Goal: Task Accomplishment & Management: Manage account settings

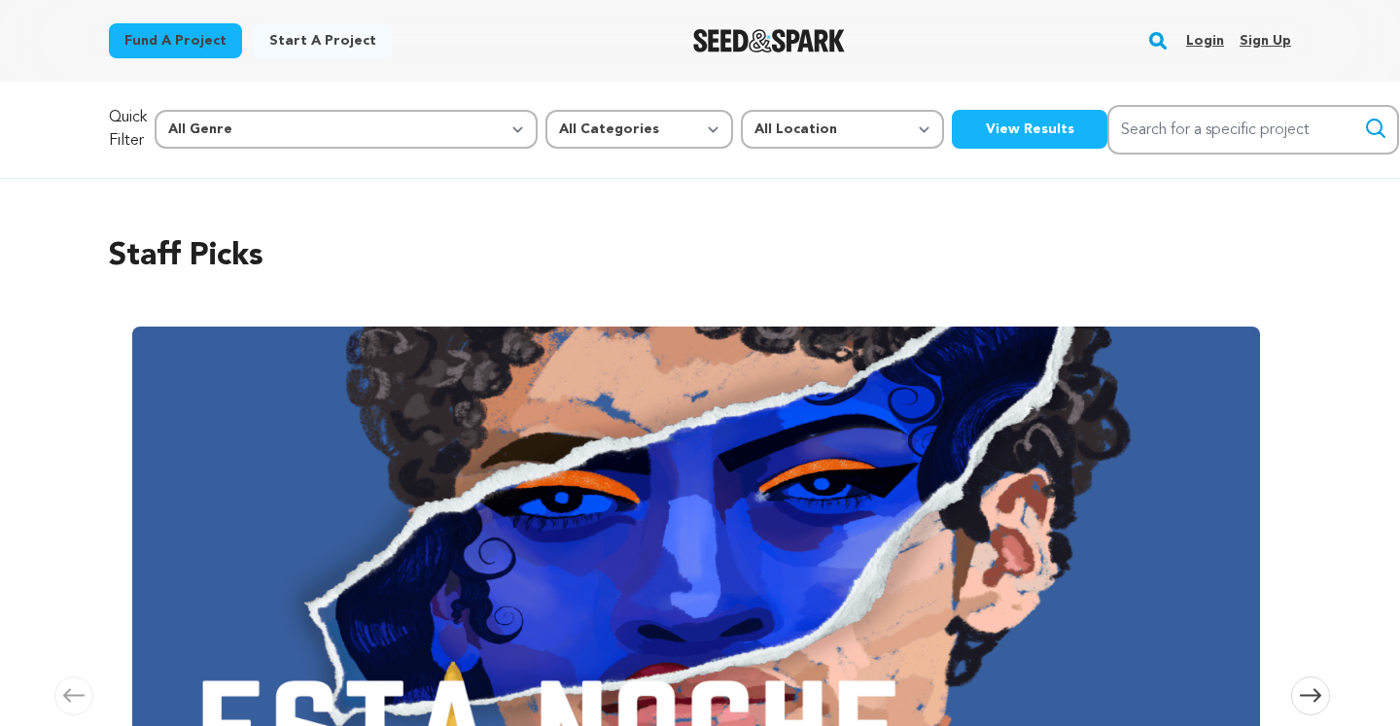
click at [1212, 40] on link "Login" at bounding box center [1205, 40] width 38 height 31
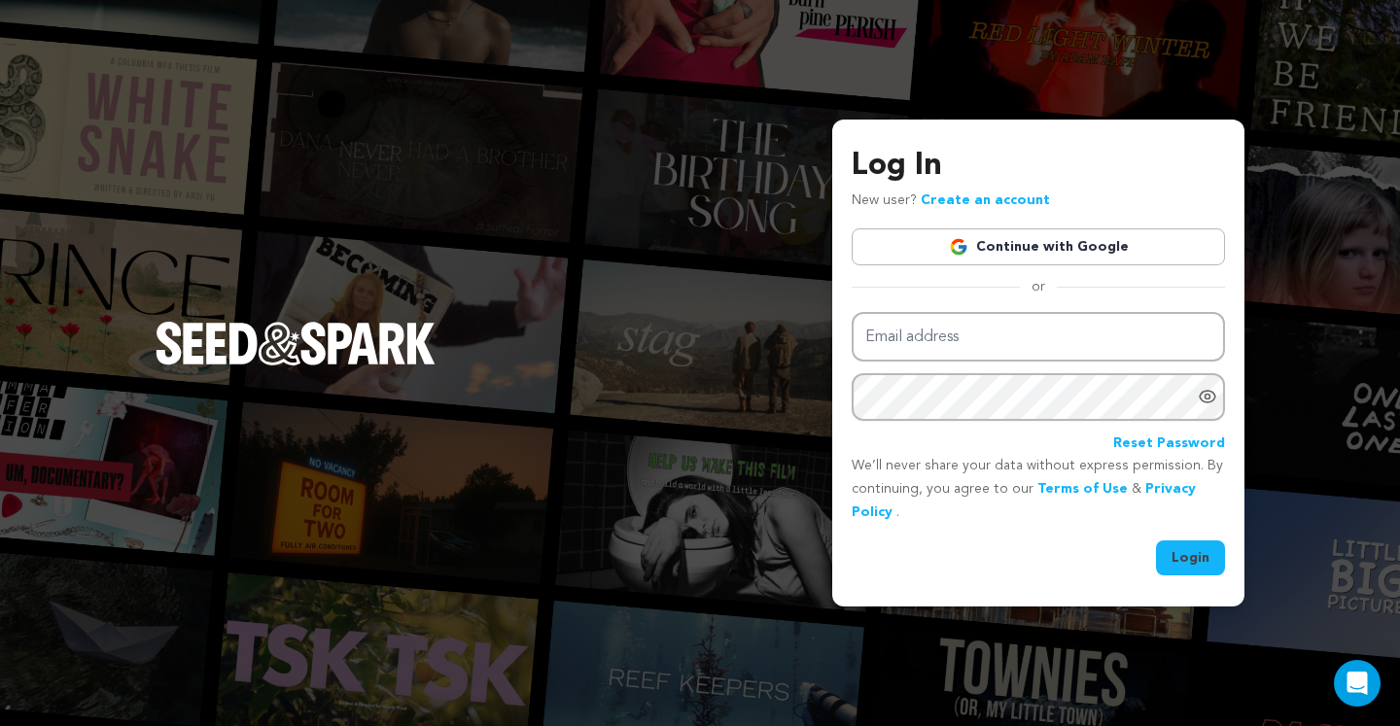
click at [1071, 256] on link "Continue with Google" at bounding box center [1037, 246] width 373 height 37
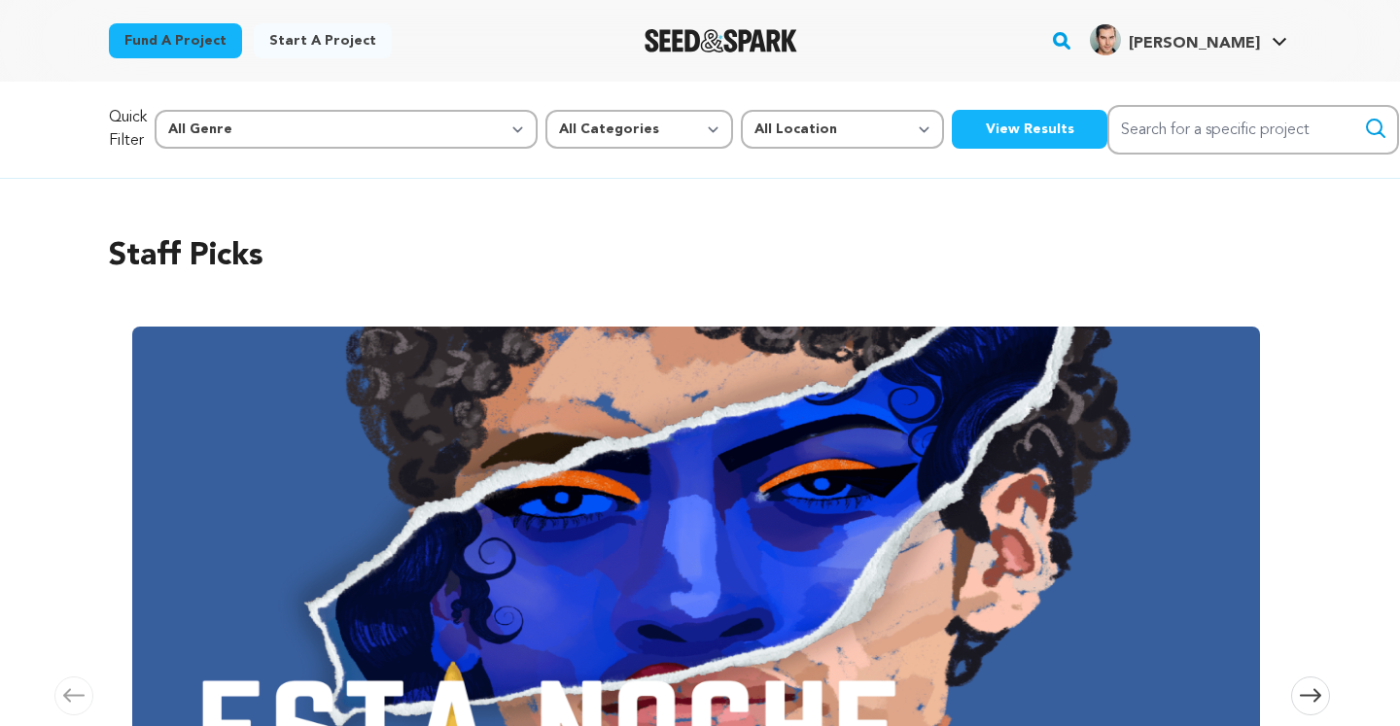
scroll to position [0, 1180]
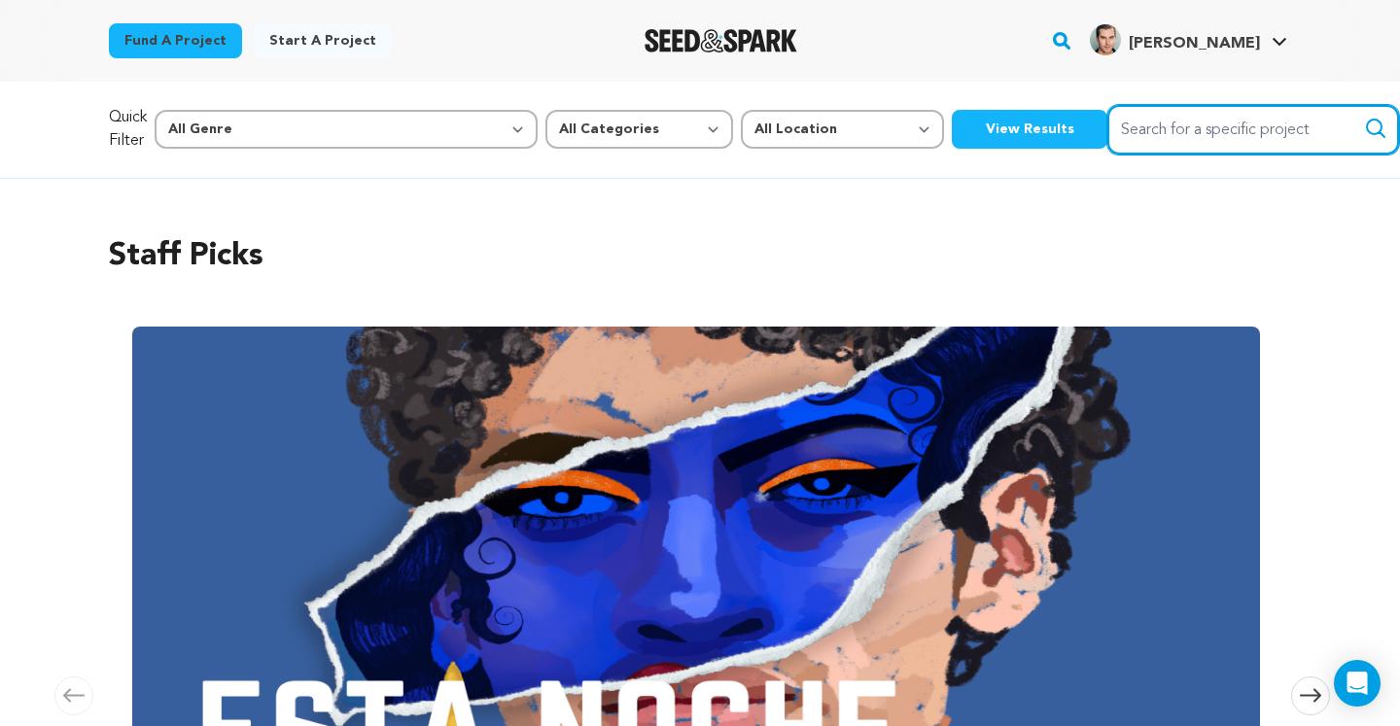
click at [1107, 137] on input "Search for a specific project" at bounding box center [1253, 130] width 292 height 50
type input "harbor short film"
click at [1364, 117] on button "Search" at bounding box center [1375, 128] width 23 height 23
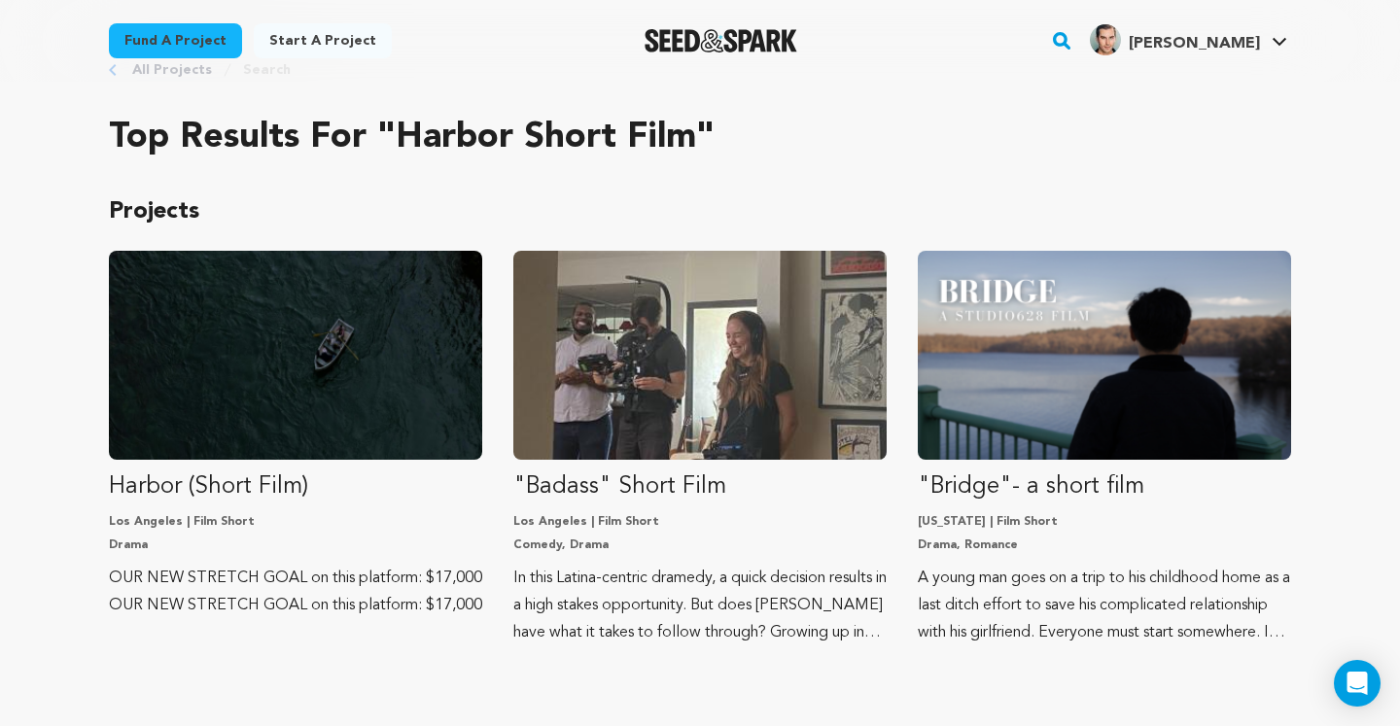
scroll to position [70, 0]
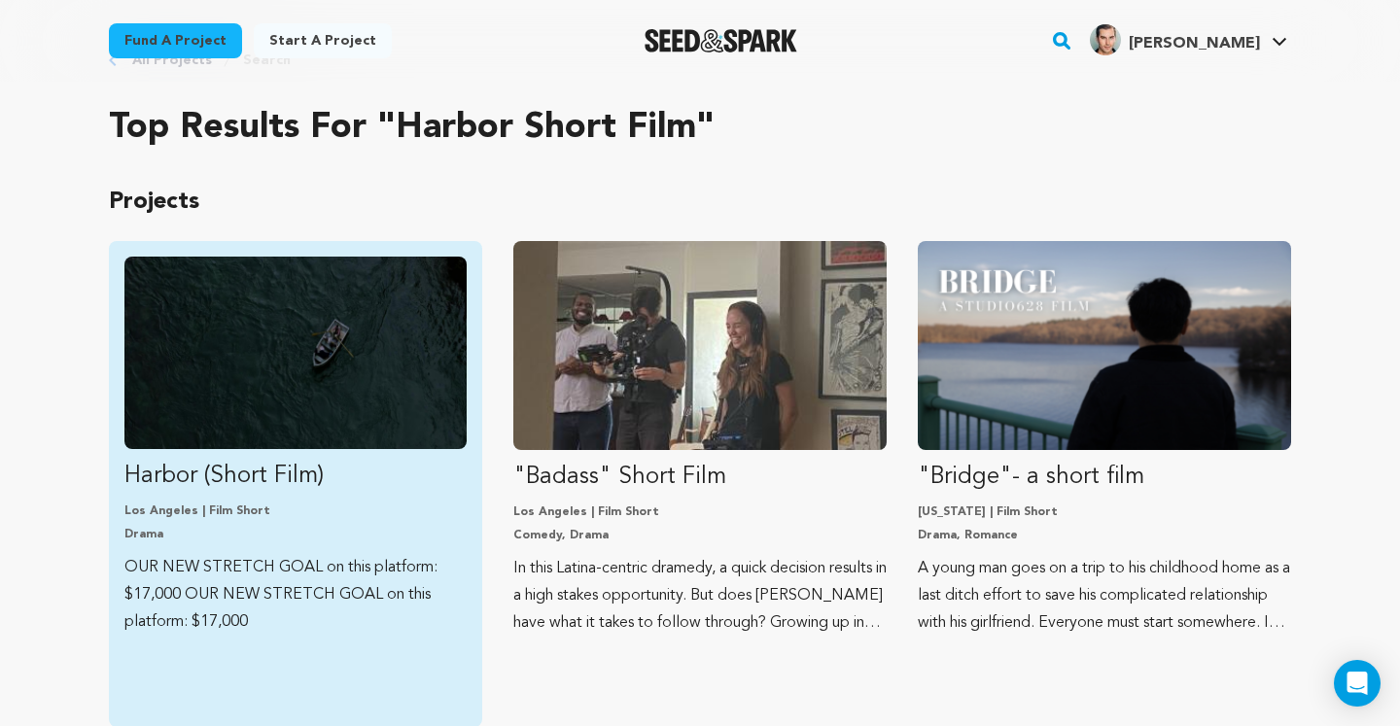
click at [224, 341] on img "Fund Harbor (Short Film)" at bounding box center [295, 353] width 342 height 192
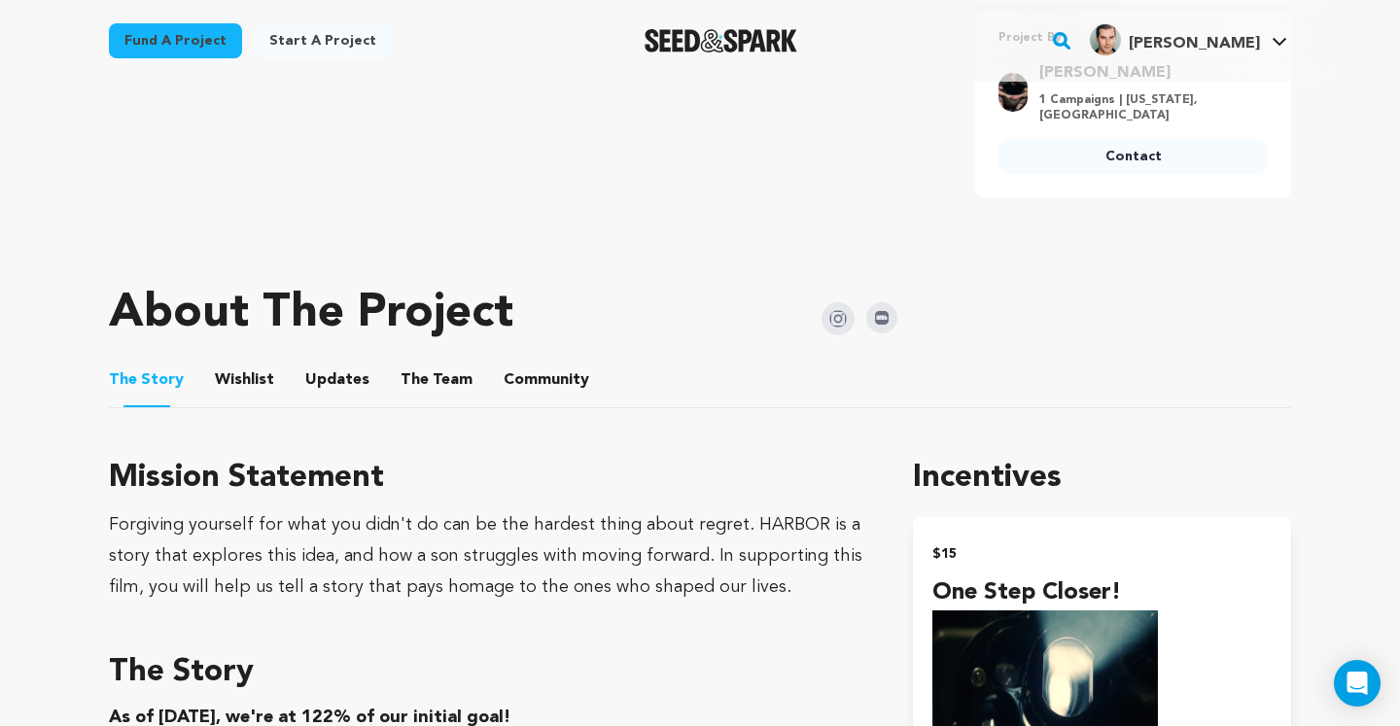
scroll to position [810, 0]
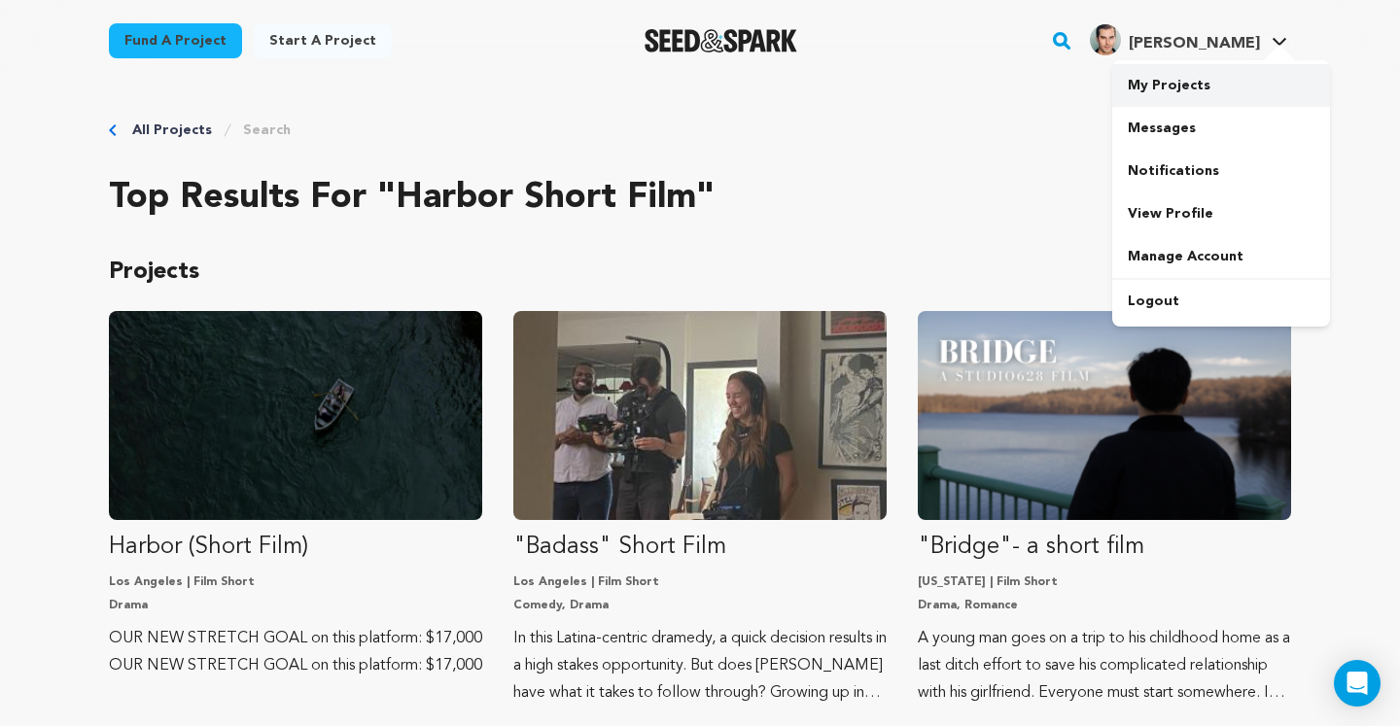
click at [1214, 92] on link "My Projects" at bounding box center [1221, 85] width 218 height 43
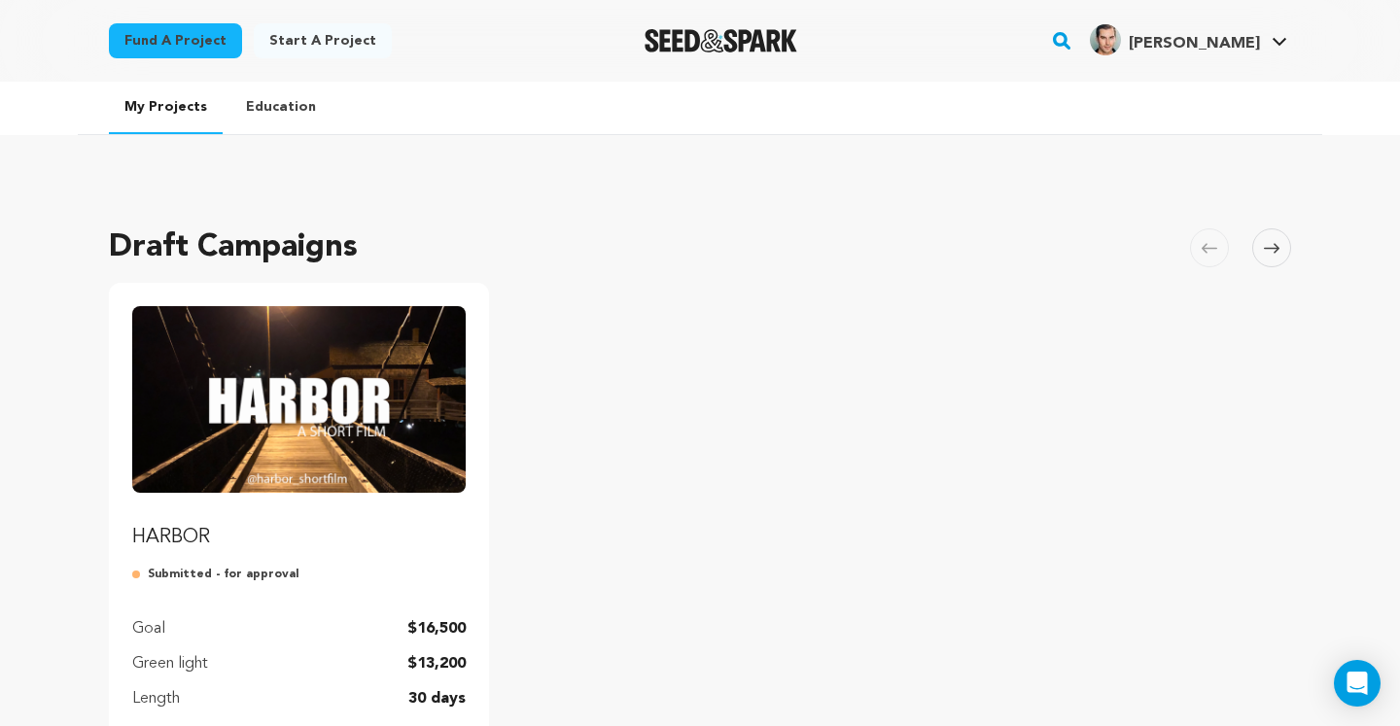
click at [365, 329] on img "Fund HARBOR" at bounding box center [298, 399] width 333 height 187
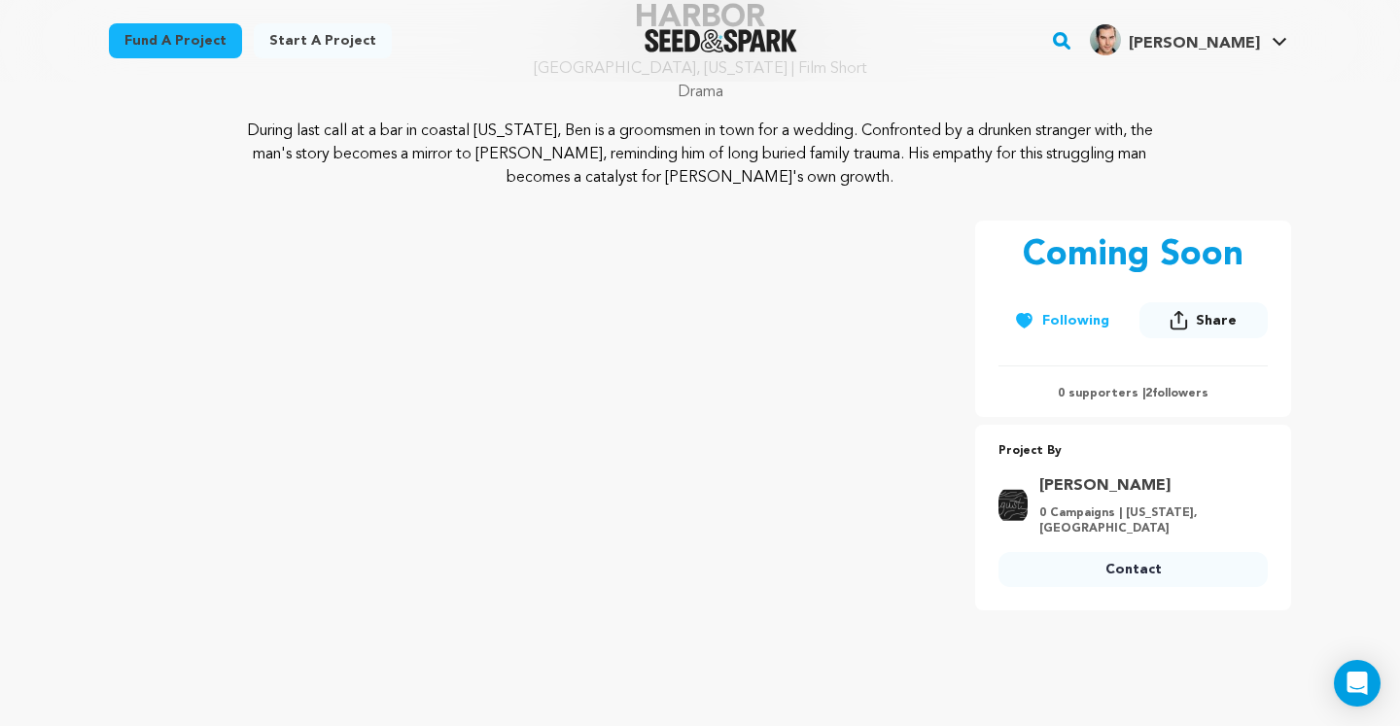
scroll to position [347, 0]
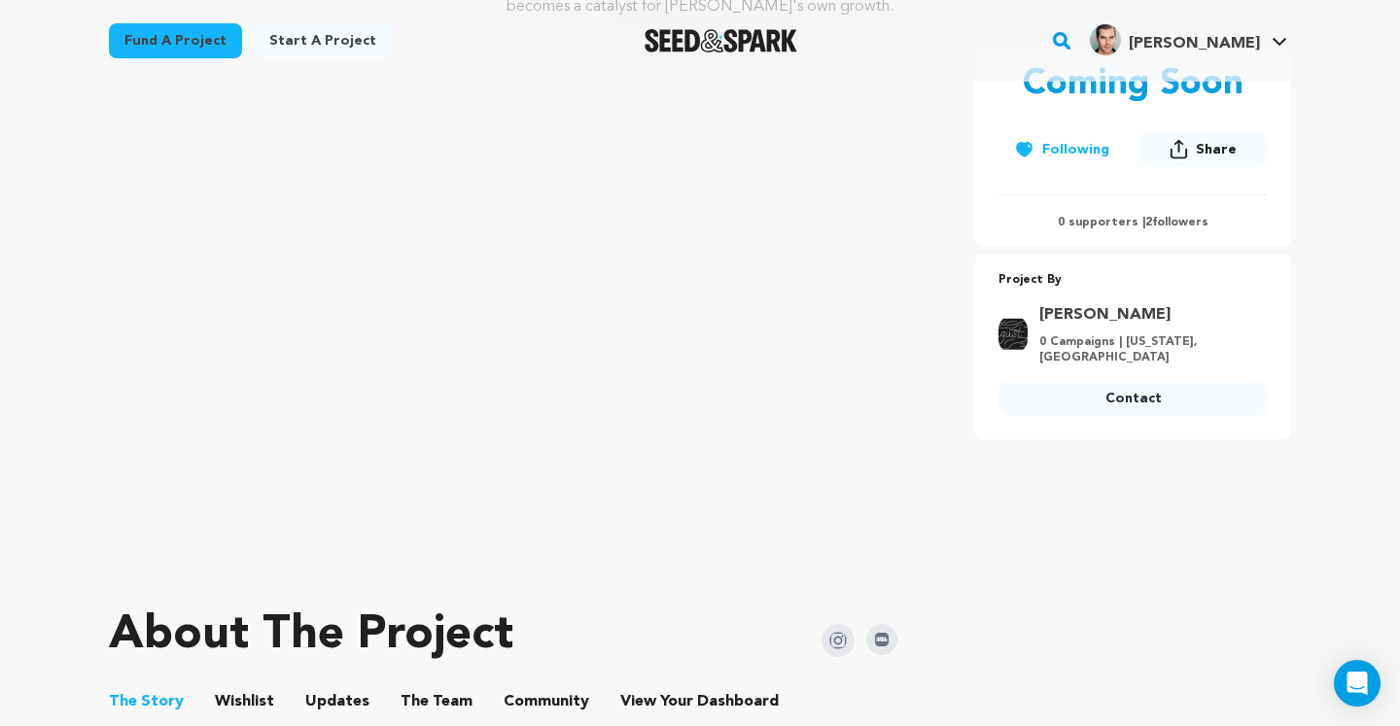
click at [1205, 145] on span "Share" at bounding box center [1215, 149] width 41 height 19
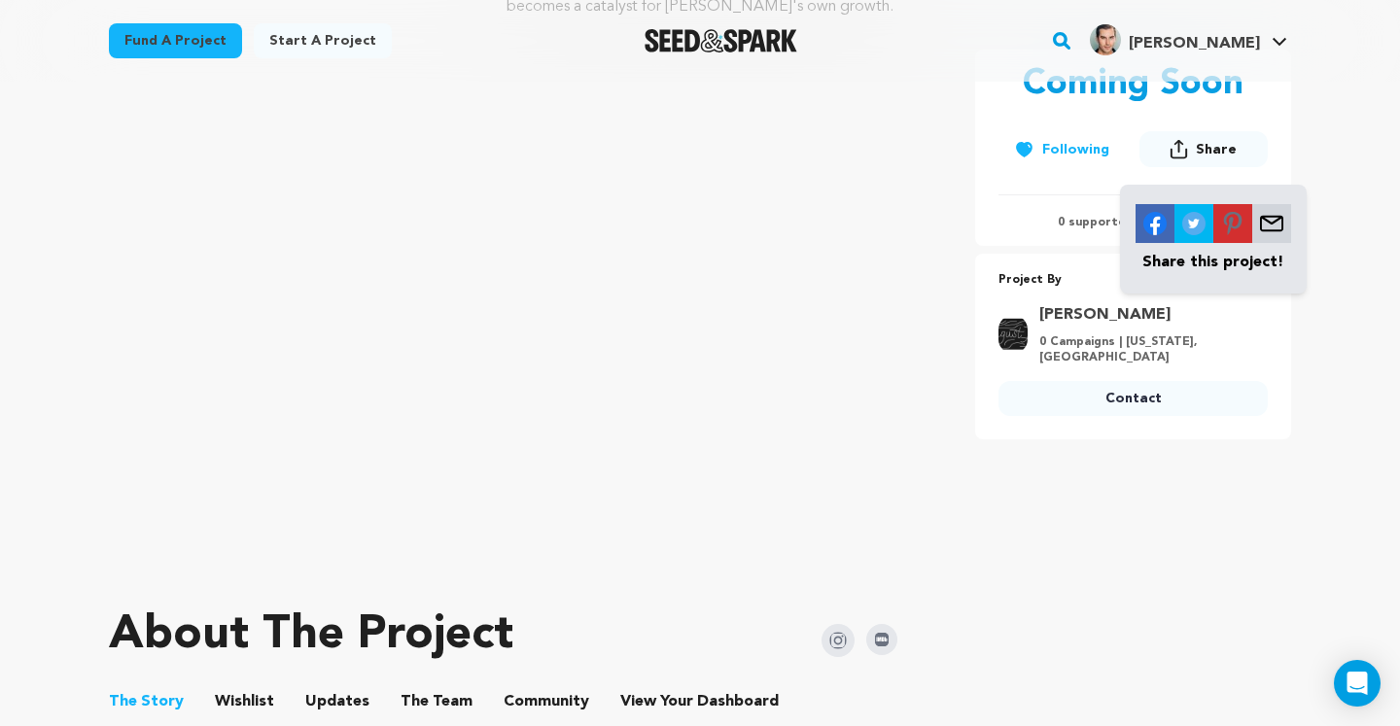
click at [1197, 141] on button "Share" at bounding box center [1203, 149] width 128 height 36
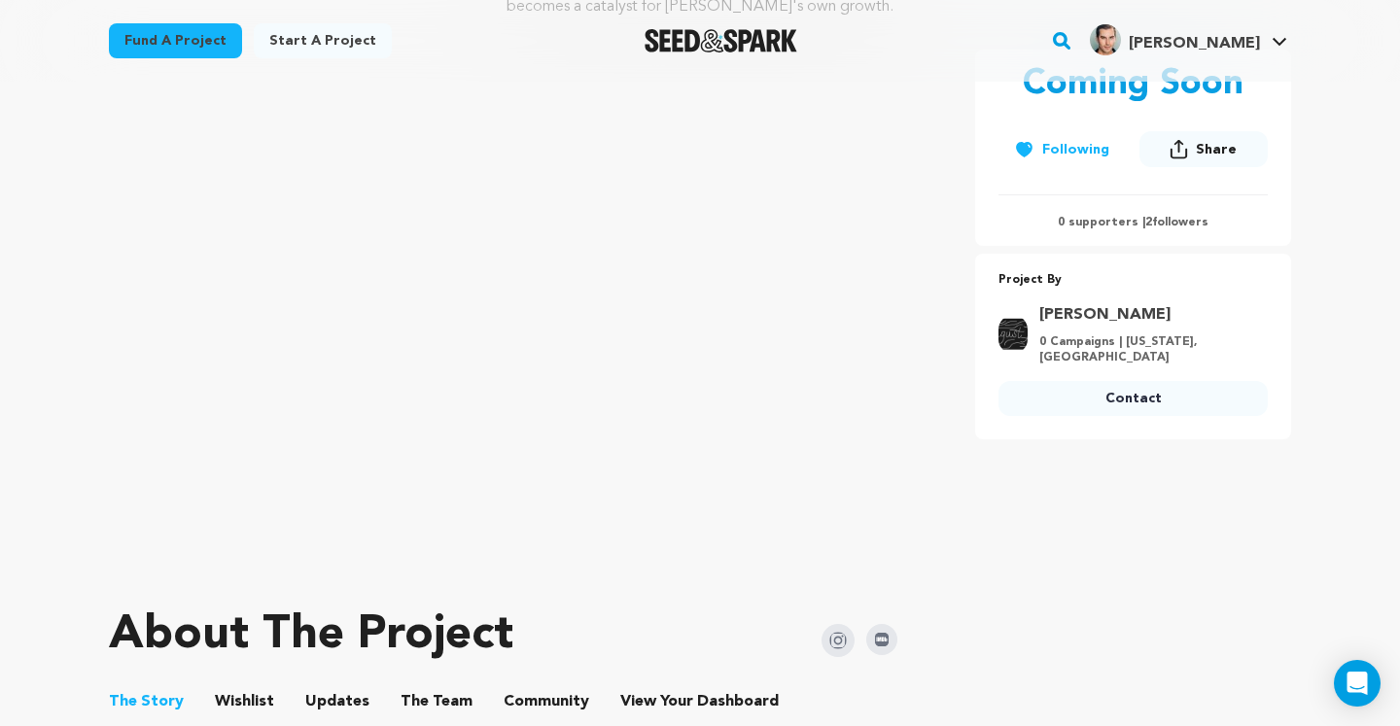
click at [1197, 141] on button "Share" at bounding box center [1203, 149] width 128 height 36
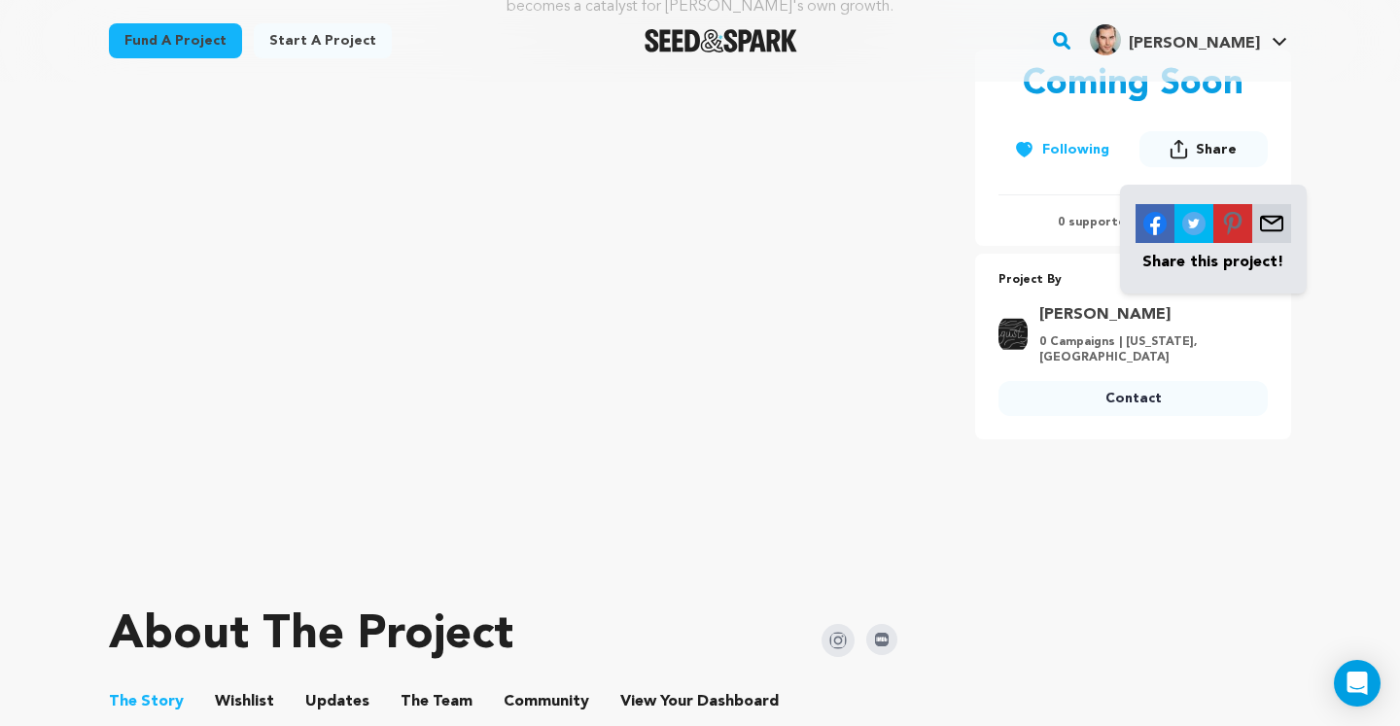
click at [1268, 223] on img at bounding box center [1271, 223] width 39 height 39
click at [1165, 481] on div "Coming Soon Follow Following Share 2" at bounding box center [1133, 284] width 316 height 469
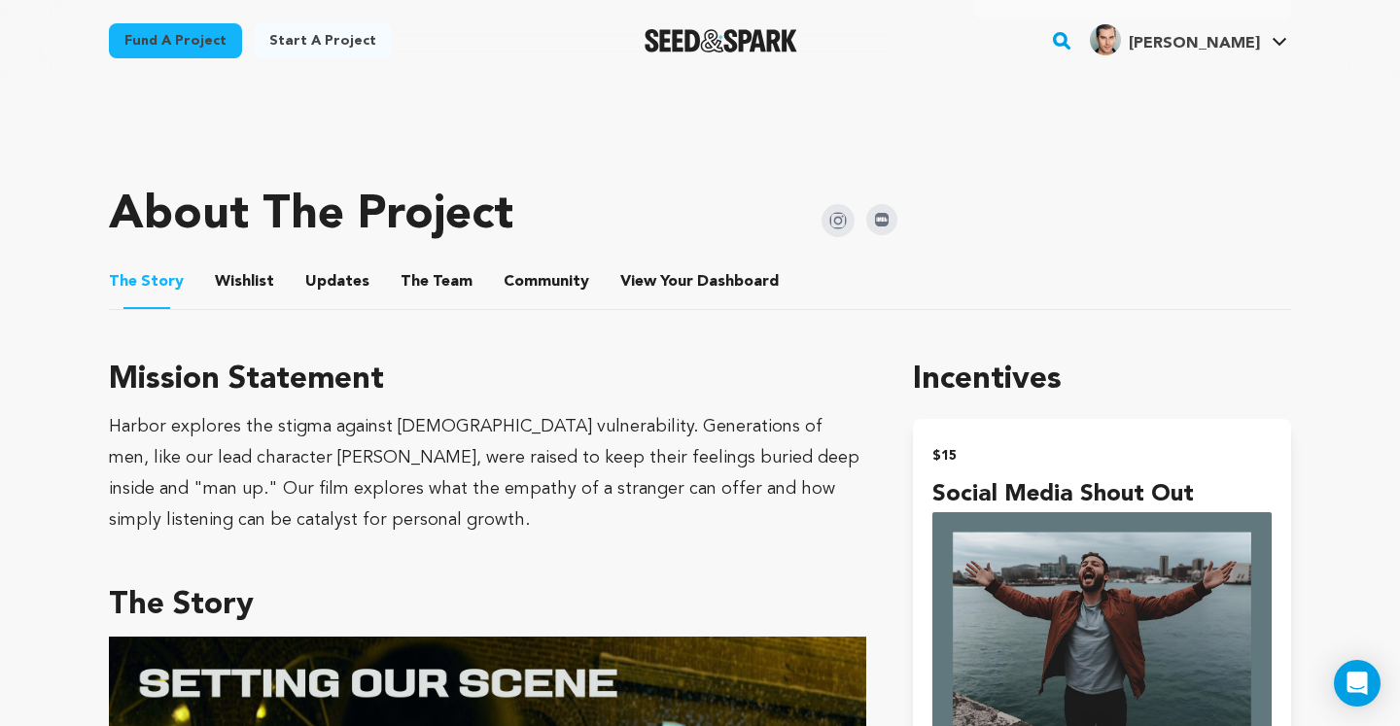
scroll to position [763, 0]
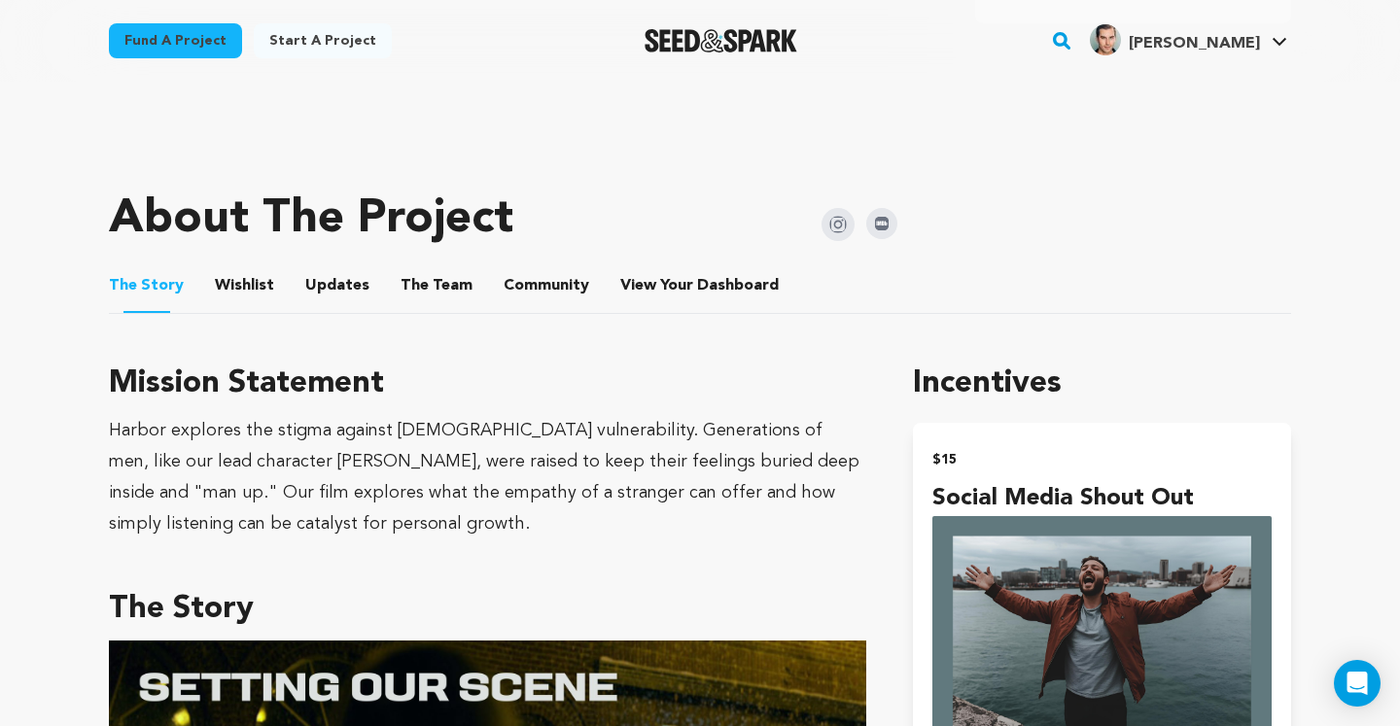
click at [248, 279] on button "Wishlist" at bounding box center [245, 289] width 47 height 47
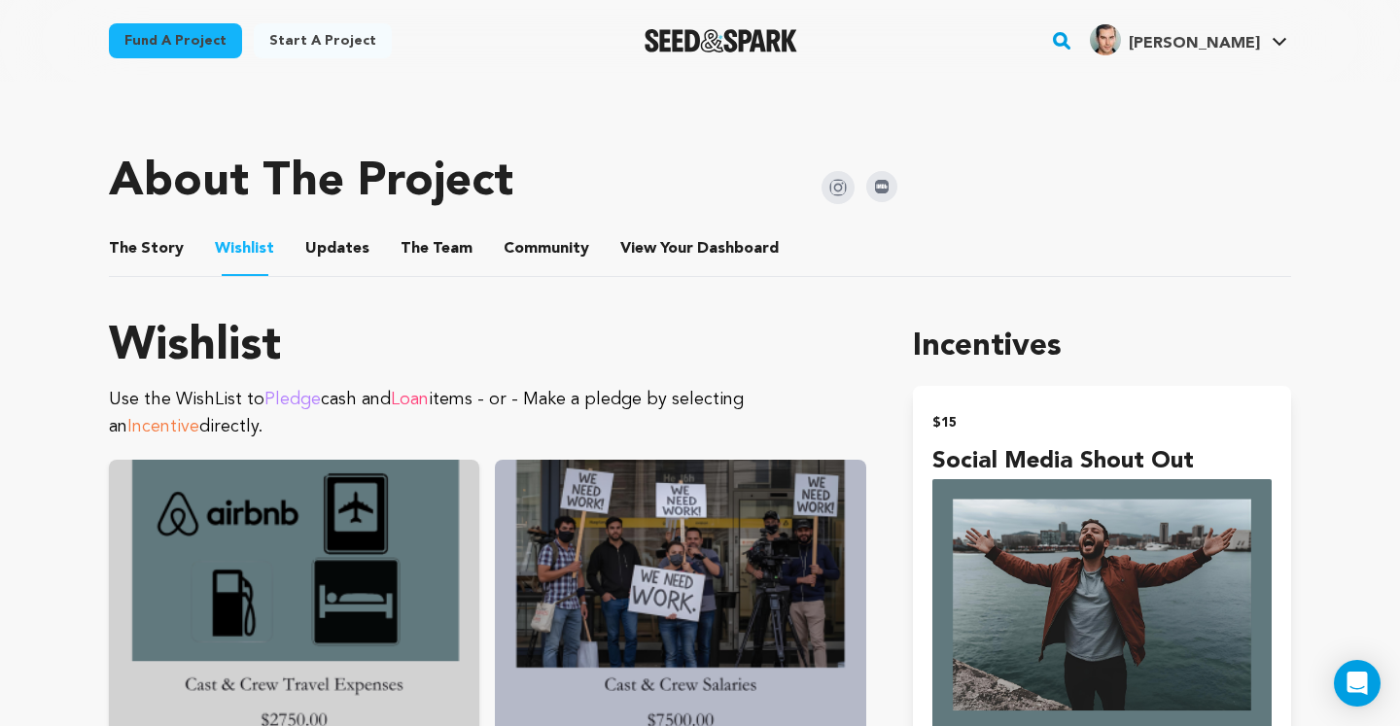
scroll to position [798, 0]
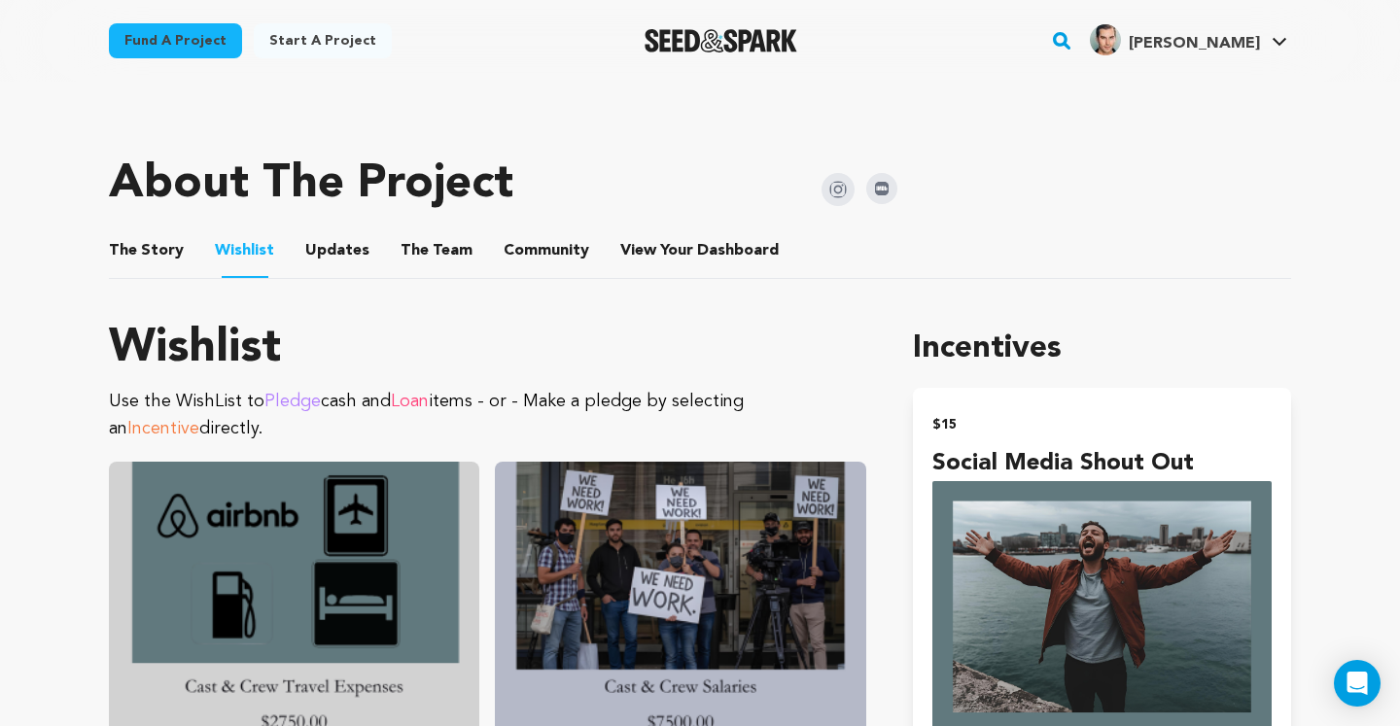
click at [334, 248] on button "Updates" at bounding box center [337, 254] width 47 height 47
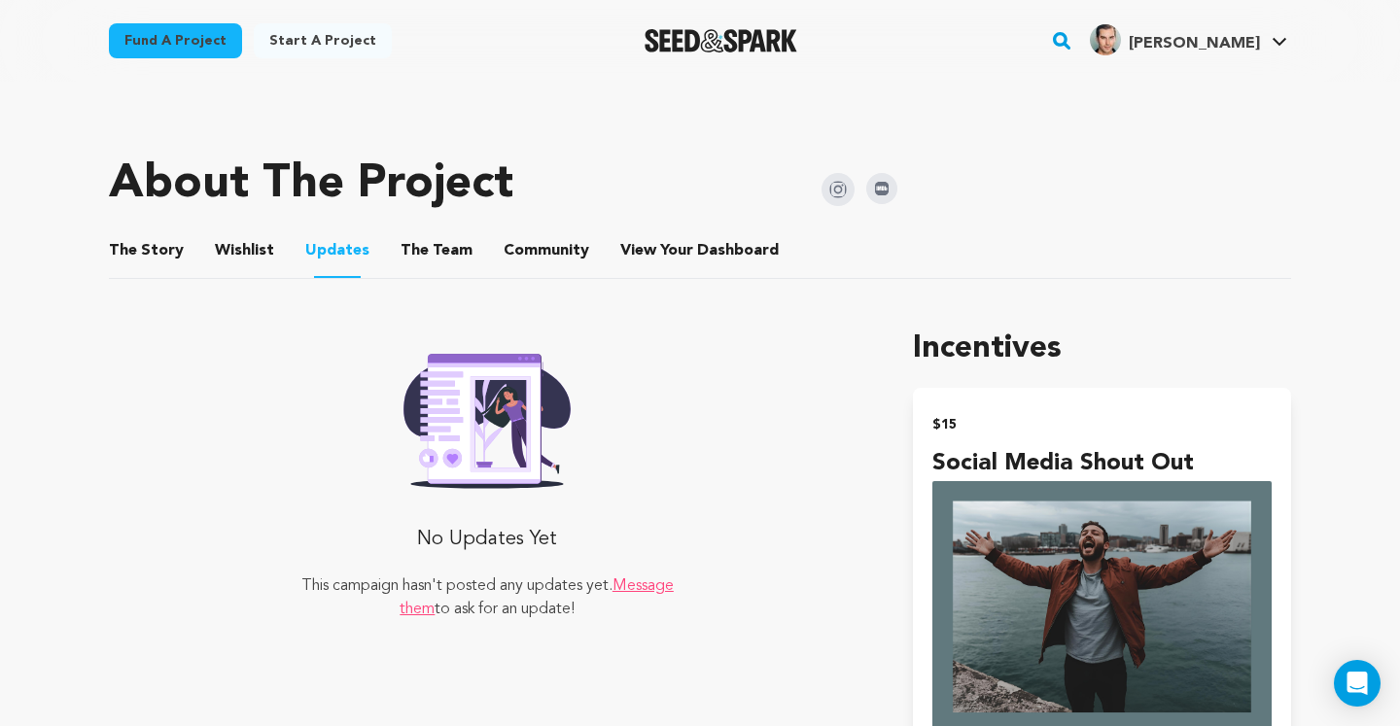
click at [437, 255] on button "The Team" at bounding box center [436, 254] width 47 height 47
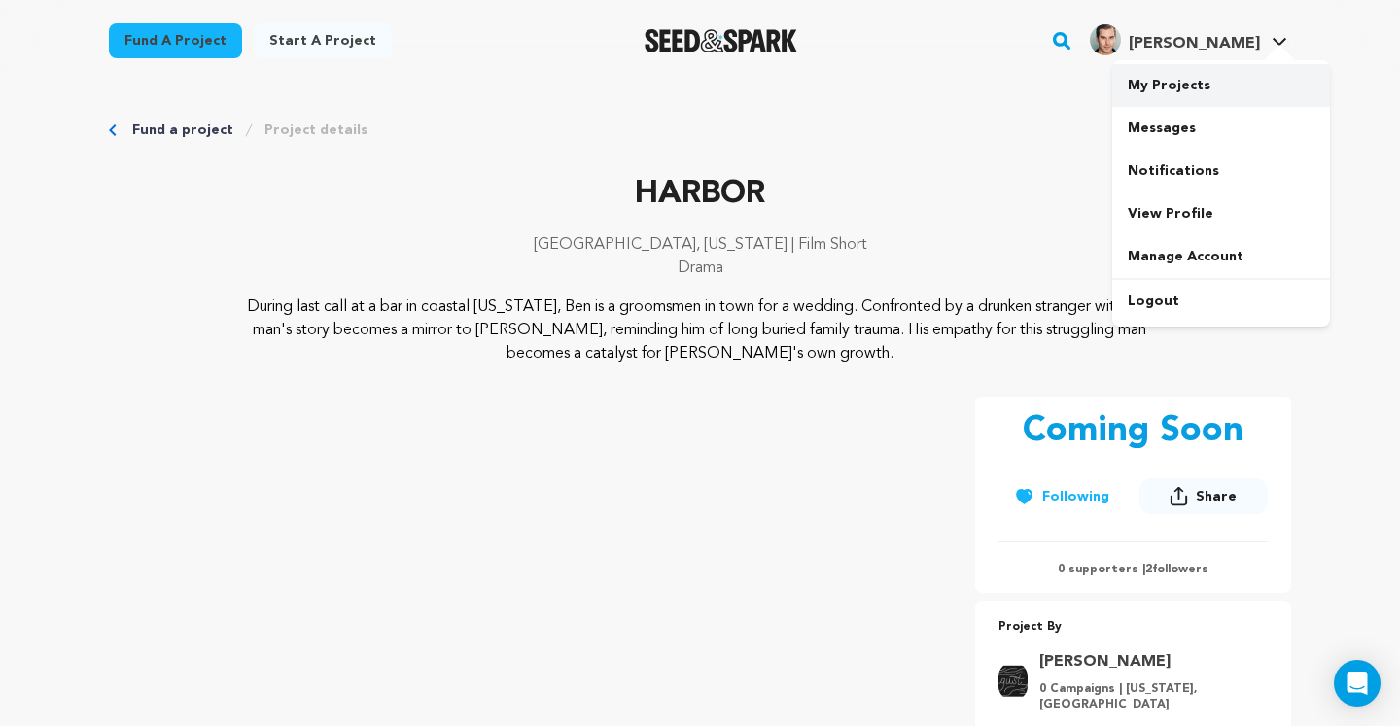
click at [1195, 97] on link "My Projects" at bounding box center [1221, 85] width 218 height 43
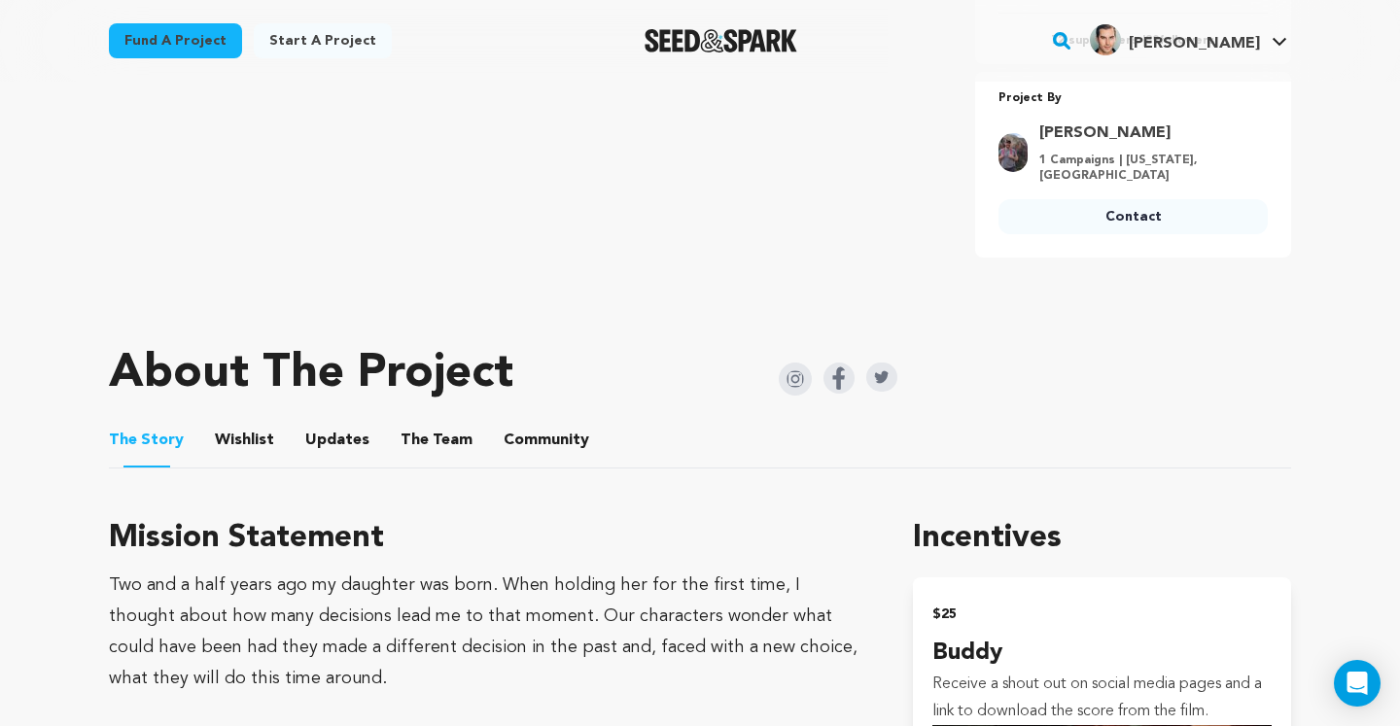
scroll to position [688, 0]
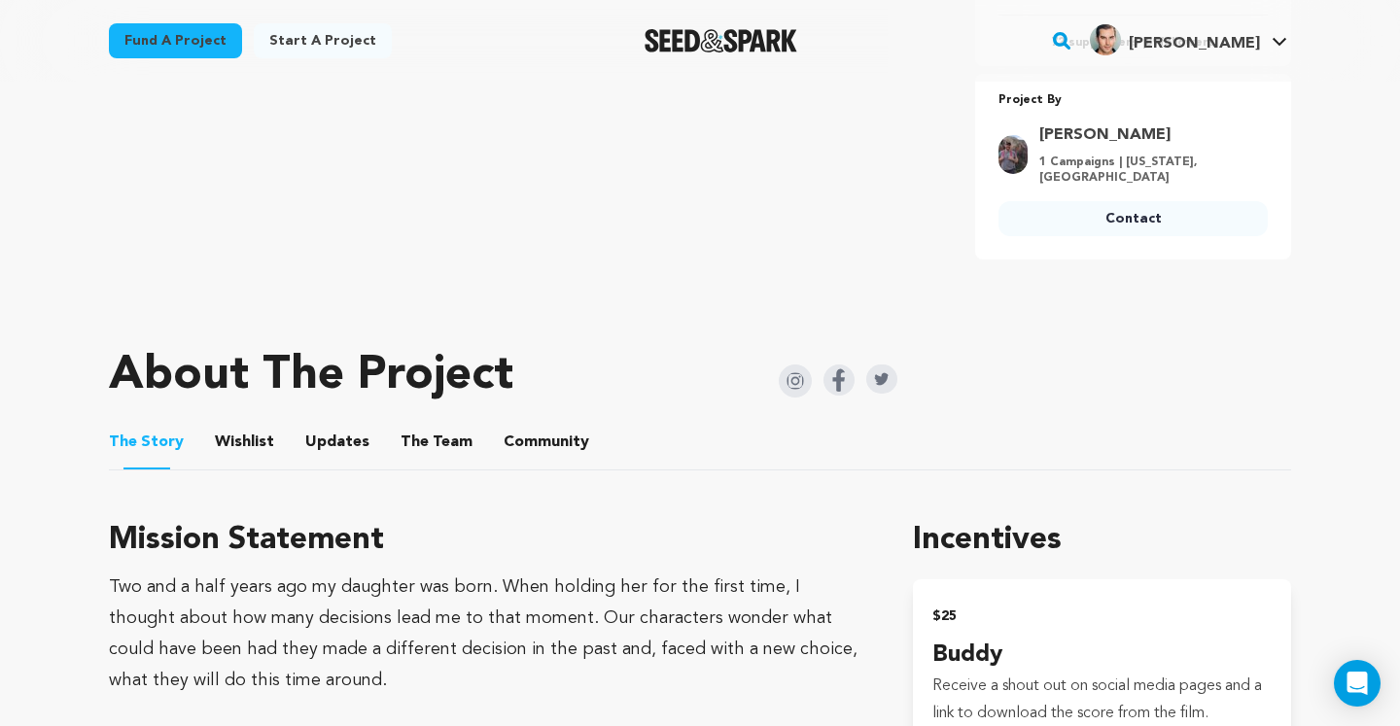
click at [254, 444] on button "Wishlist" at bounding box center [245, 446] width 47 height 47
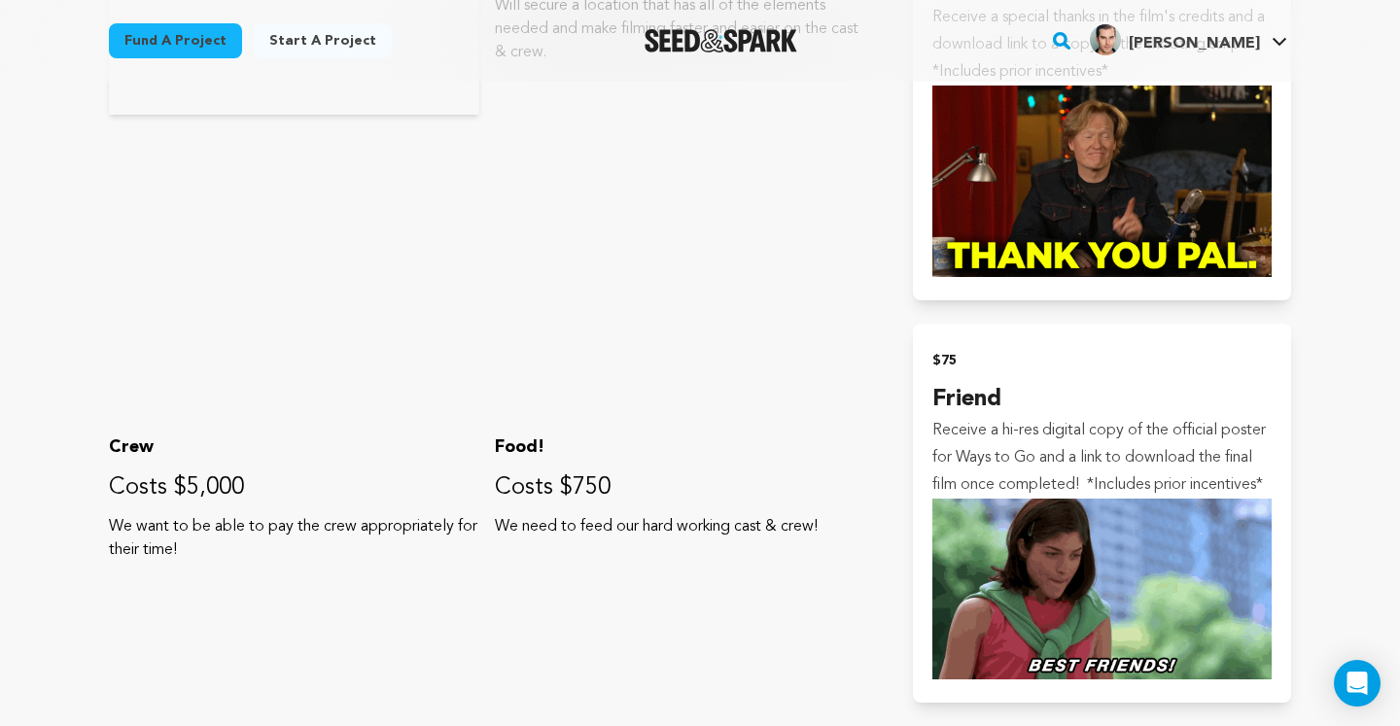
scroll to position [1769, 0]
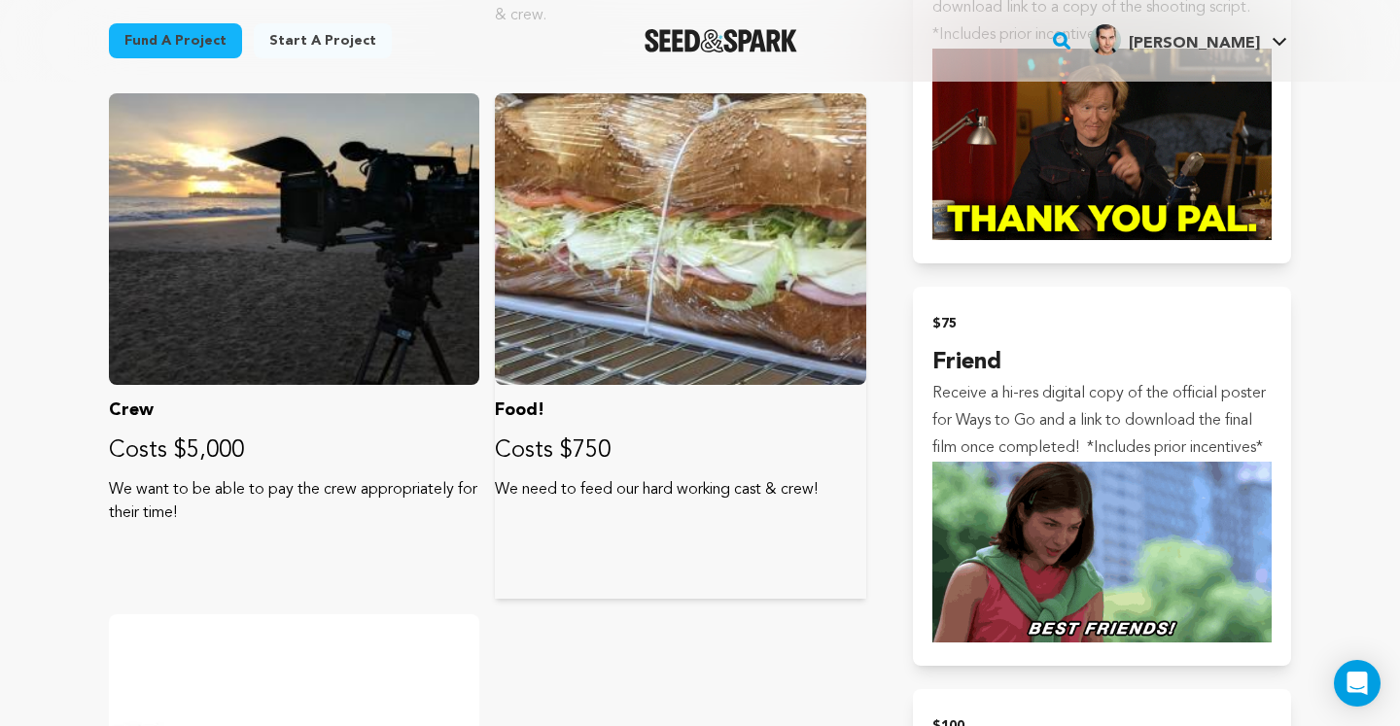
click at [634, 311] on div at bounding box center [680, 239] width 370 height 292
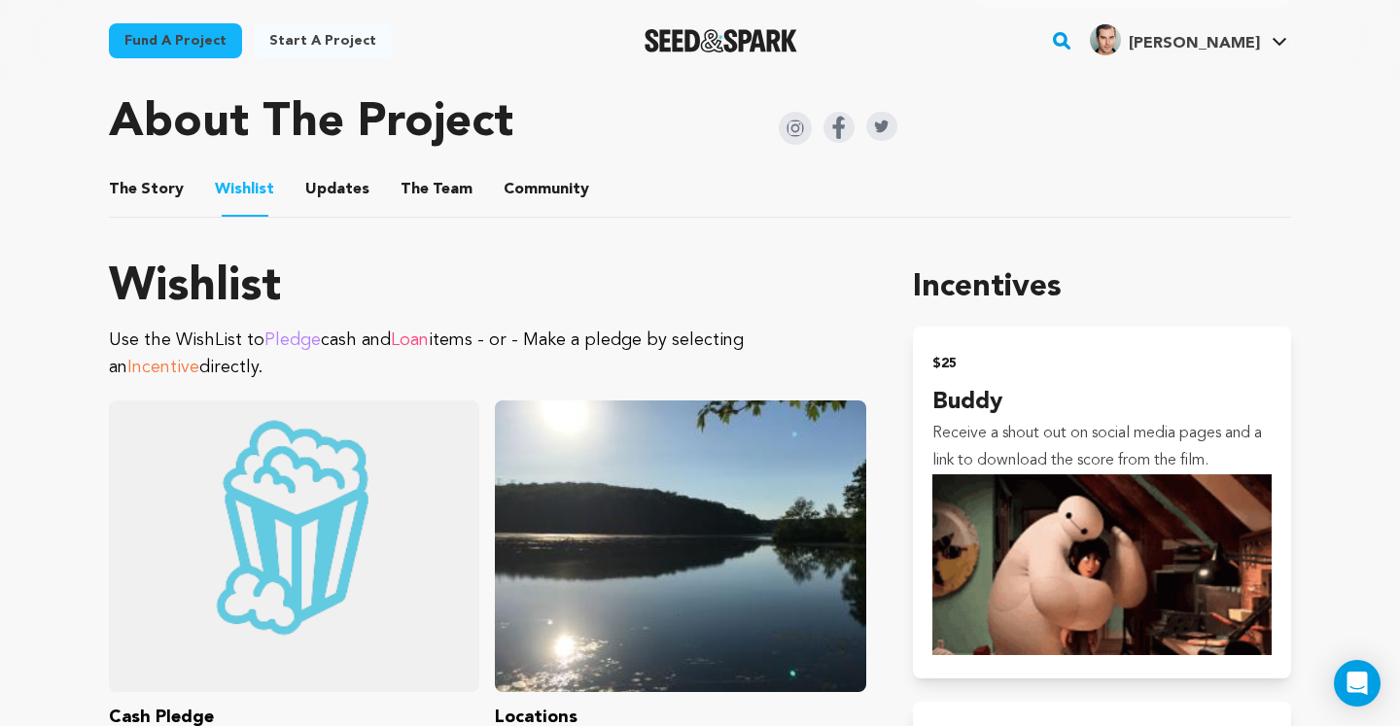
scroll to position [905, 0]
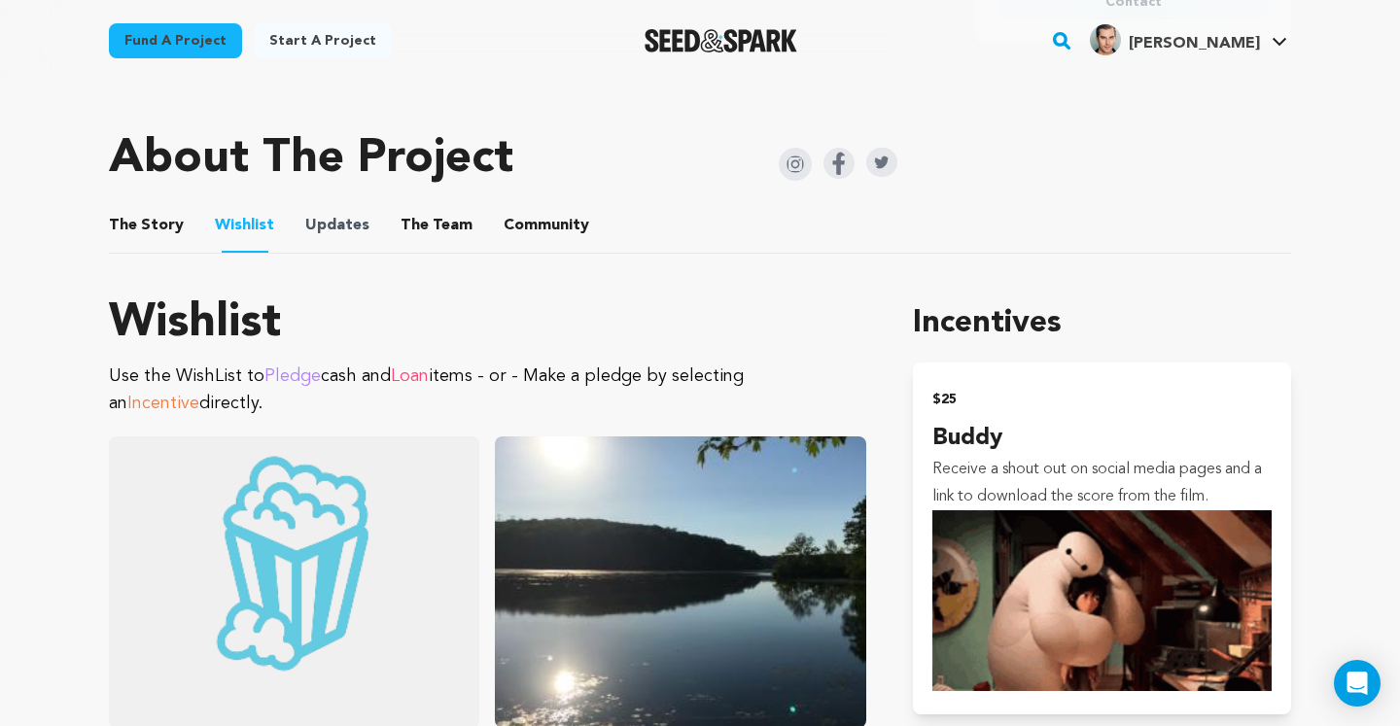
click at [359, 225] on span "Updates" at bounding box center [337, 225] width 64 height 23
click at [421, 224] on button "The Team" at bounding box center [436, 229] width 47 height 47
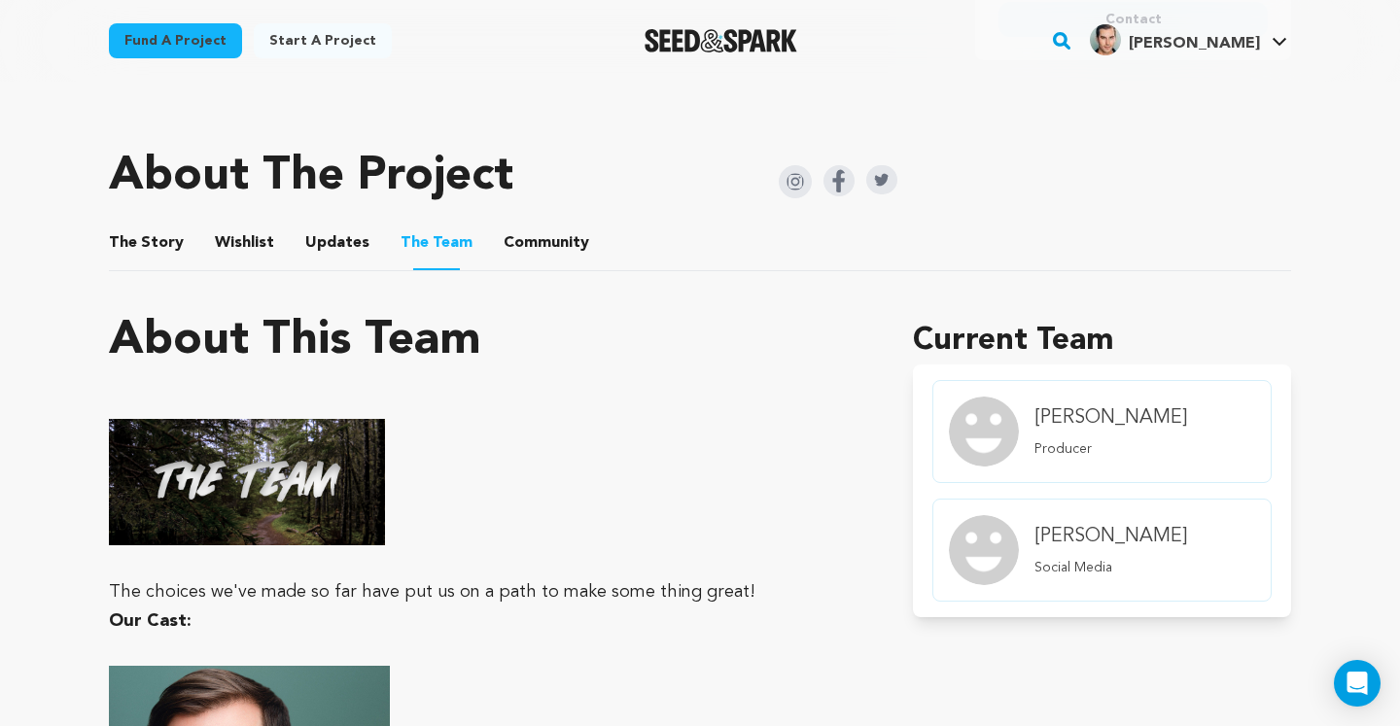
scroll to position [857, 0]
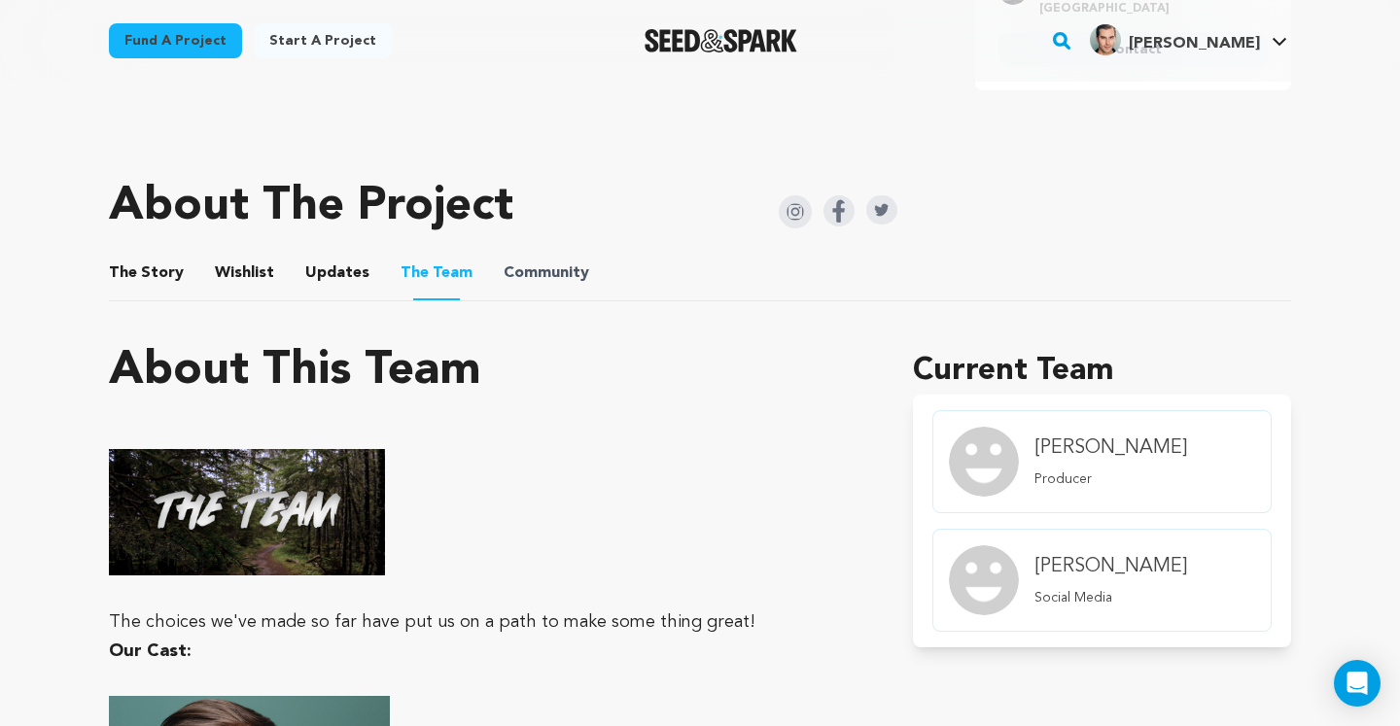
click at [561, 276] on span "Community" at bounding box center [546, 272] width 86 height 23
click at [523, 268] on button "Community" at bounding box center [546, 277] width 47 height 47
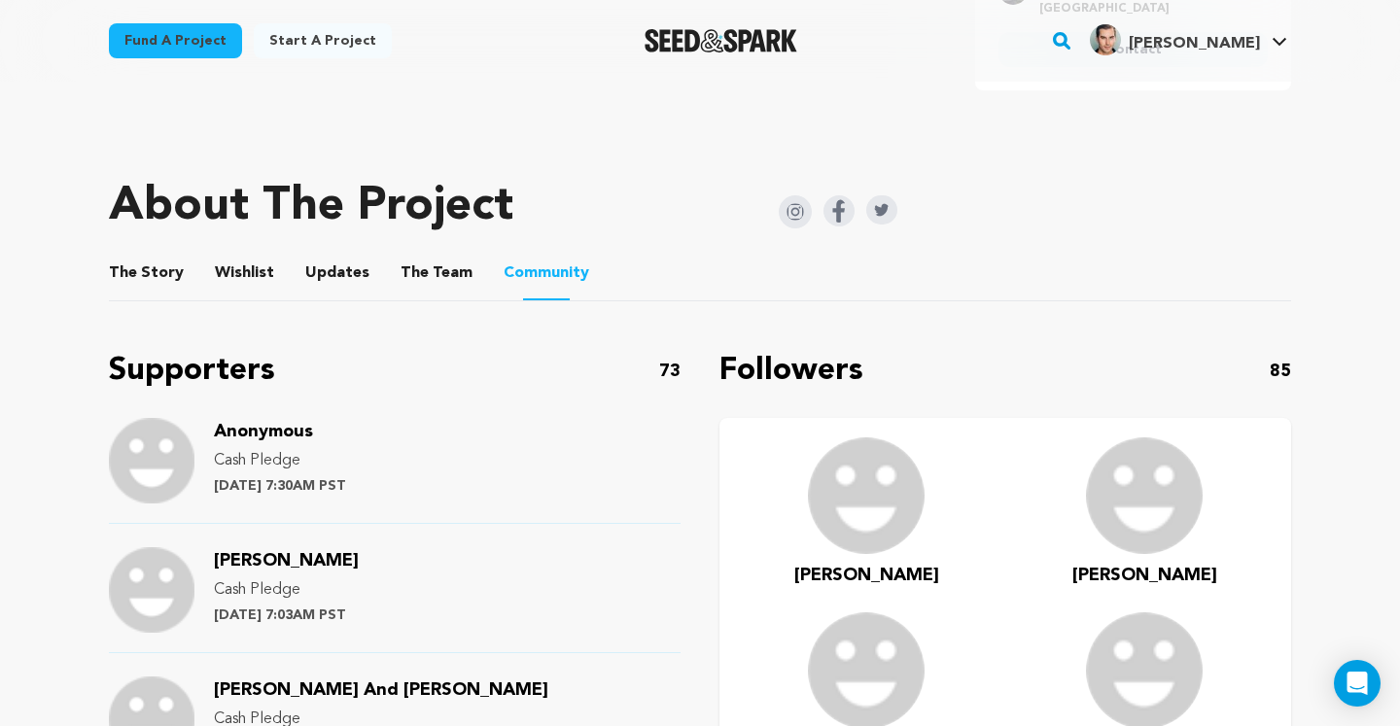
click at [140, 269] on button "The Story" at bounding box center [146, 277] width 47 height 47
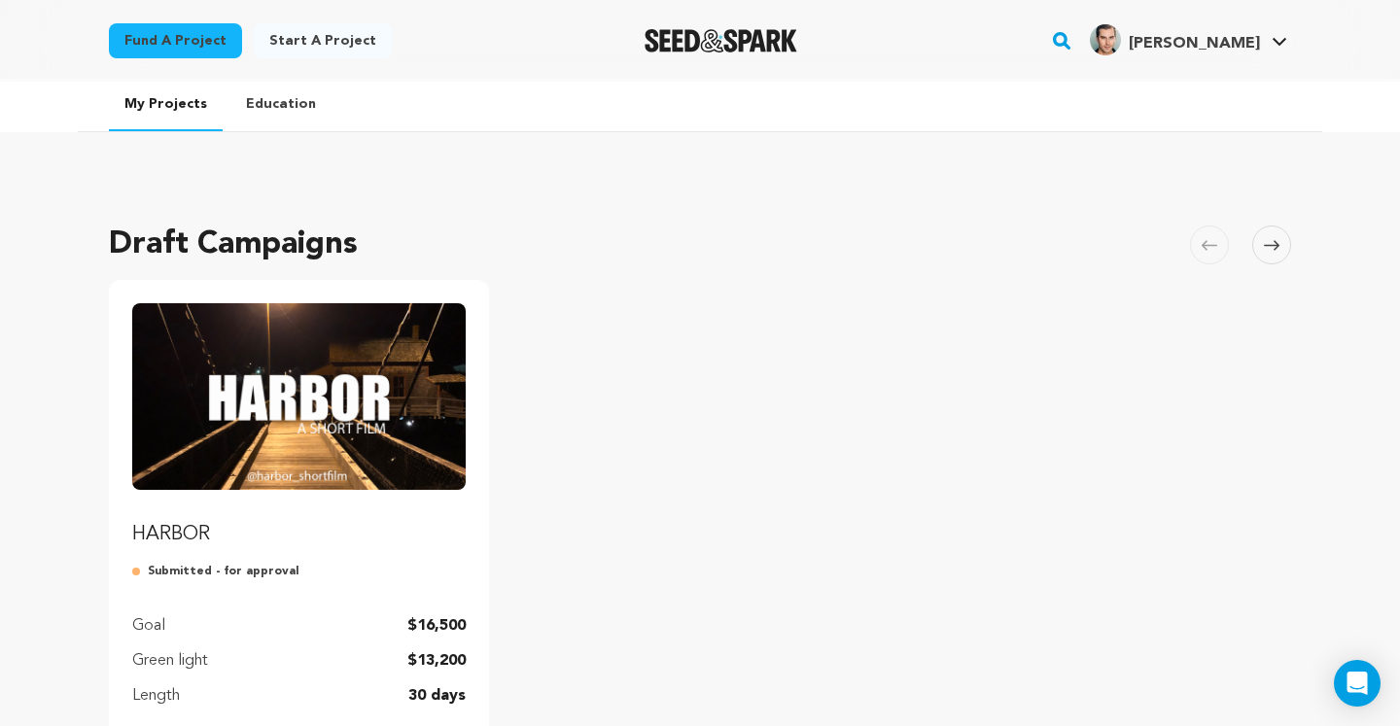
scroll to position [426, 0]
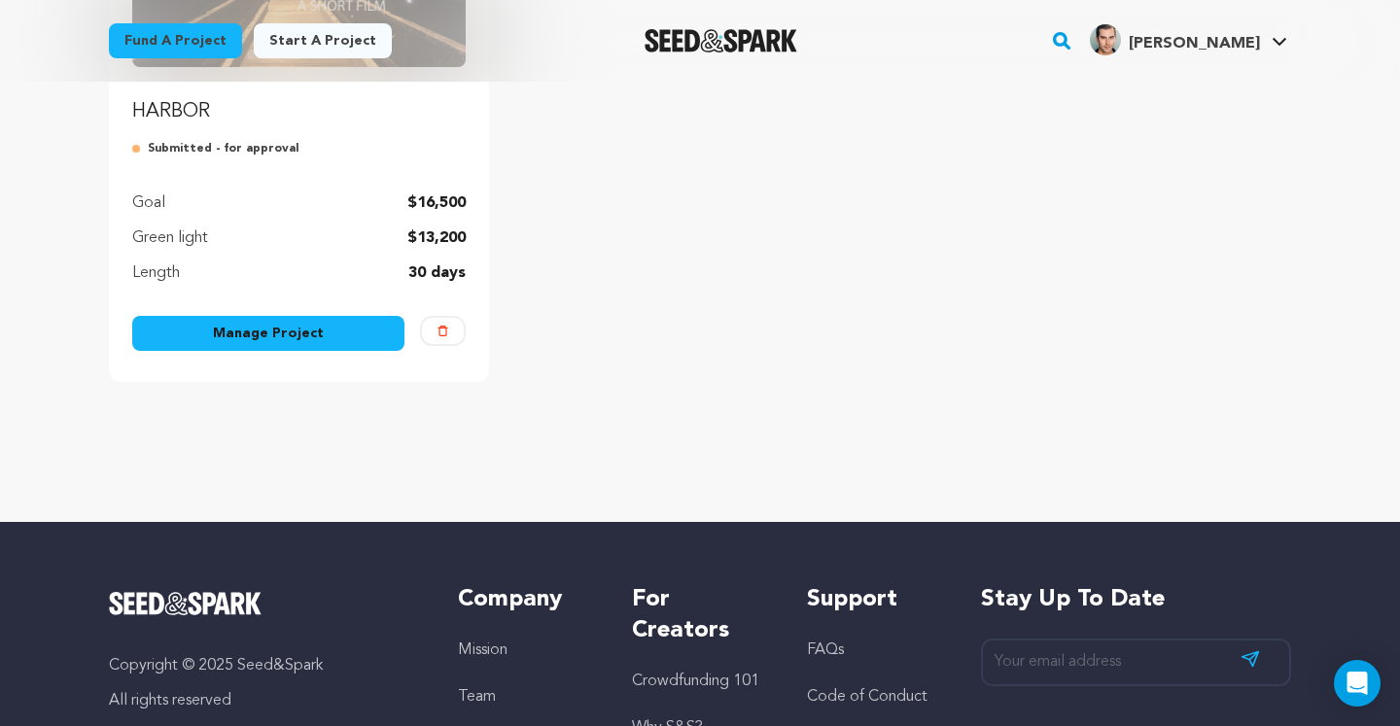
click at [288, 329] on link "Manage Project" at bounding box center [268, 333] width 272 height 35
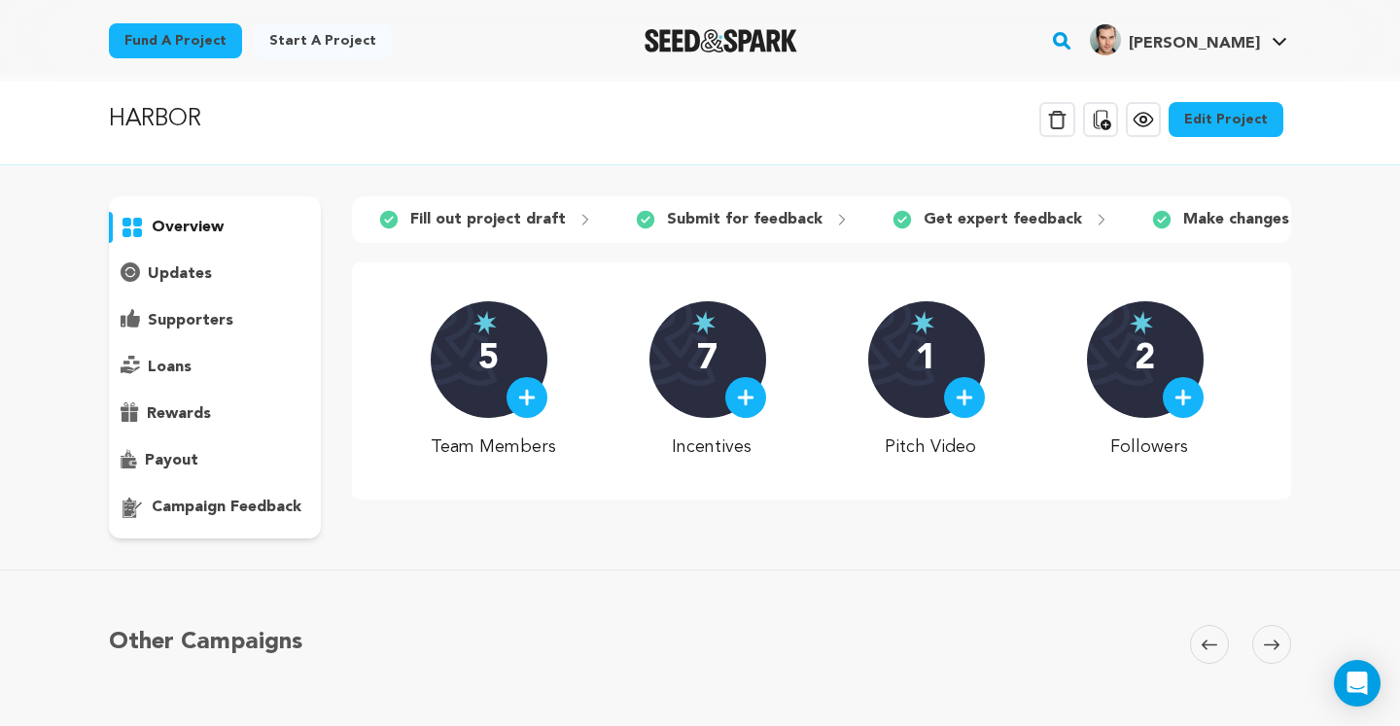
scroll to position [6, 0]
click at [195, 272] on p "updates" at bounding box center [180, 274] width 64 height 23
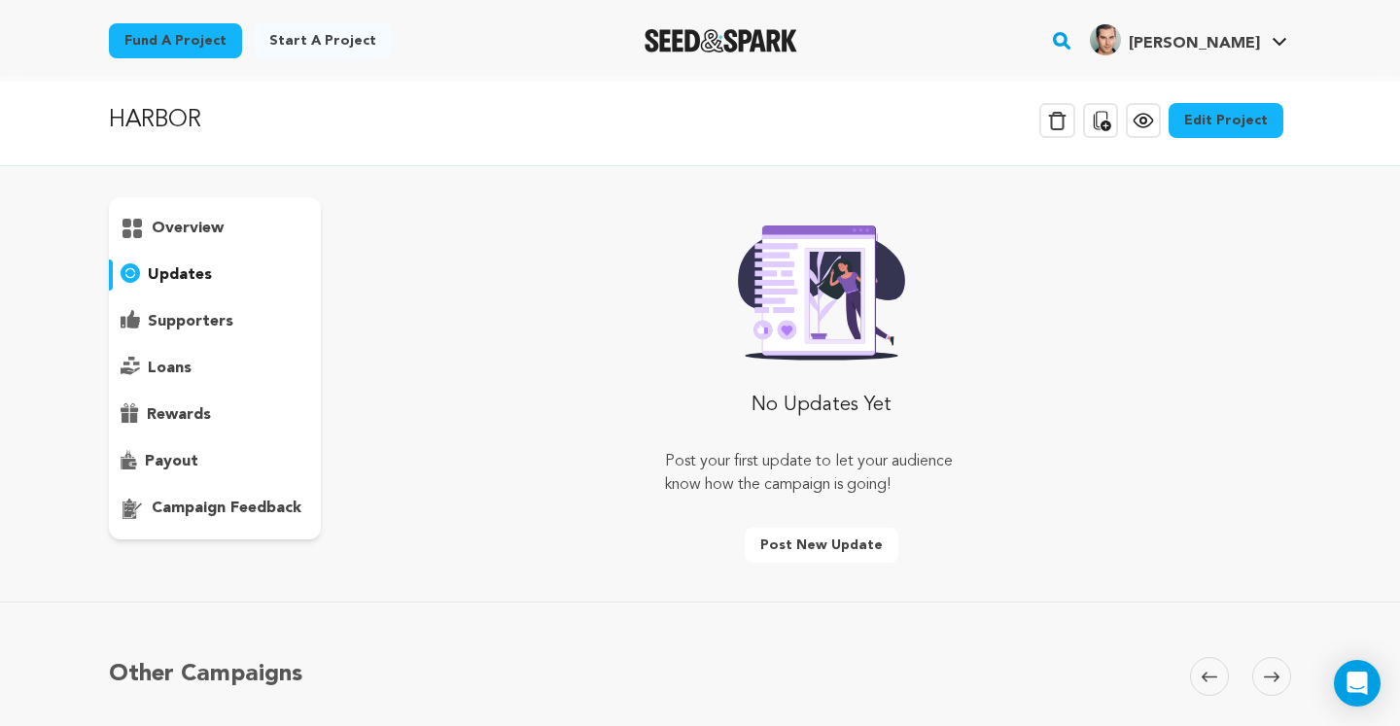
click at [173, 312] on p "supporters" at bounding box center [191, 321] width 86 height 23
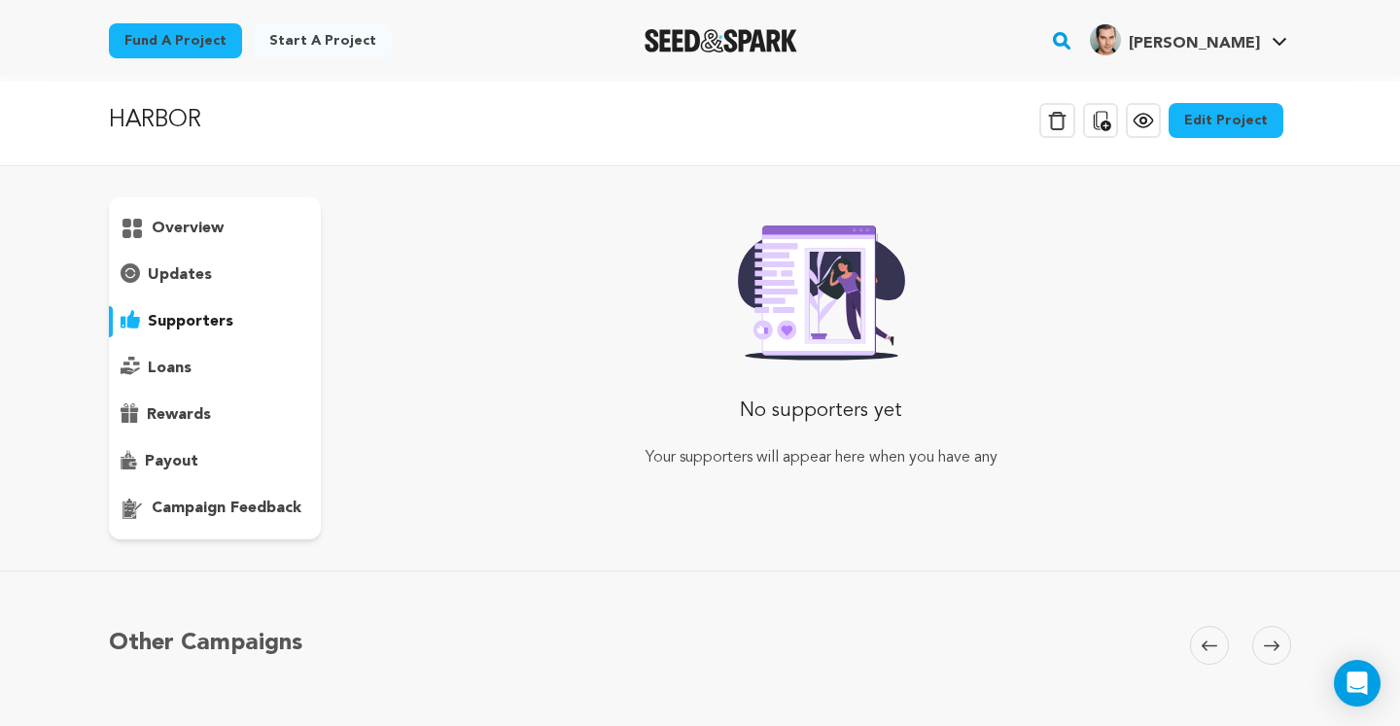
click at [161, 365] on p "loans" at bounding box center [170, 368] width 44 height 23
click at [159, 409] on p "rewards" at bounding box center [179, 414] width 64 height 23
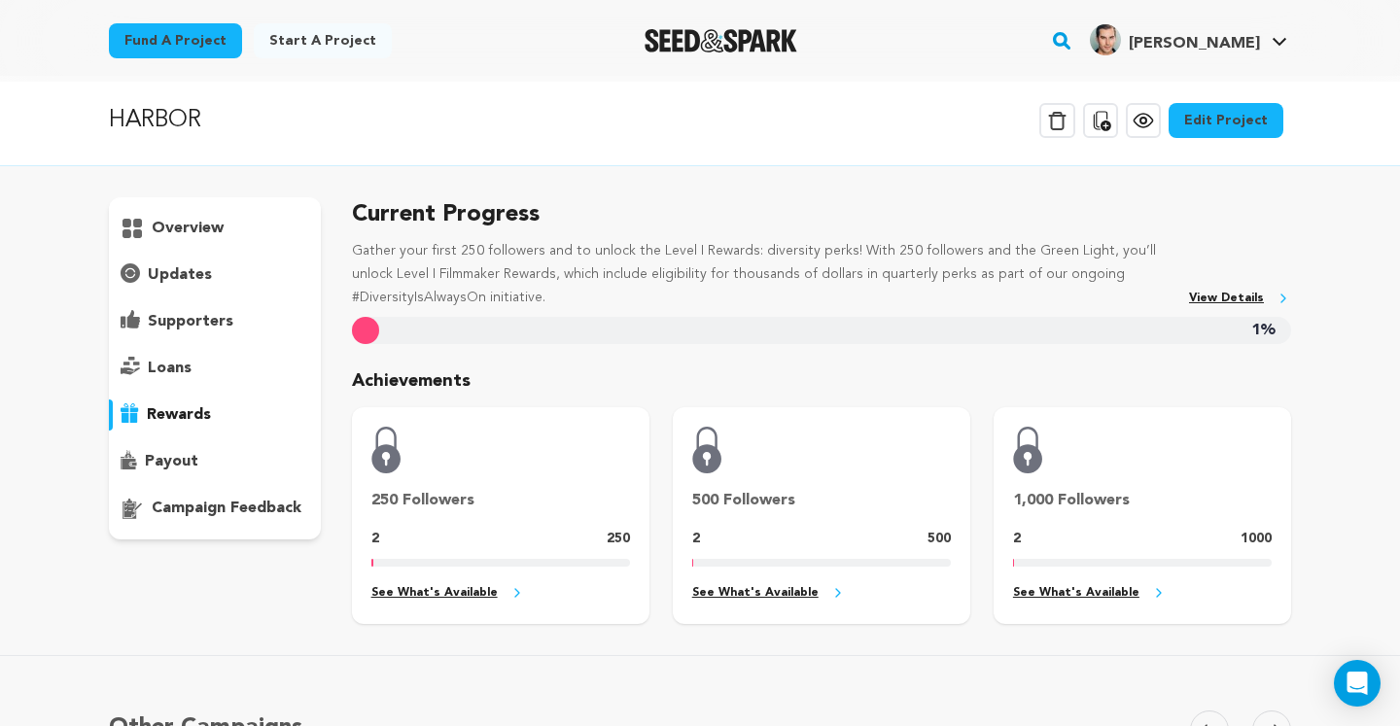
click at [161, 459] on p "payout" at bounding box center [171, 461] width 53 height 23
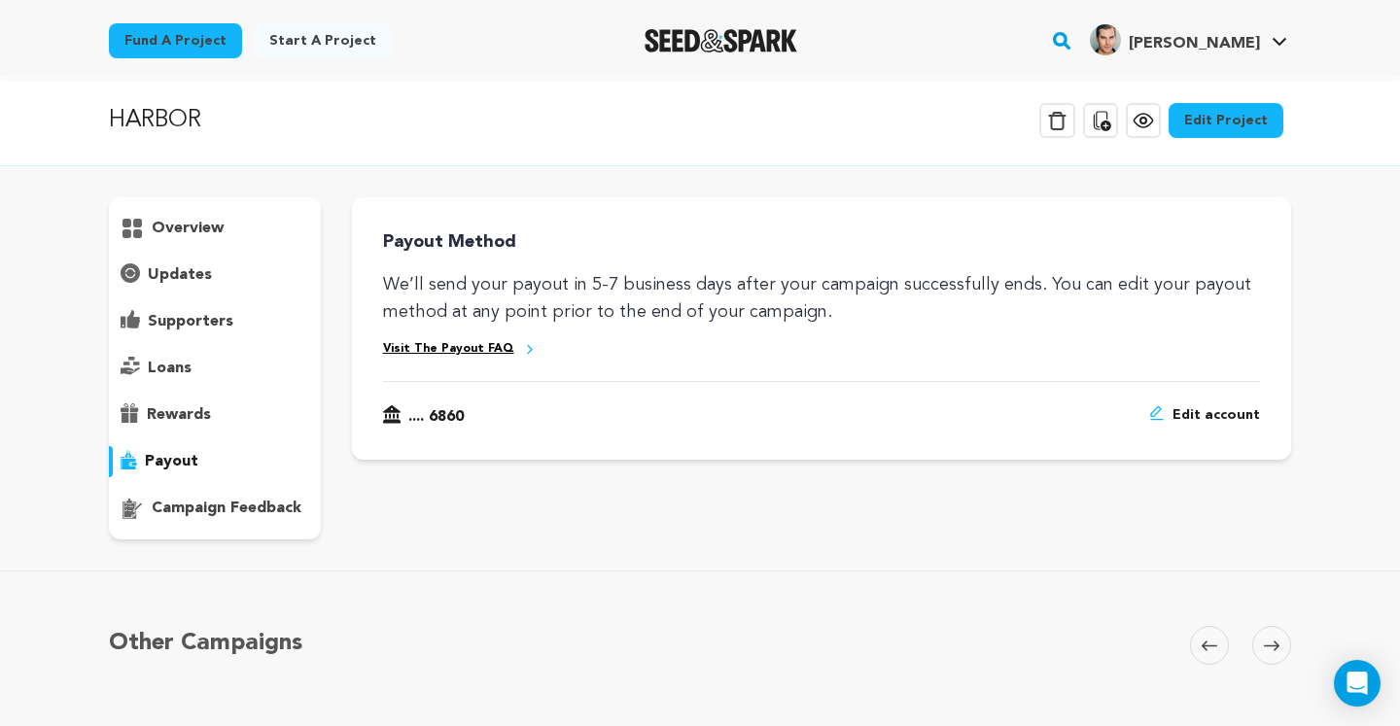
click at [185, 422] on p "rewards" at bounding box center [179, 414] width 64 height 23
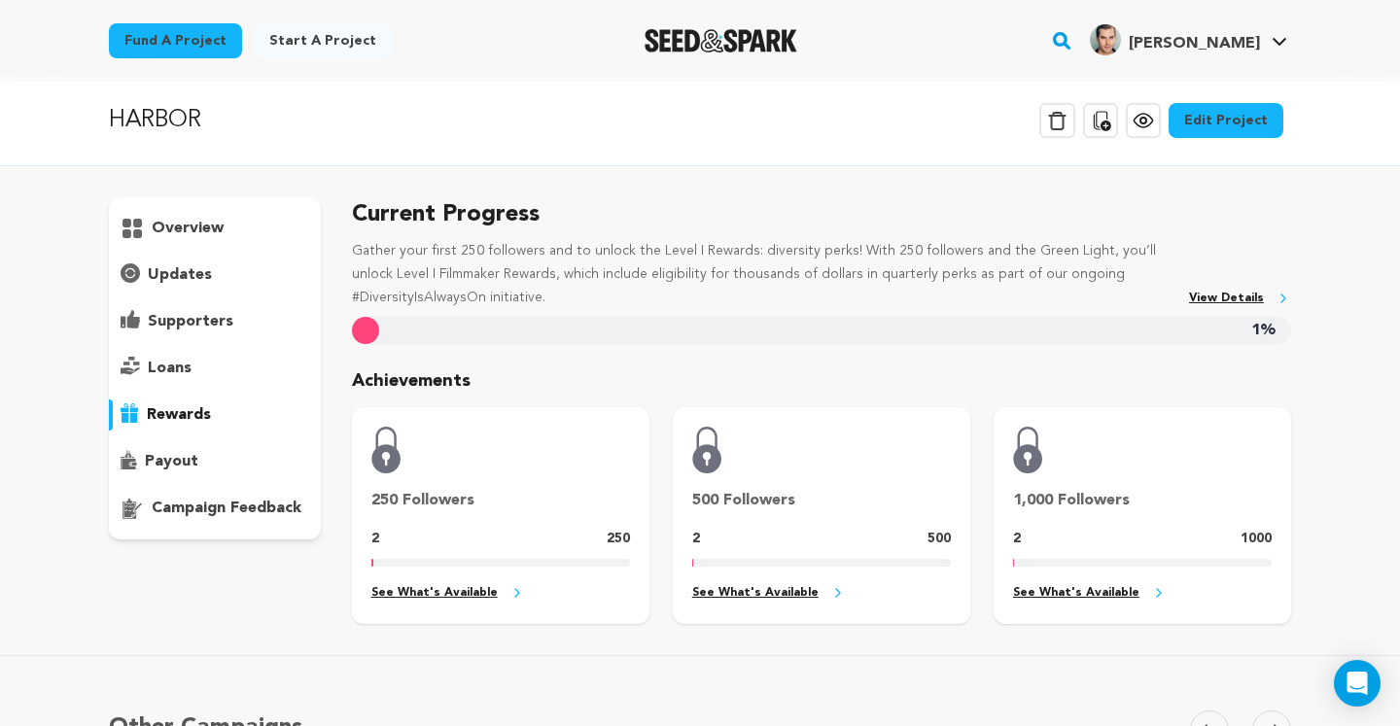
click at [485, 593] on link "See What's Available" at bounding box center [500, 593] width 259 height 22
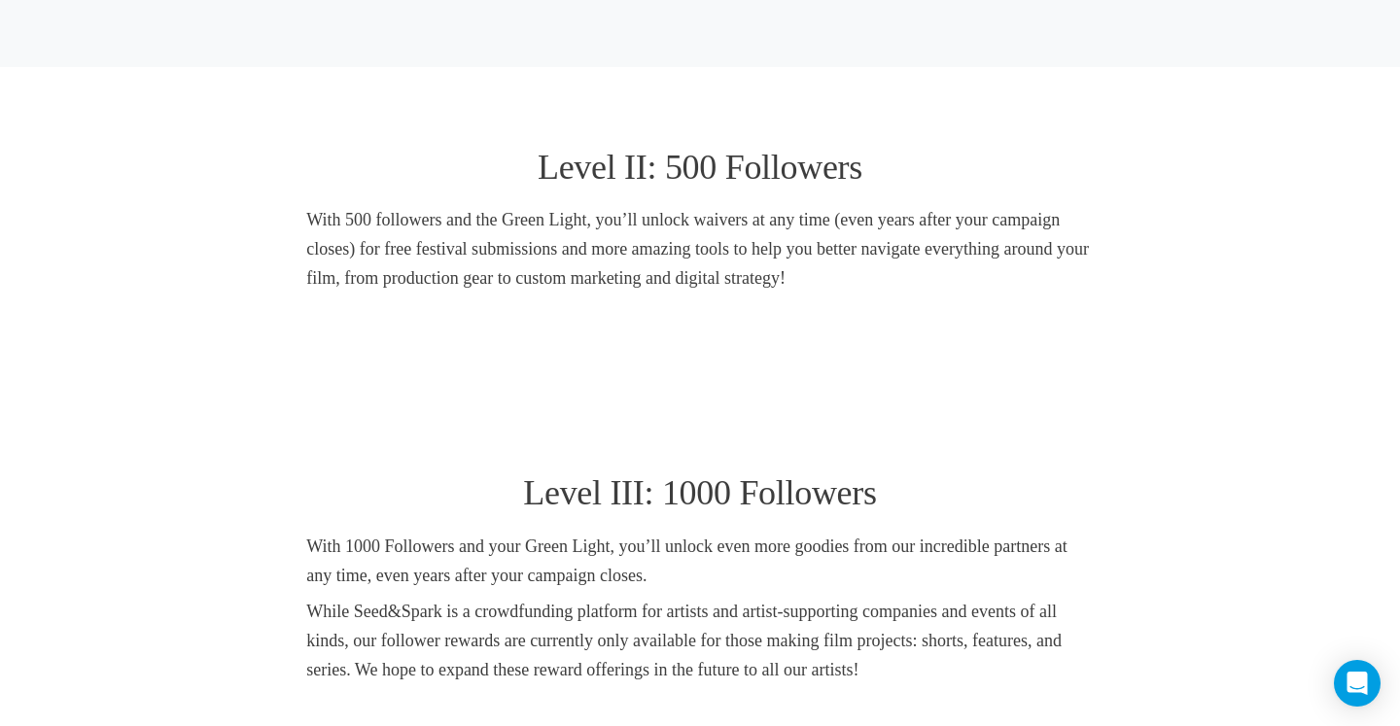
scroll to position [1094, 0]
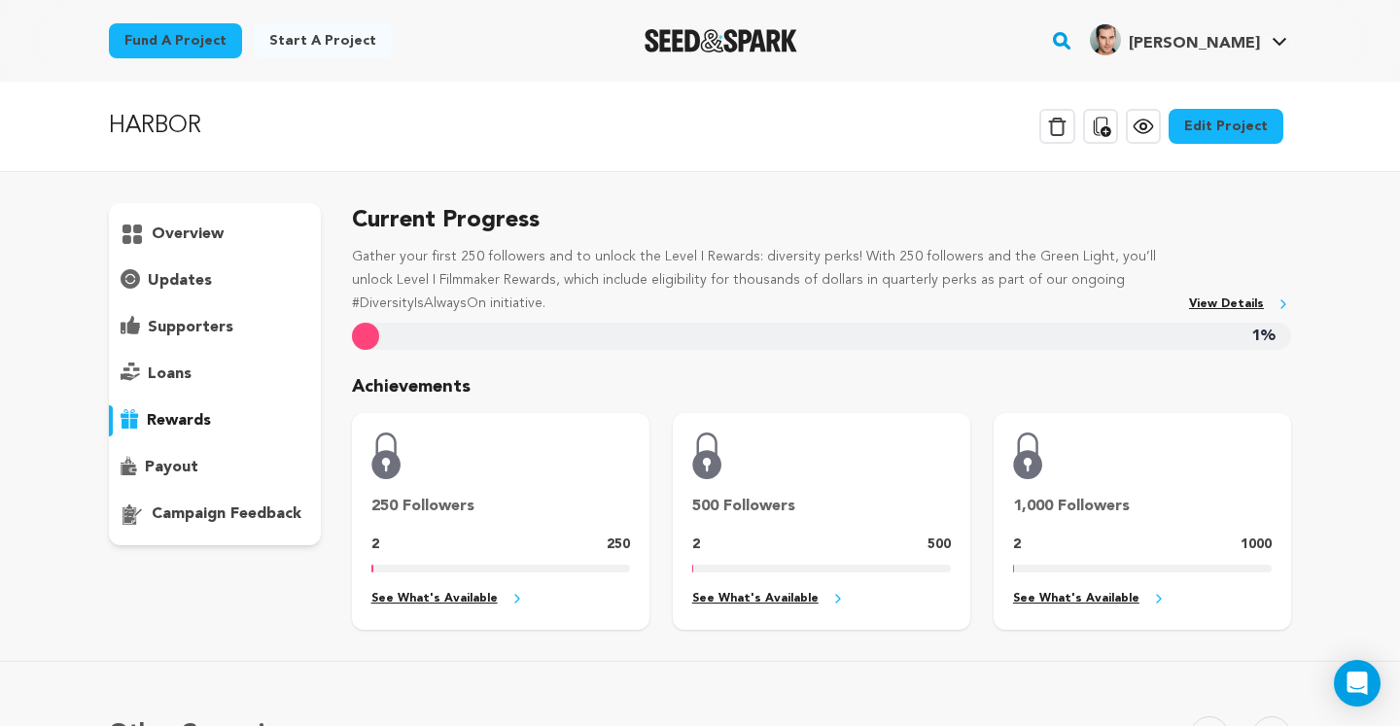
click at [1217, 115] on link "Edit Project" at bounding box center [1225, 126] width 115 height 35
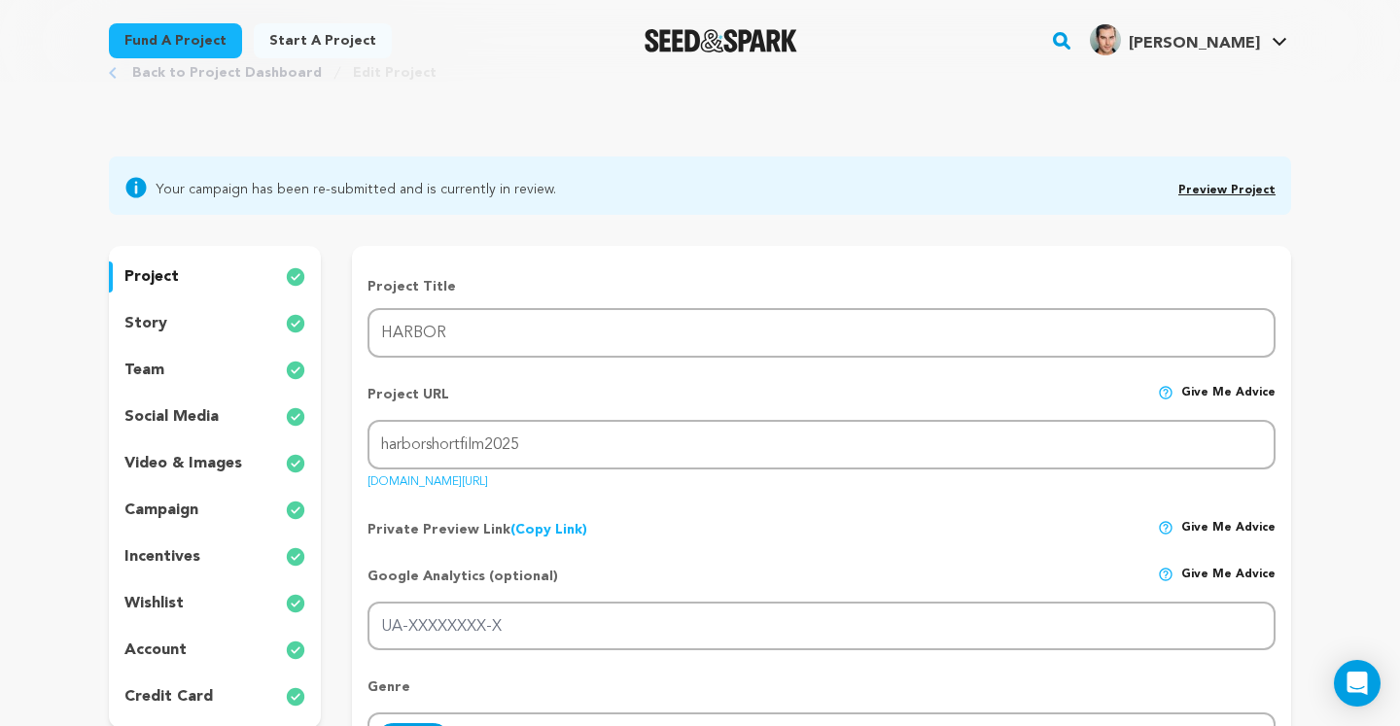
scroll to position [74, 0]
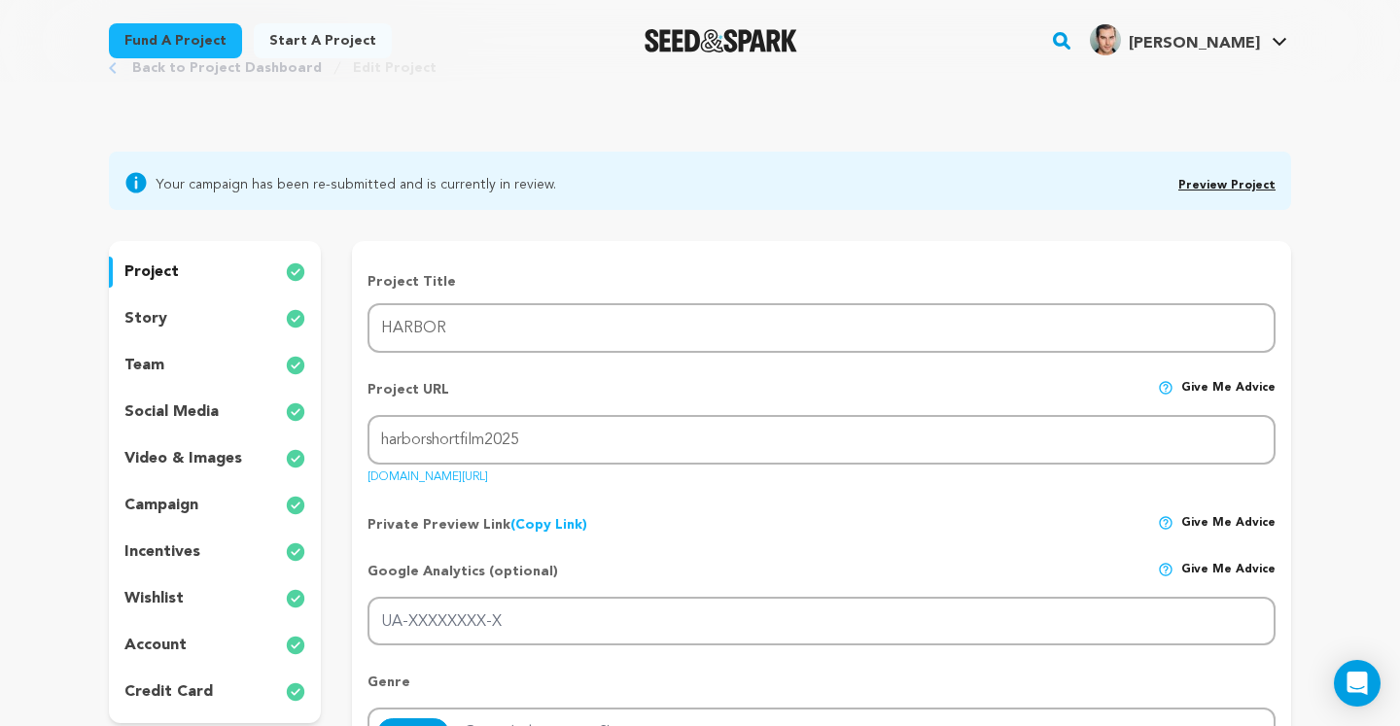
click at [557, 524] on link "(Copy Link) Copy private preview link" at bounding box center [548, 525] width 77 height 14
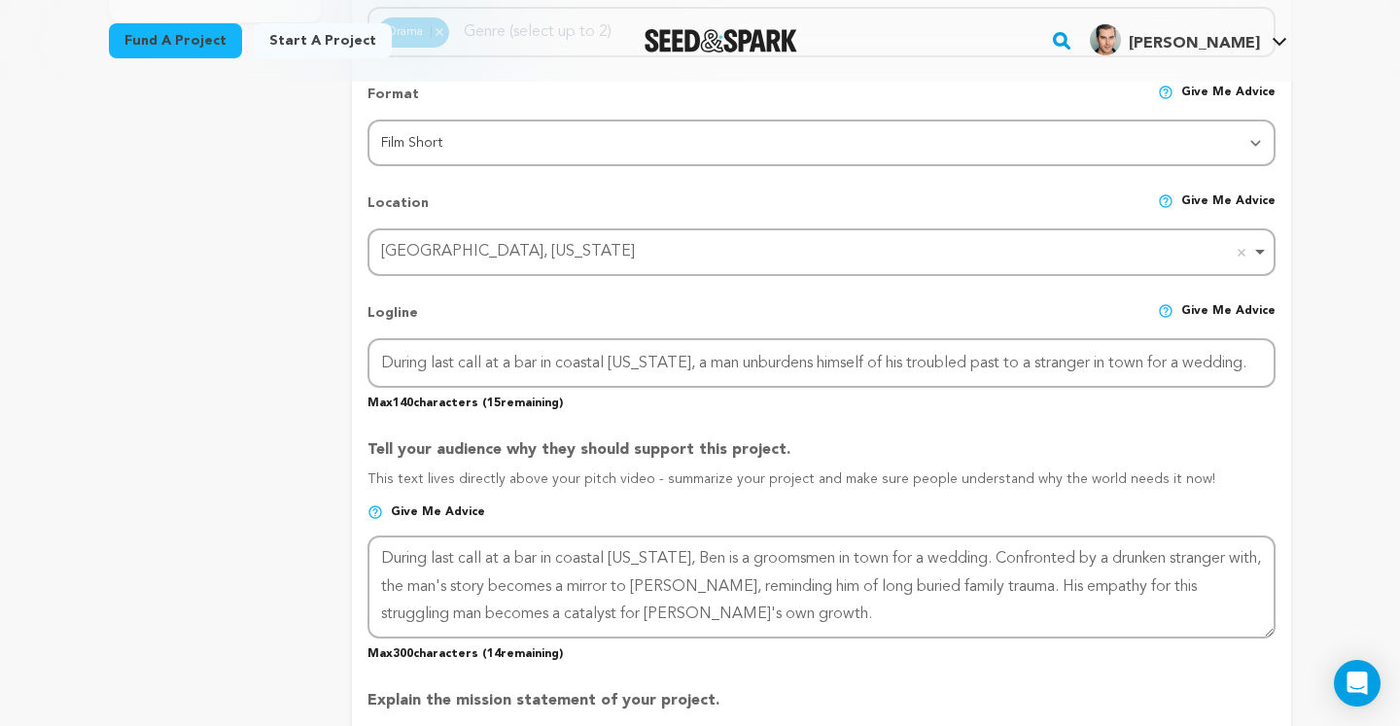
scroll to position [779, 0]
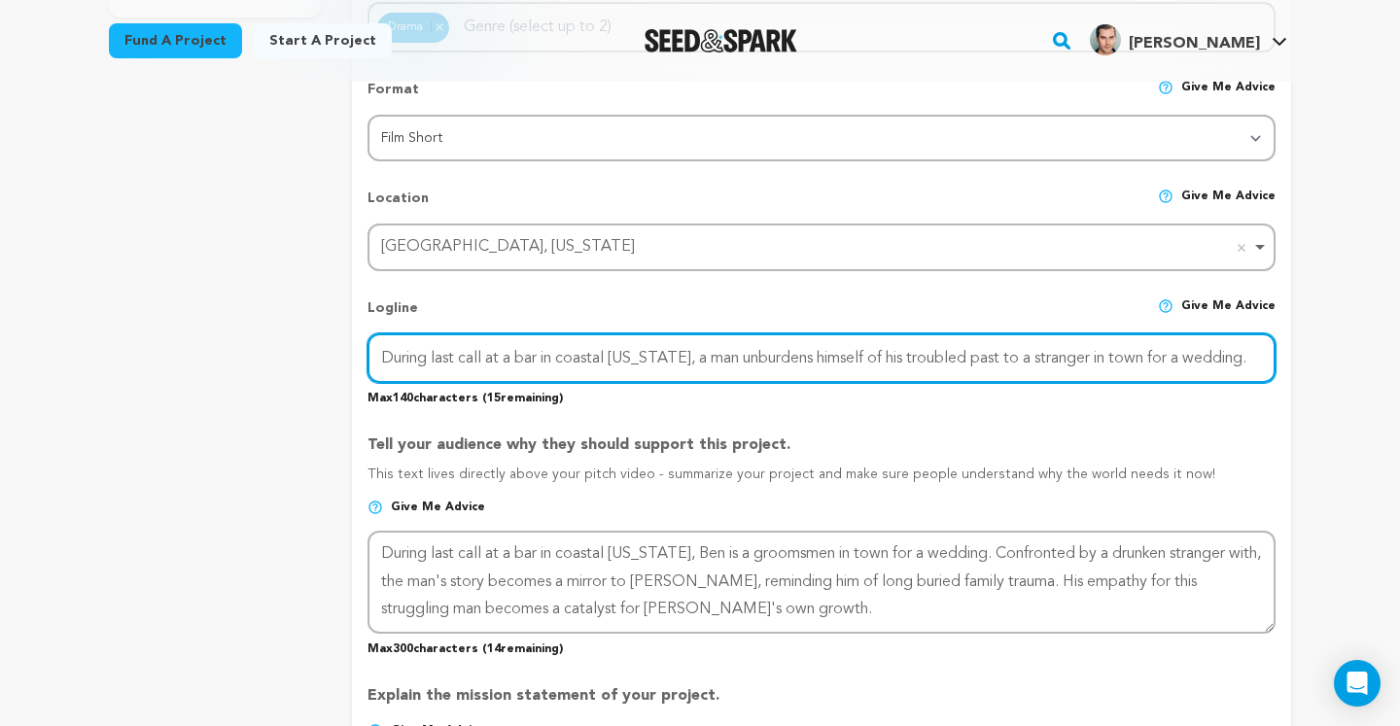
drag, startPoint x: 728, startPoint y: 357, endPoint x: 1150, endPoint y: 385, distance: 422.8
click at [1150, 385] on div "Logline Give me advice During last call at a bar in coastal Maine, a man unburd…" at bounding box center [821, 344] width 908 height 123
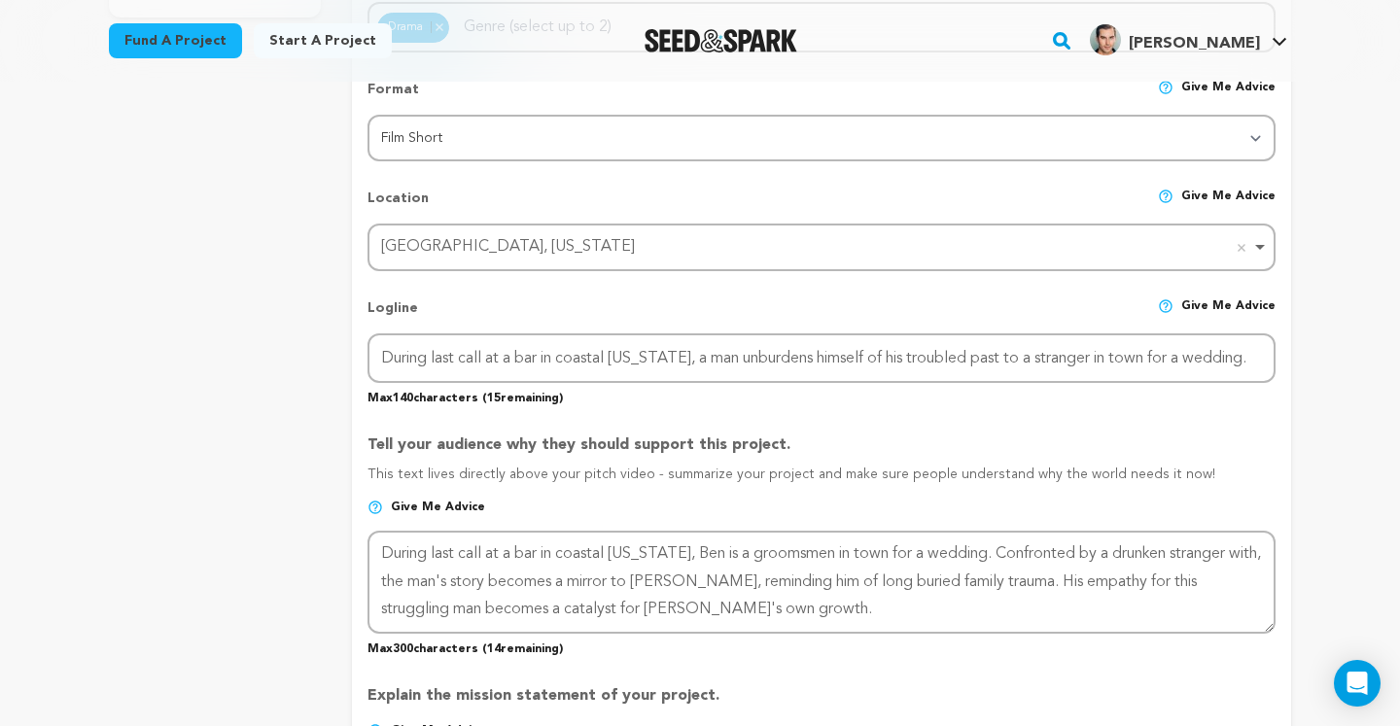
click at [323, 463] on div "project story team social media video & images campaign incentives wishlist" at bounding box center [700, 565] width 1182 height 2060
click at [373, 505] on img at bounding box center [375, 508] width 16 height 16
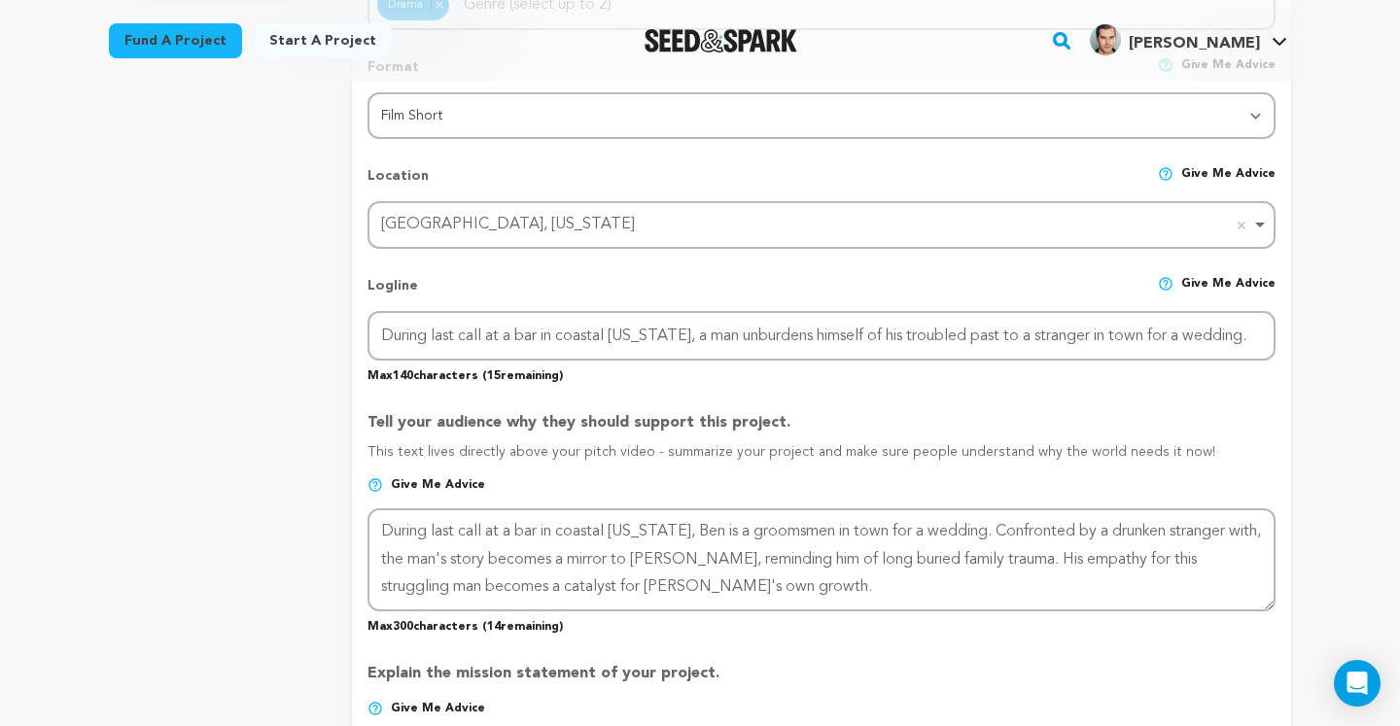
scroll to position [1146, 0]
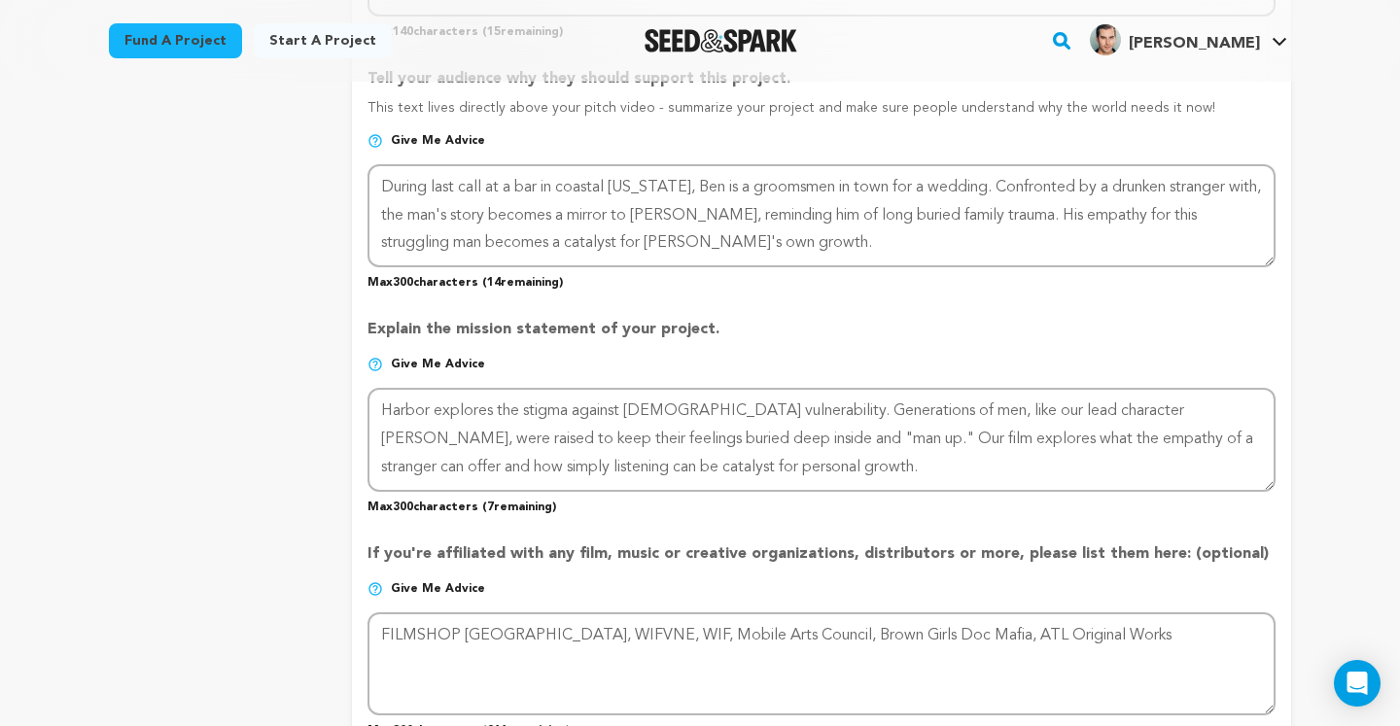
click at [307, 435] on div "project story team social media video & images campaign incentives wishlist" at bounding box center [215, 199] width 212 height 2060
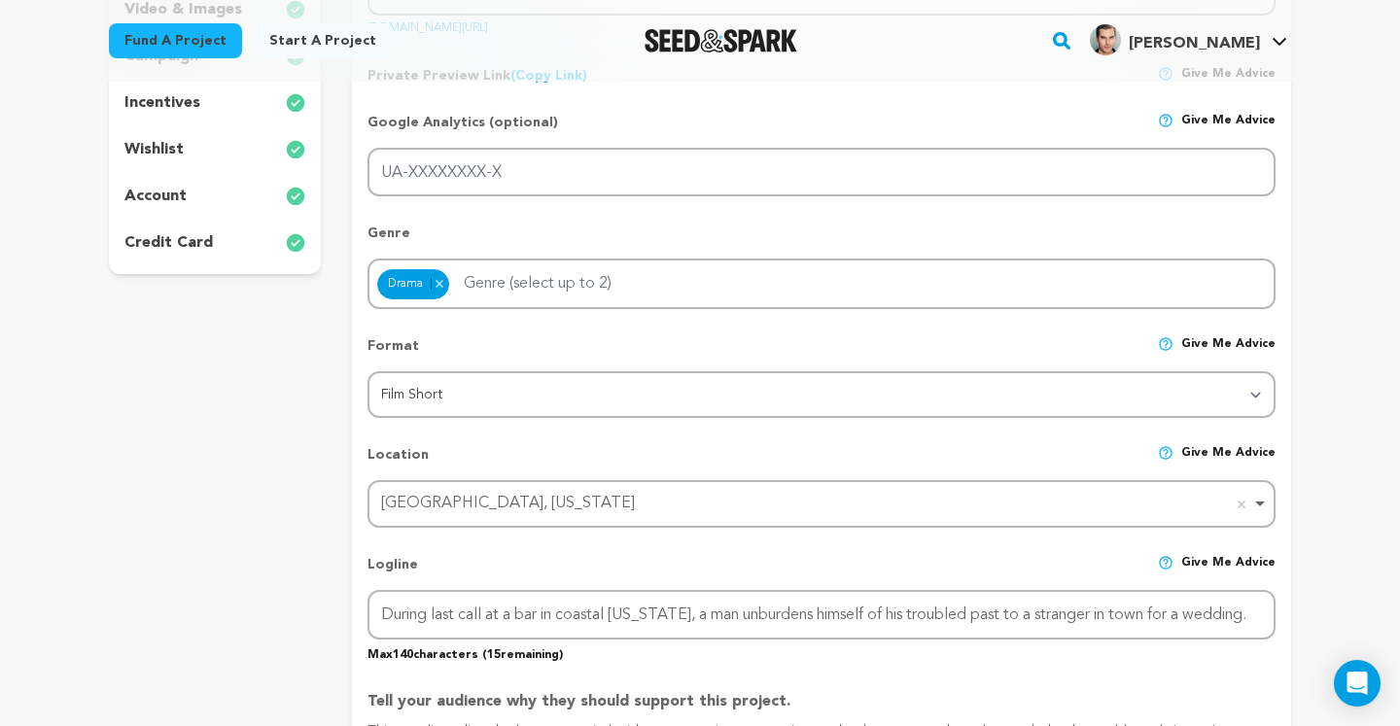
scroll to position [273, 0]
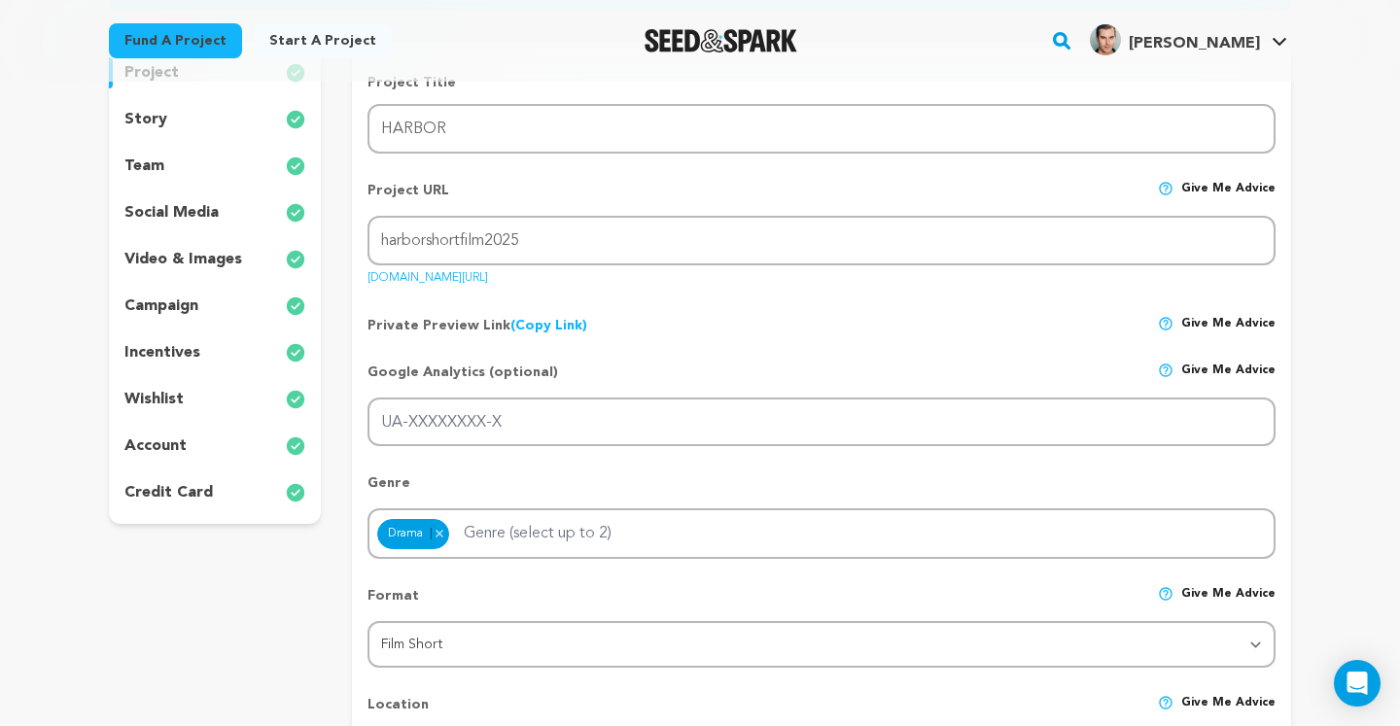
click at [196, 496] on p "credit card" at bounding box center [168, 492] width 88 height 23
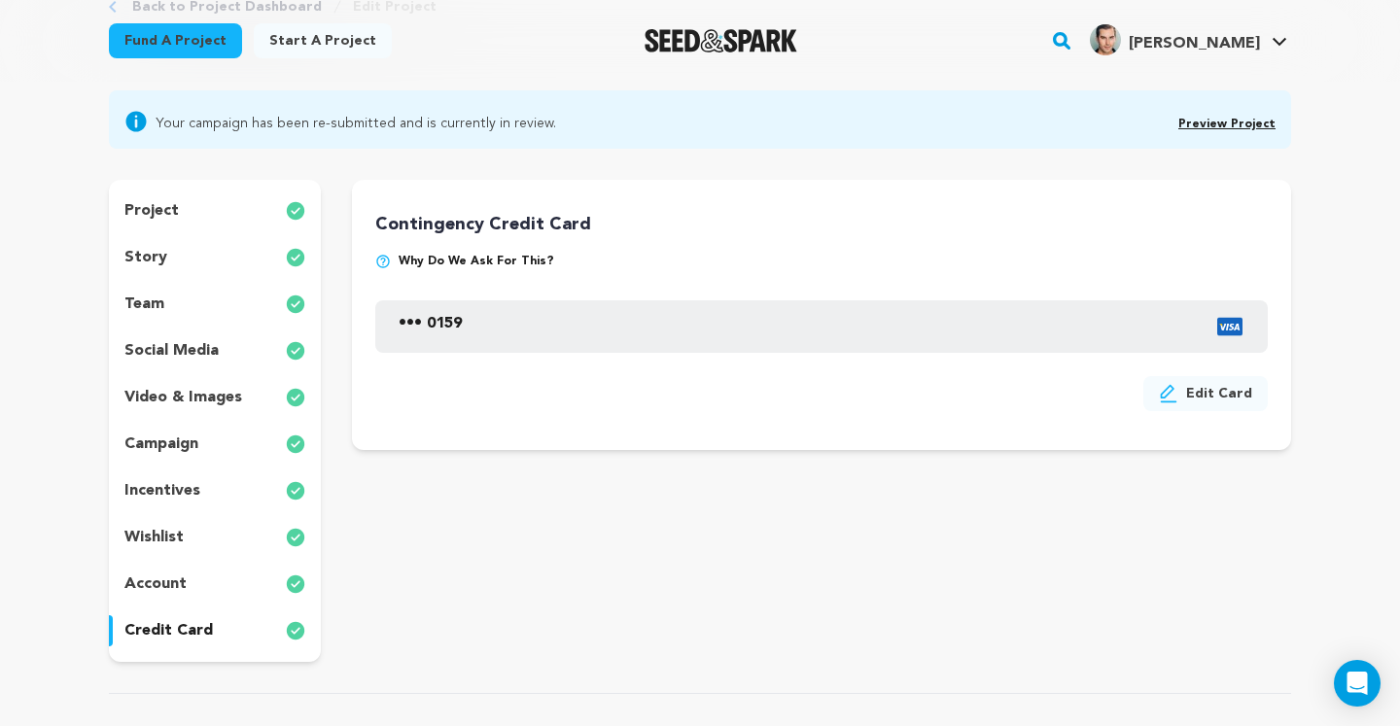
scroll to position [90, 0]
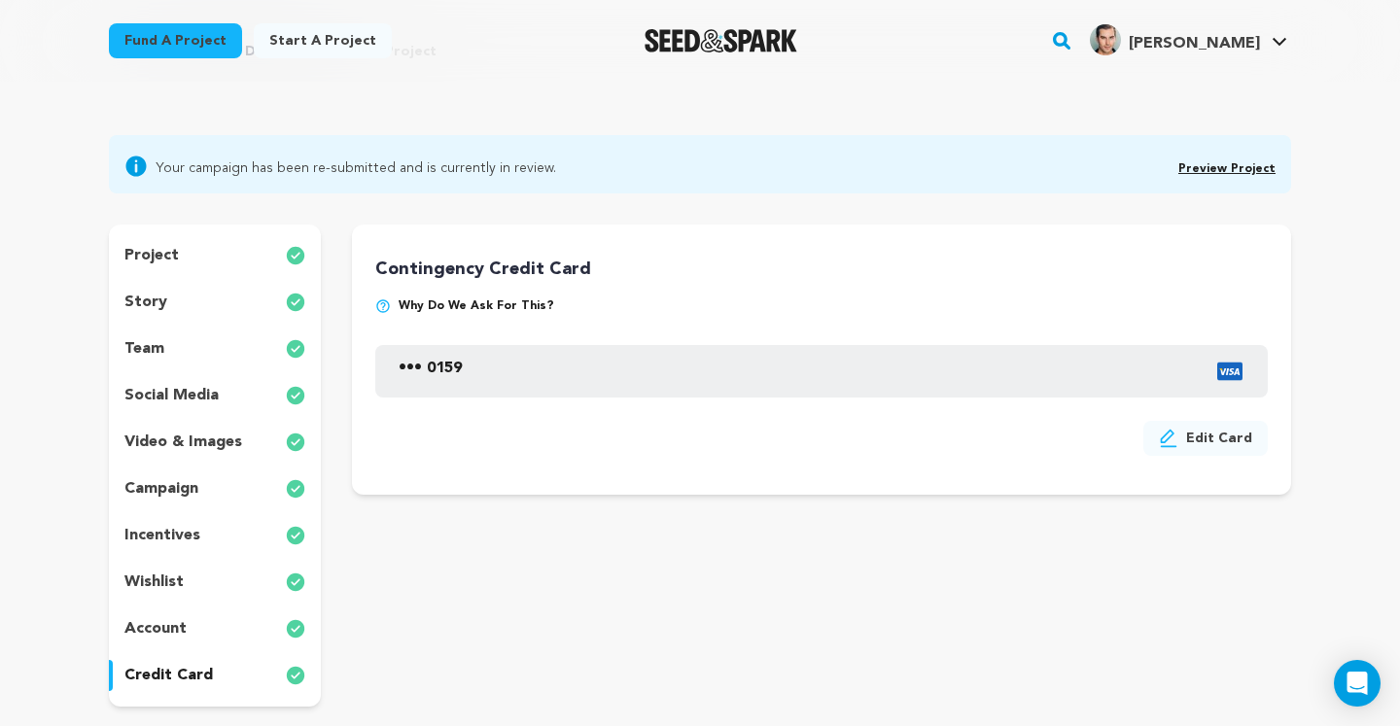
click at [210, 614] on div "account" at bounding box center [215, 628] width 212 height 31
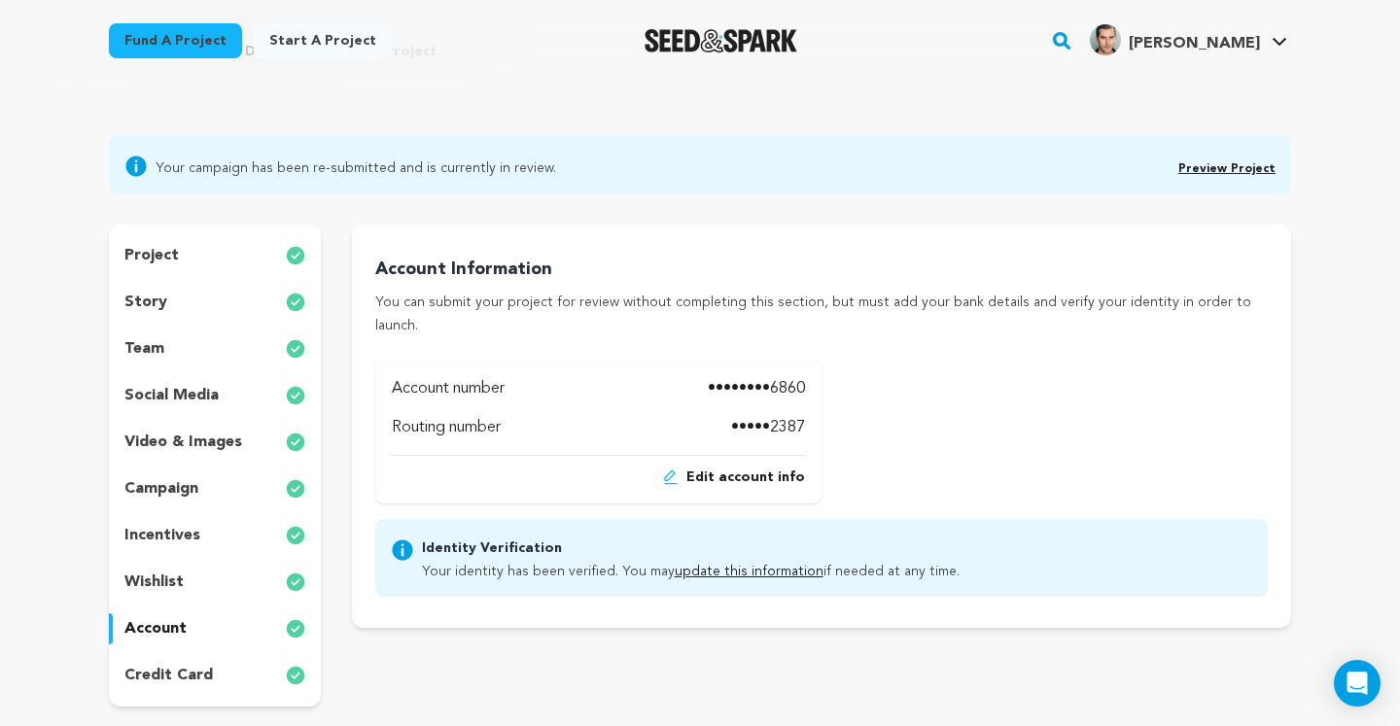
click at [721, 468] on span "Edit account info" at bounding box center [745, 477] width 119 height 19
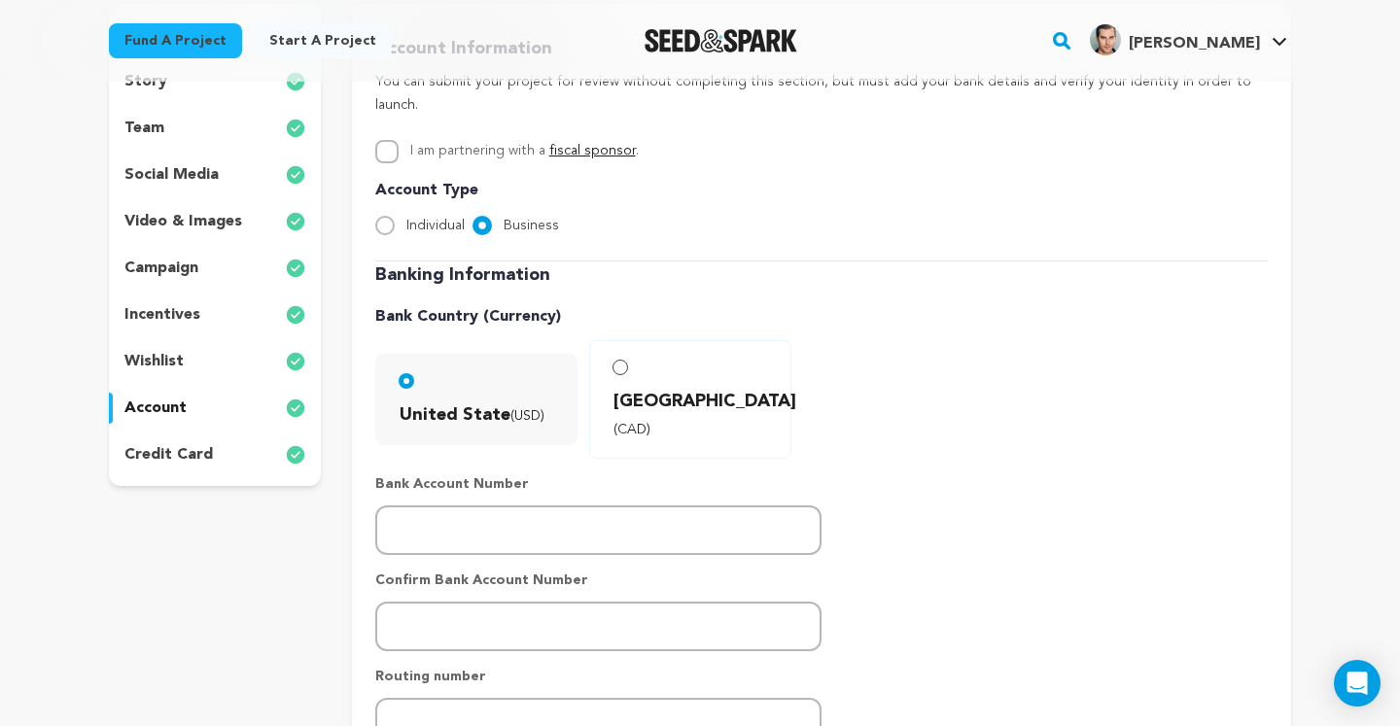
scroll to position [325, 0]
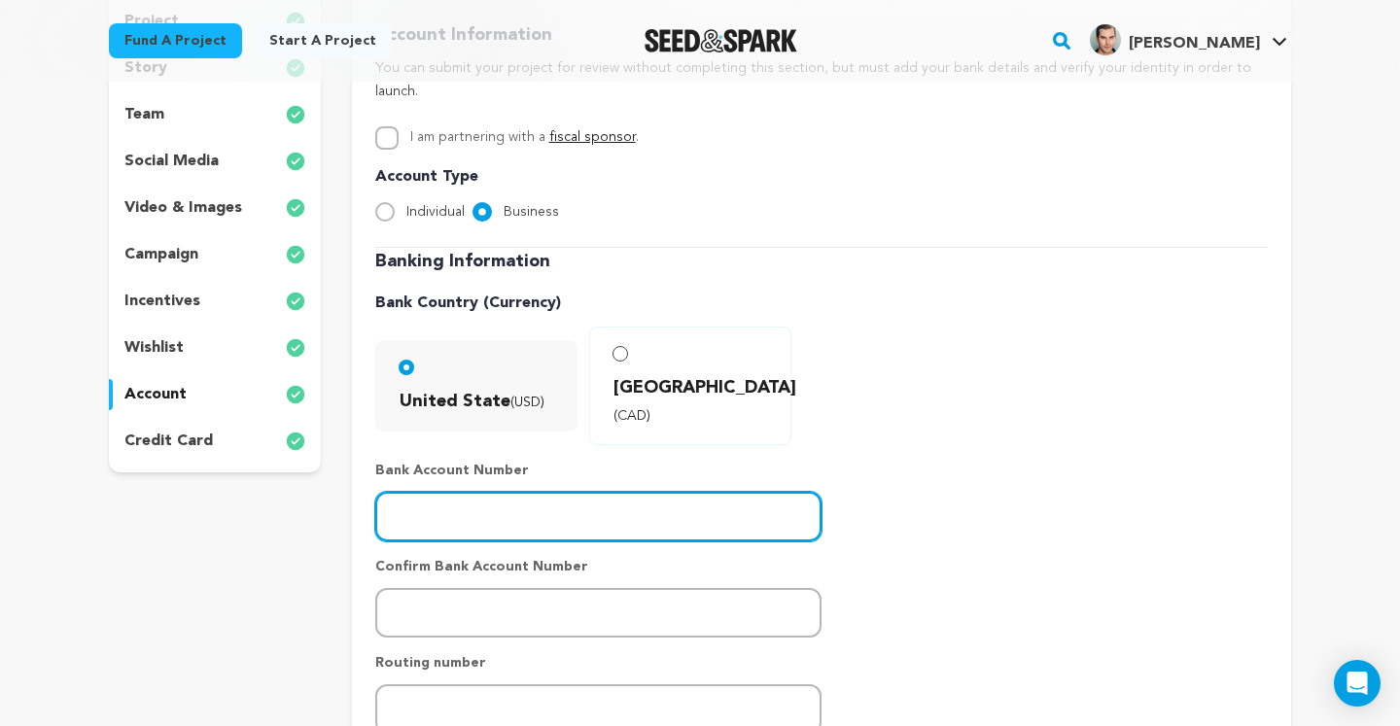
click at [545, 492] on input "number" at bounding box center [598, 517] width 446 height 50
paste input "2905000223"
type input "2905000223"
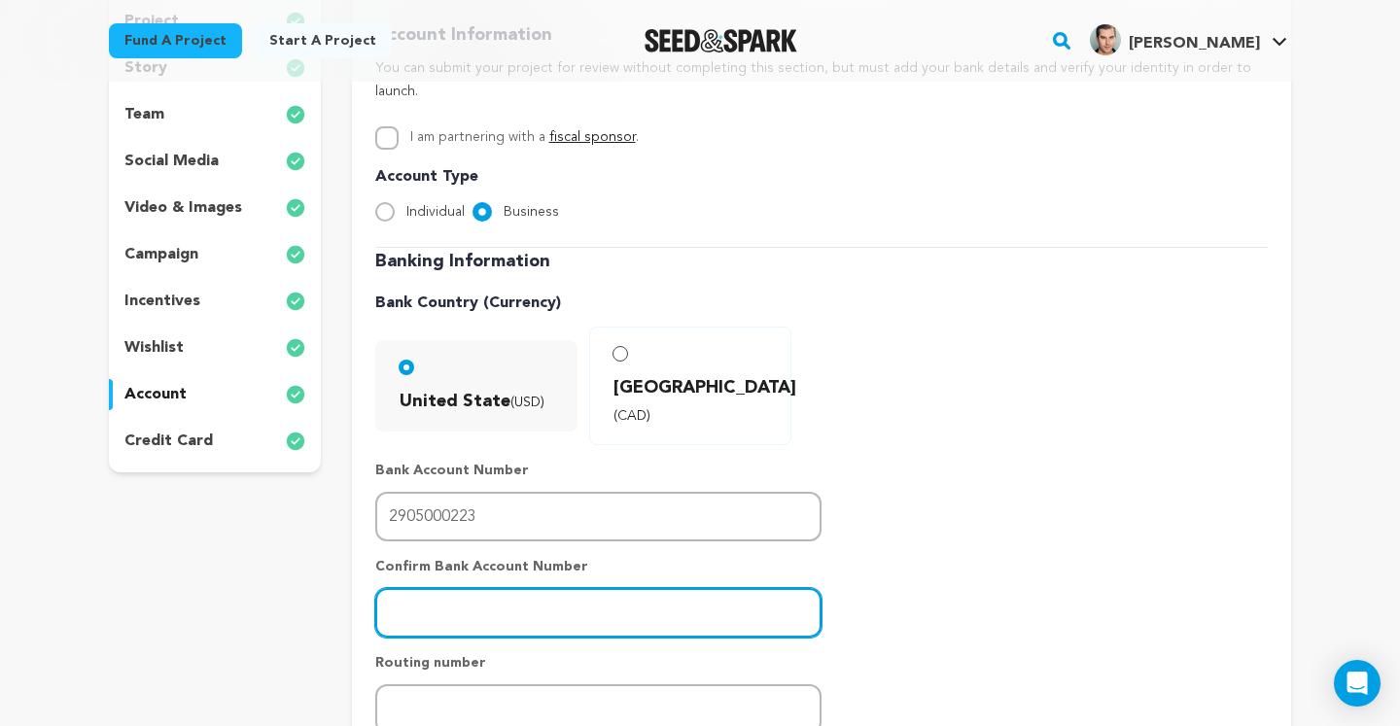
click at [575, 588] on input "number" at bounding box center [598, 613] width 446 height 50
paste input "2905000223"
type input "2905000223"
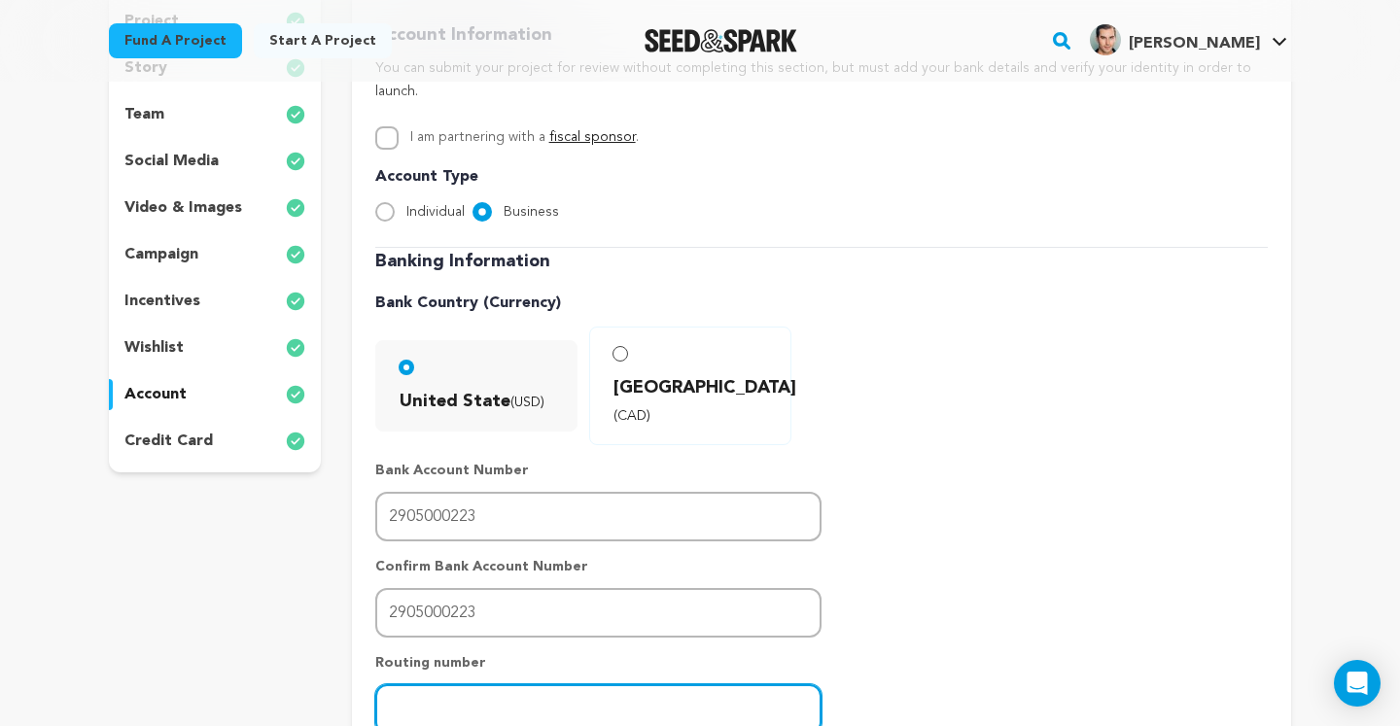
click at [526, 684] on input "number" at bounding box center [598, 709] width 446 height 50
paste input "021000021"
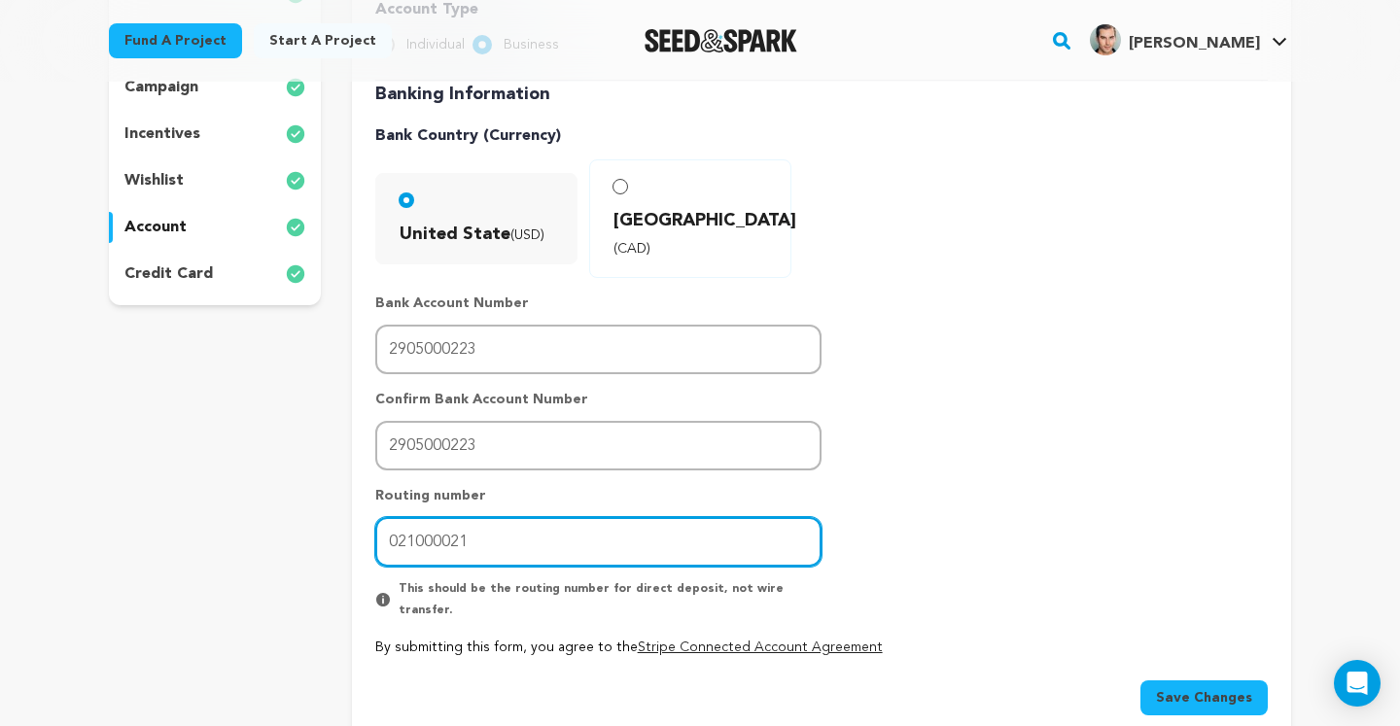
scroll to position [561, 0]
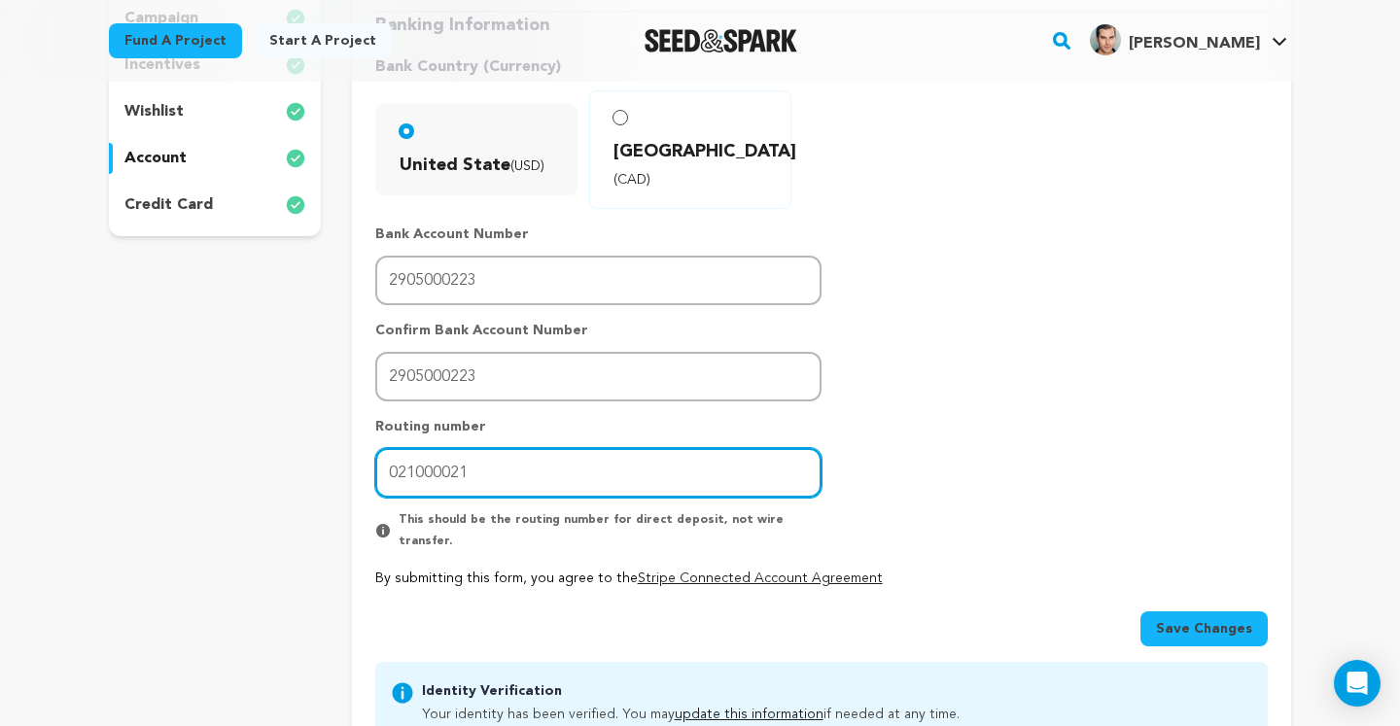
type input "021000021"
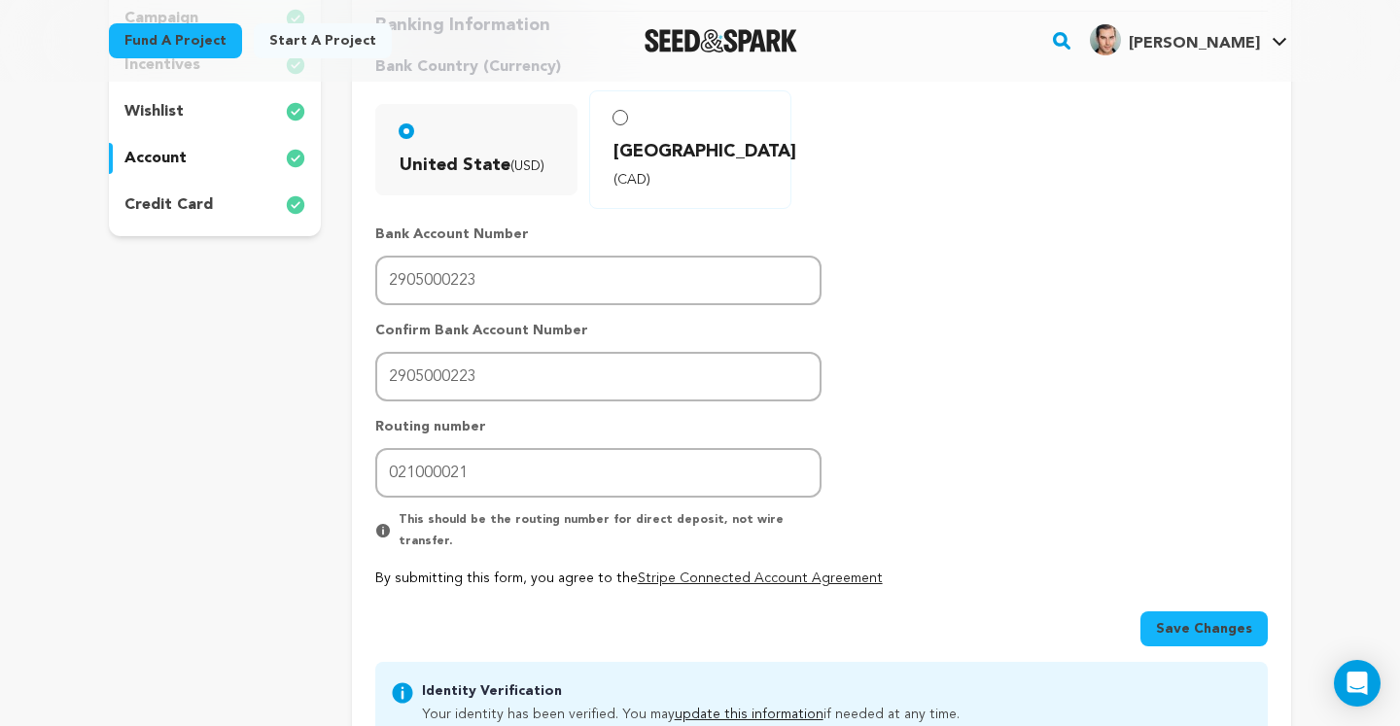
click at [1169, 611] on button "Save Changes" at bounding box center [1203, 628] width 127 height 35
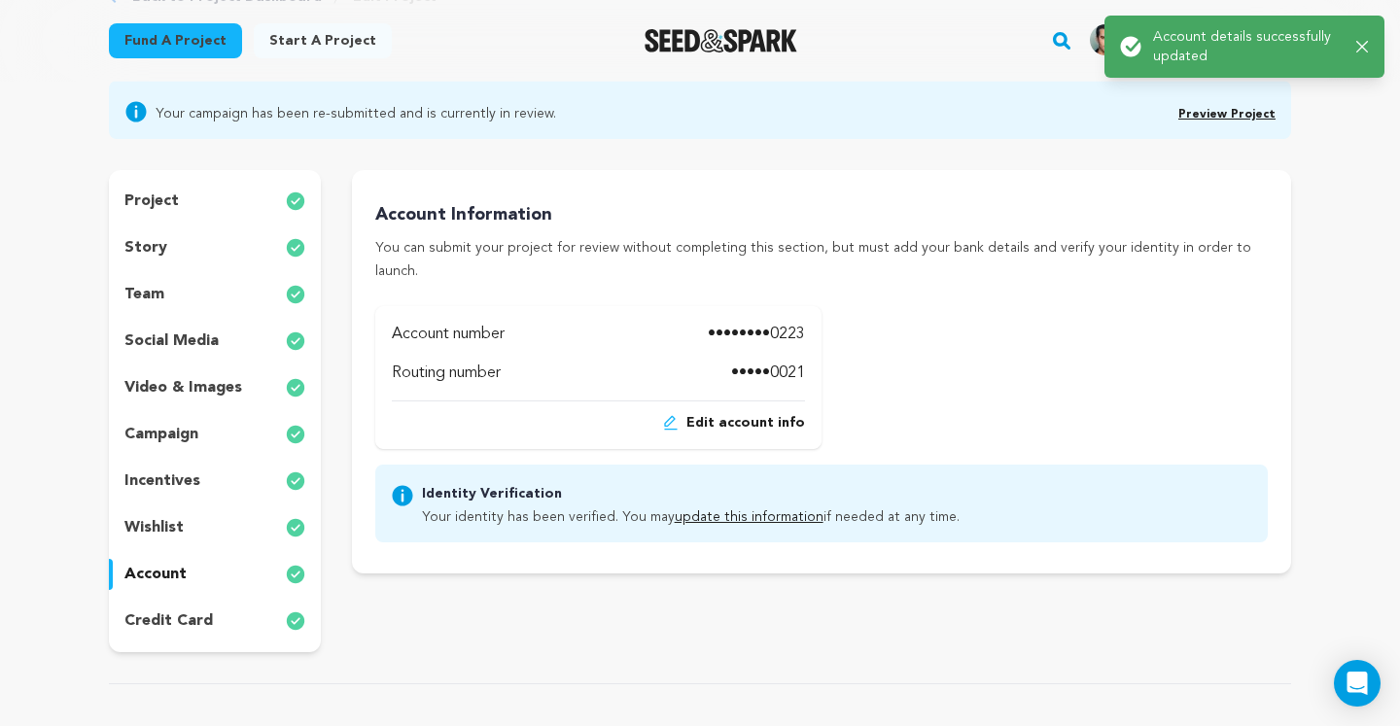
scroll to position [166, 0]
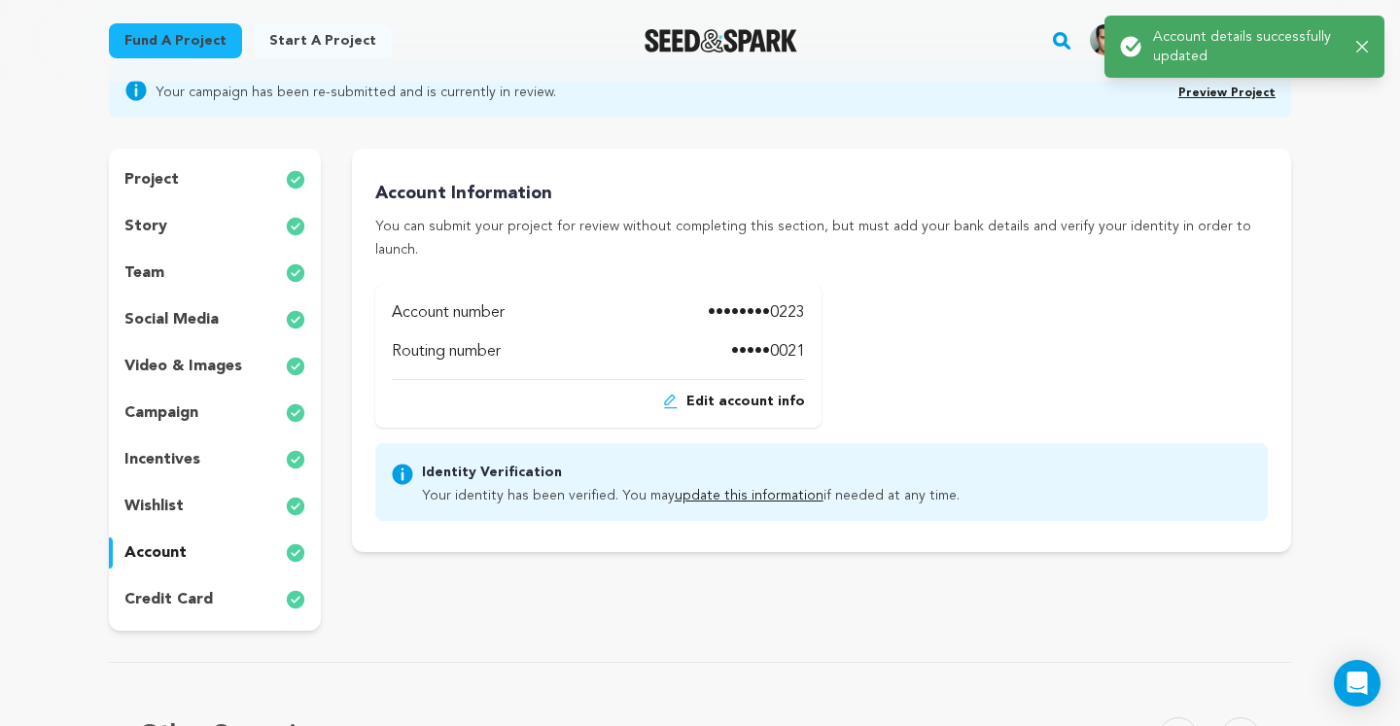
click at [221, 603] on div "credit card" at bounding box center [215, 599] width 212 height 31
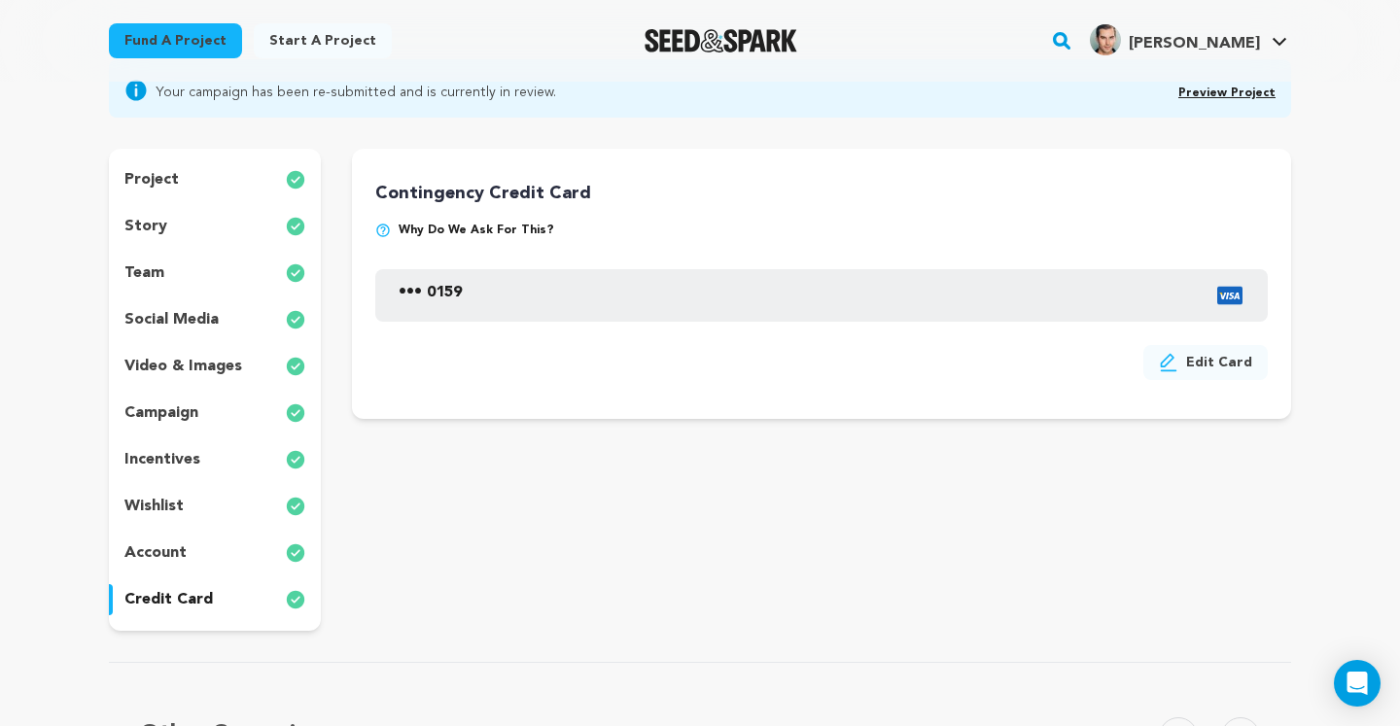
click at [1219, 357] on button "Edit Card" at bounding box center [1205, 362] width 124 height 35
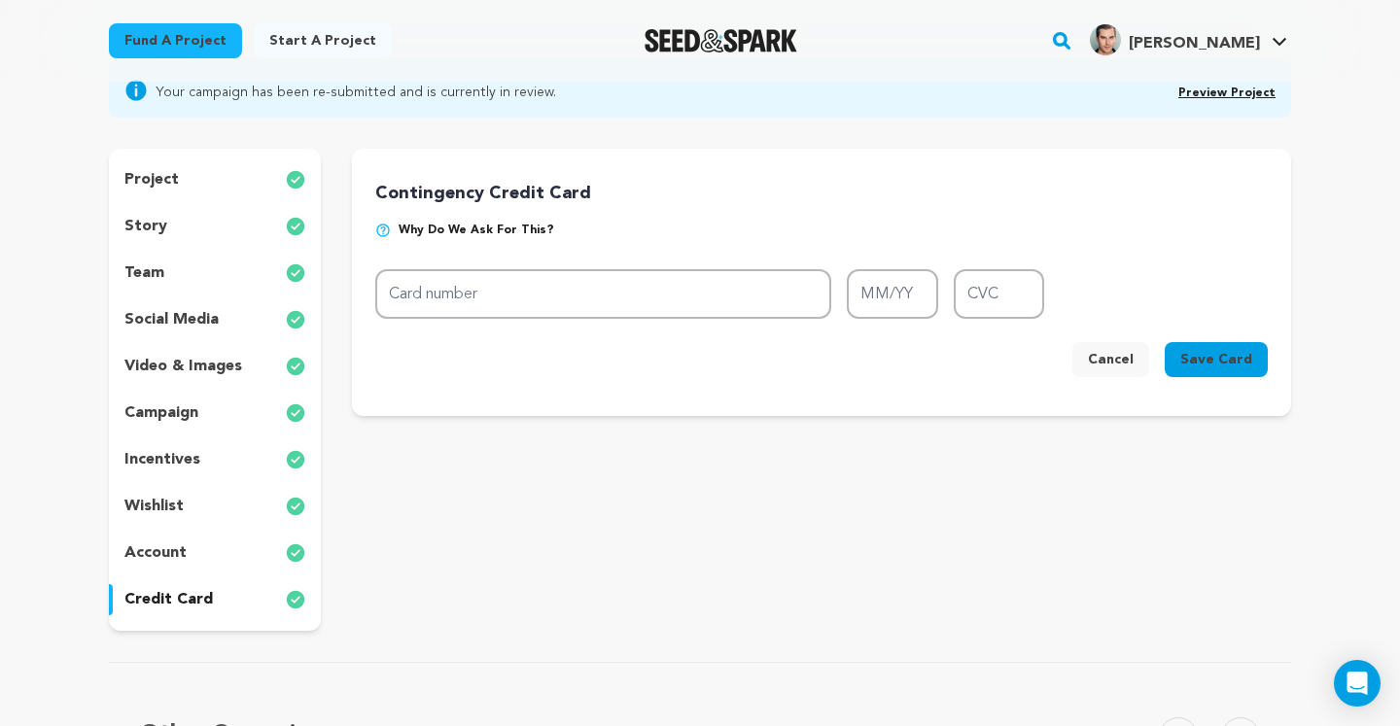
click at [387, 234] on img at bounding box center [383, 231] width 16 height 16
click at [380, 228] on img at bounding box center [383, 231] width 16 height 16
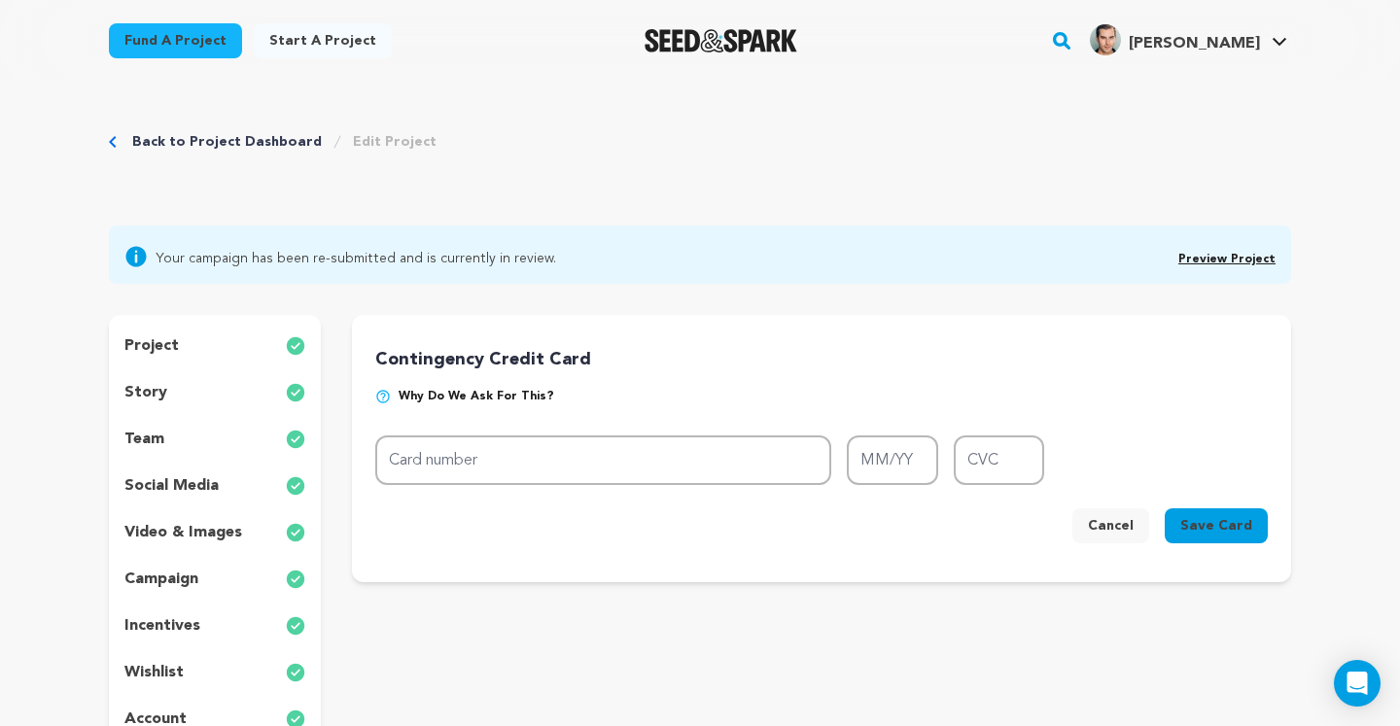
click at [383, 391] on img at bounding box center [383, 397] width 16 height 16
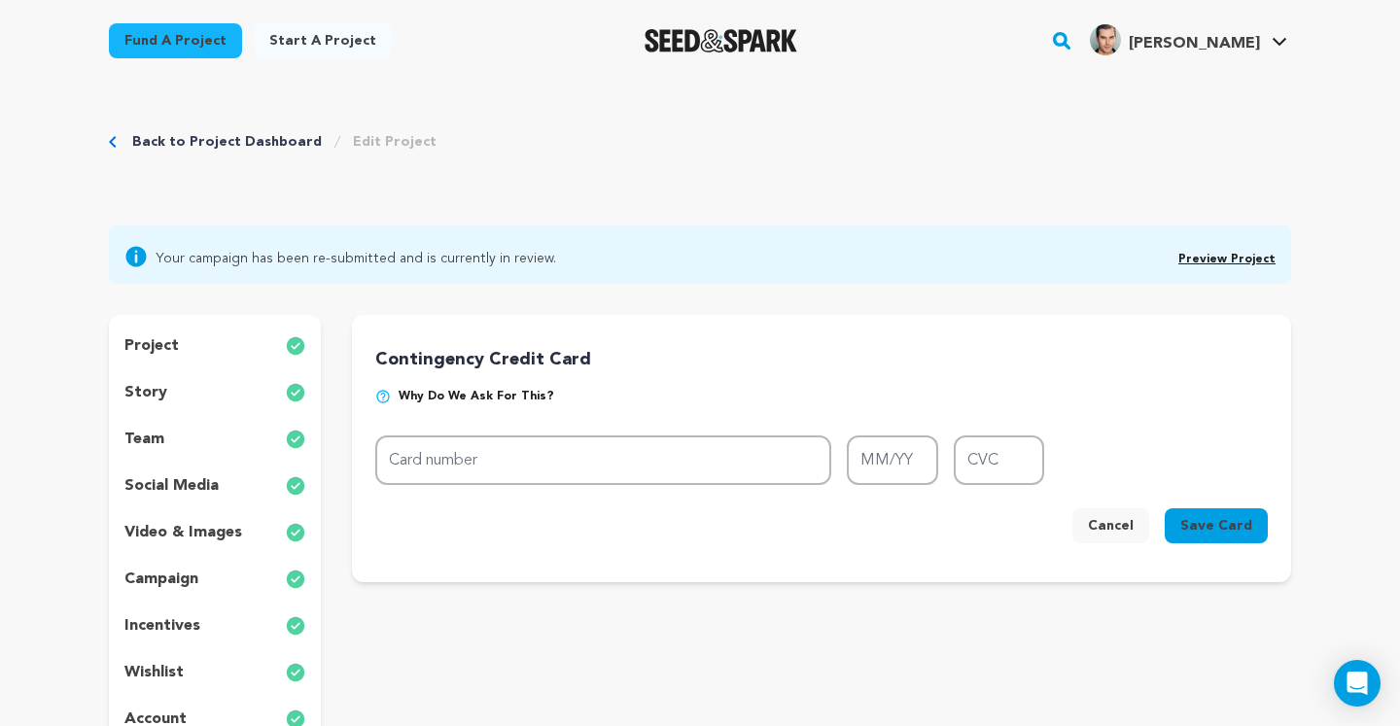
click at [383, 391] on img at bounding box center [383, 397] width 16 height 16
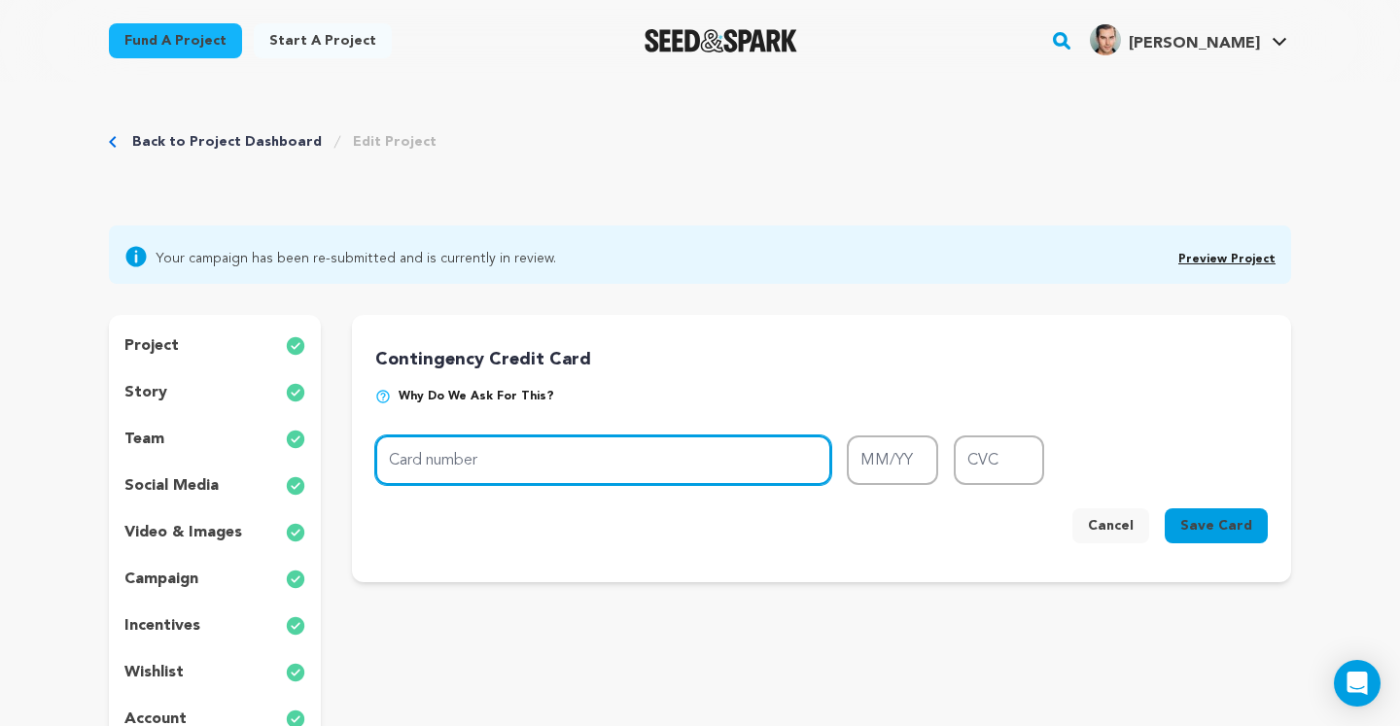
click at [721, 454] on input "Card number" at bounding box center [603, 460] width 456 height 50
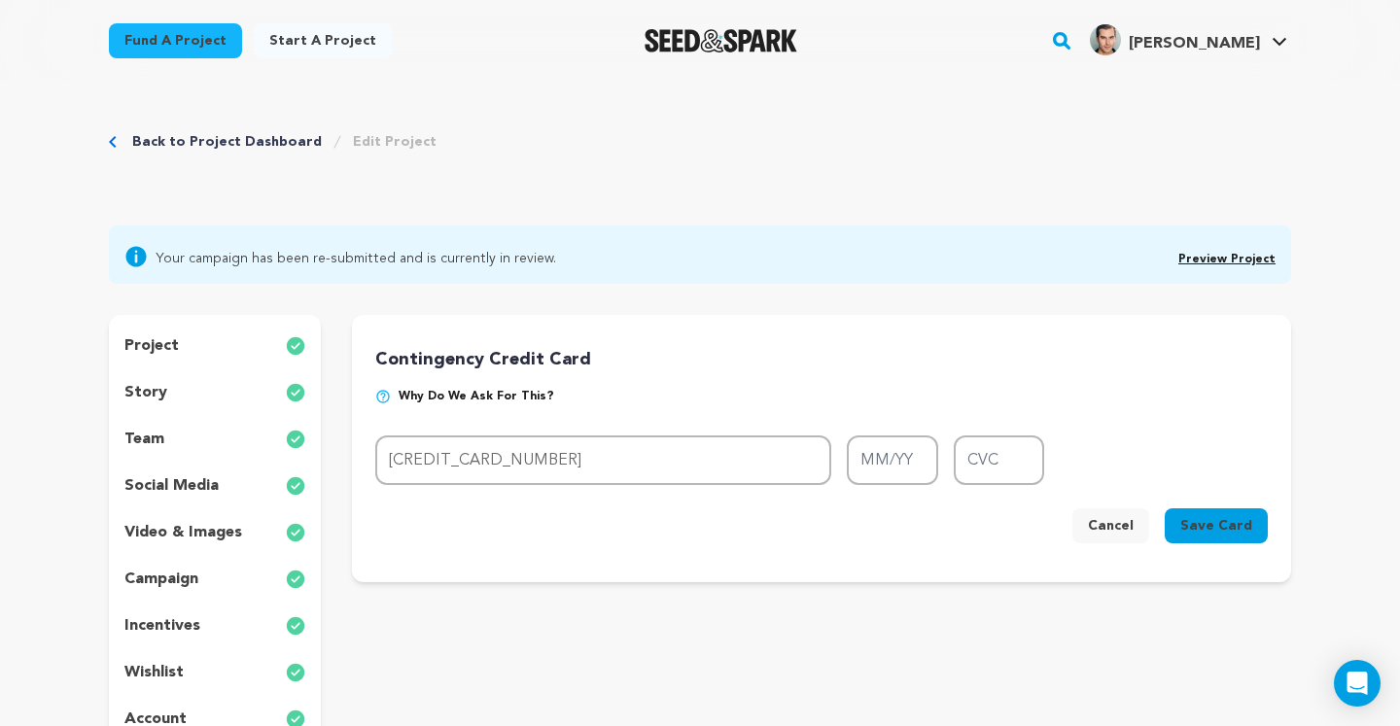
type input "4400 6697 2945 5311"
type input "11/26"
type input "910"
click at [1239, 529] on span "Save Card" at bounding box center [1216, 525] width 72 height 19
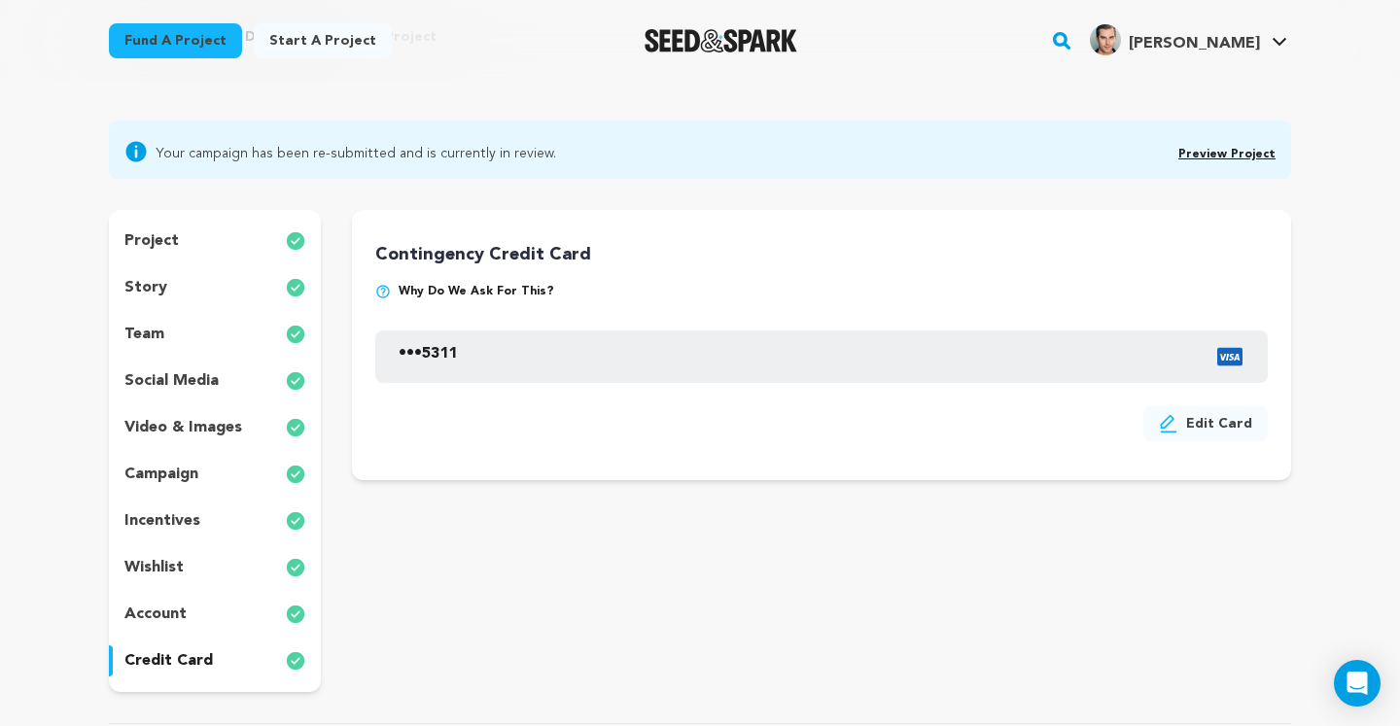
scroll to position [108, 0]
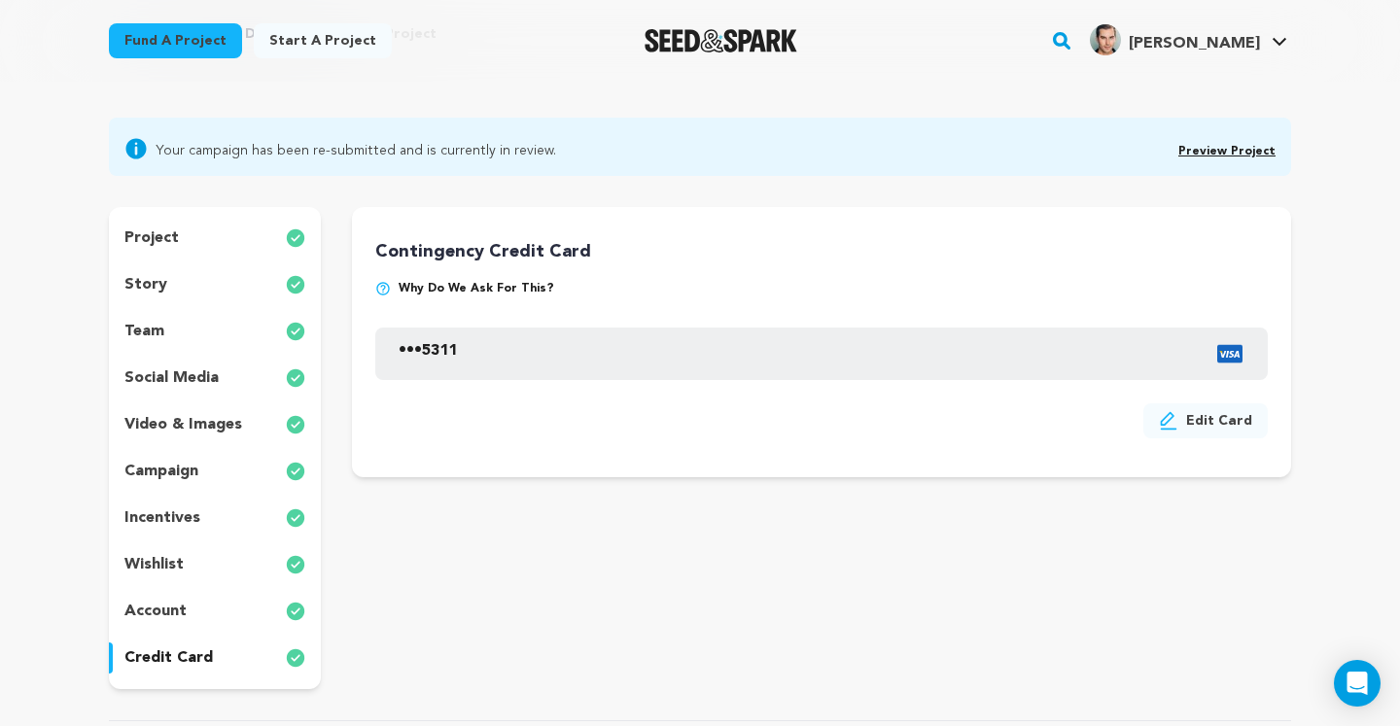
click at [174, 382] on p "social media" at bounding box center [171, 377] width 94 height 23
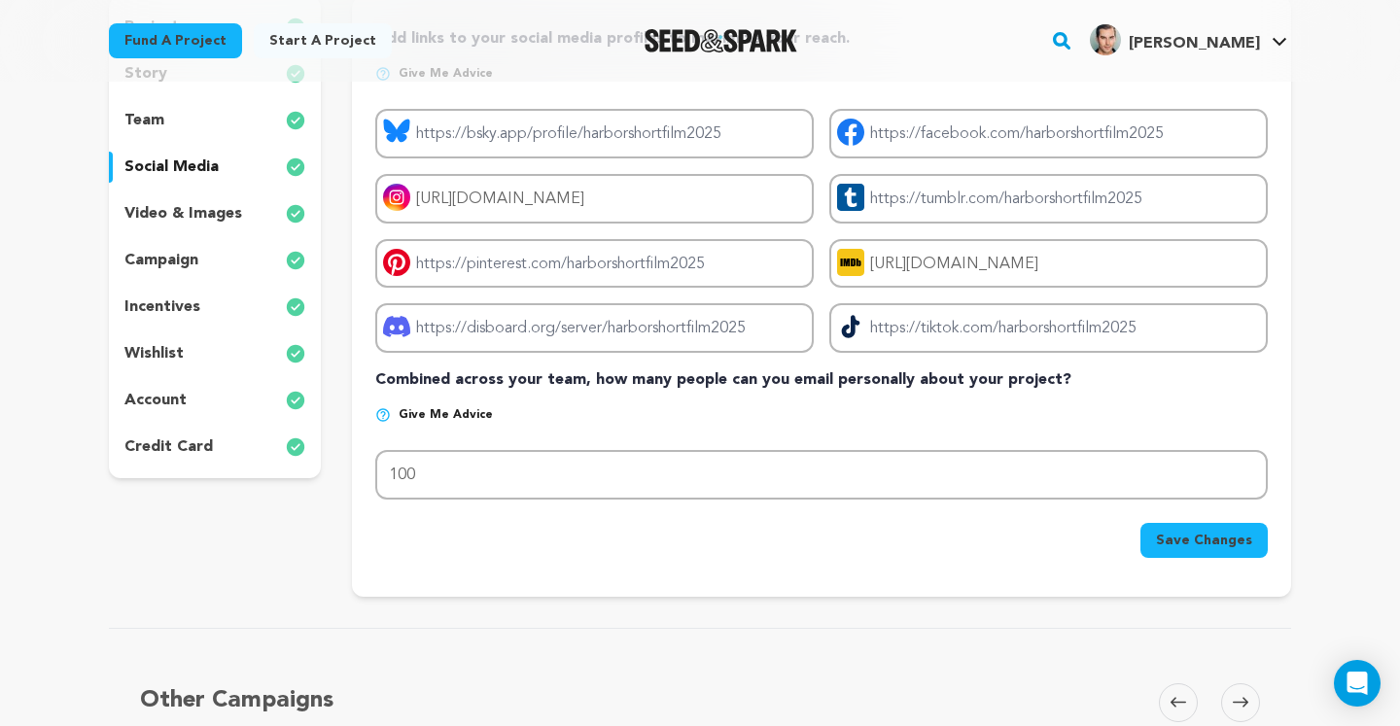
scroll to position [318, 0]
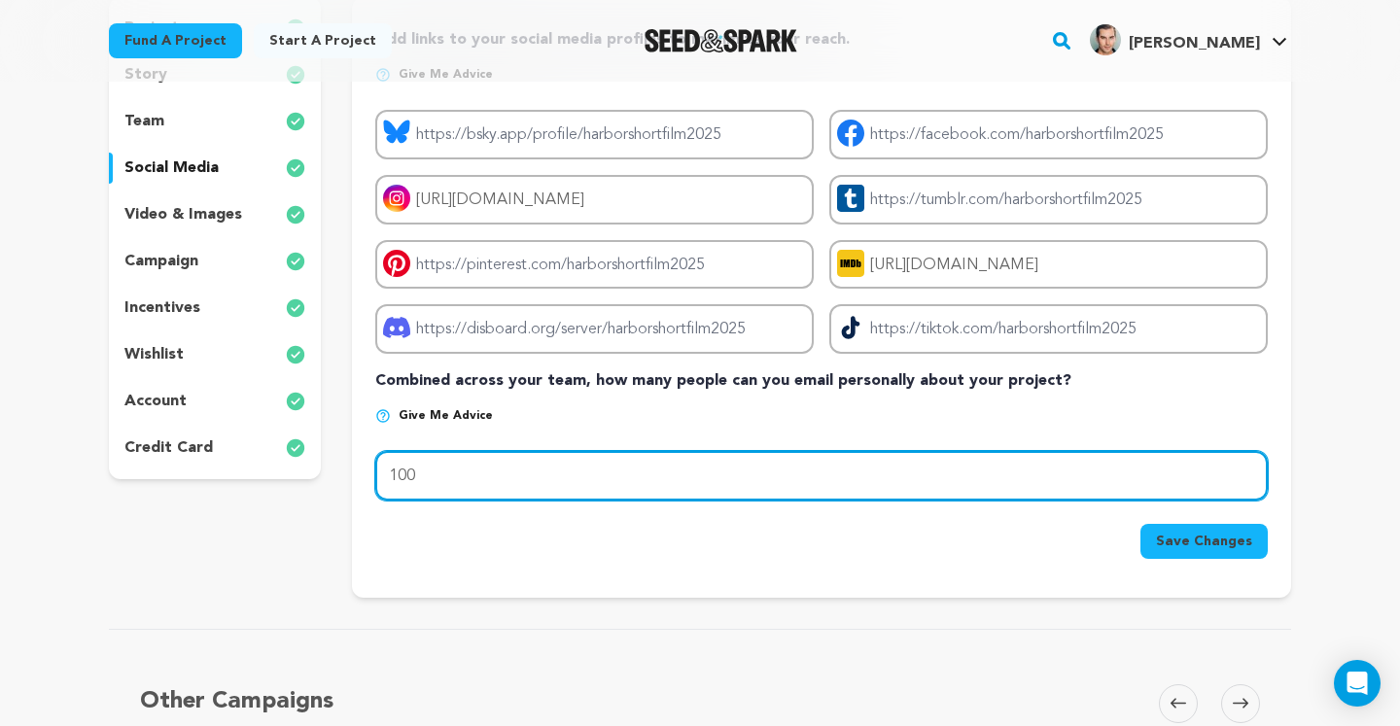
click at [423, 480] on input "100" at bounding box center [821, 476] width 892 height 50
type input "1"
type input "200"
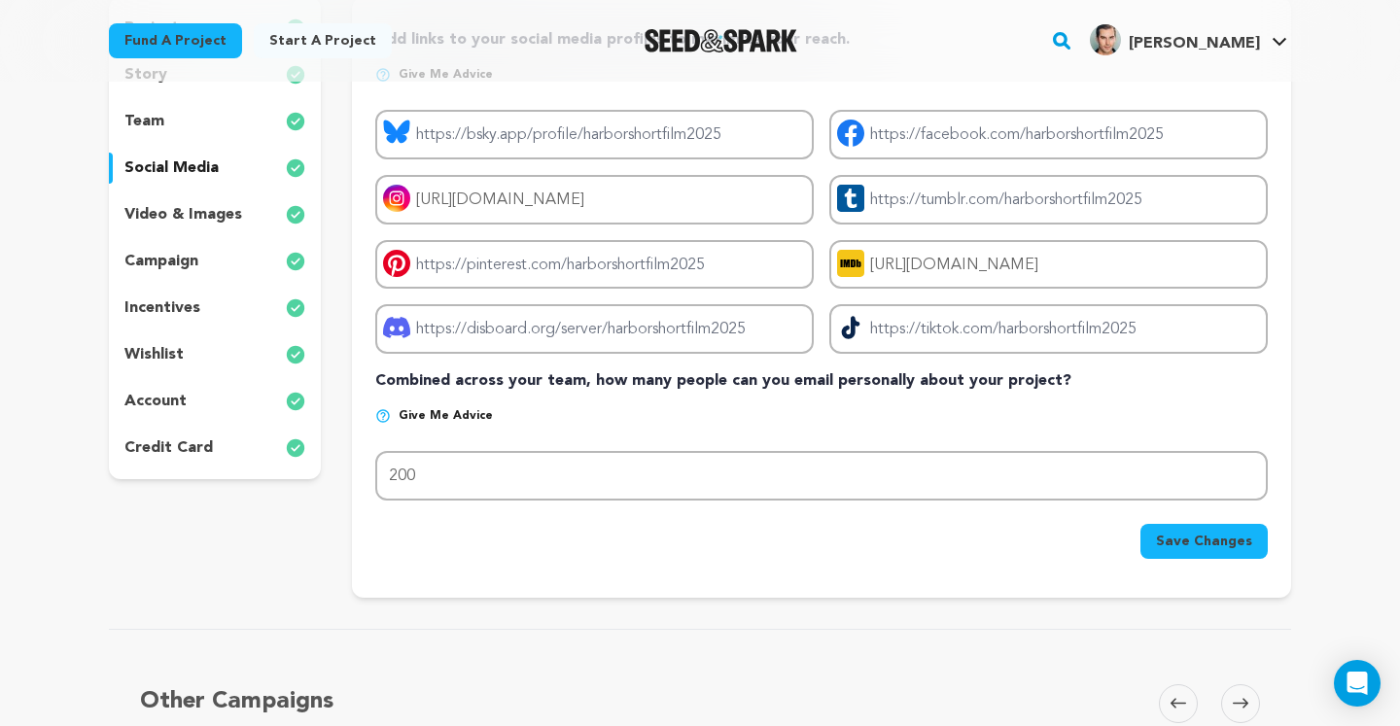
click at [1168, 550] on span "Save Changes" at bounding box center [1204, 541] width 96 height 19
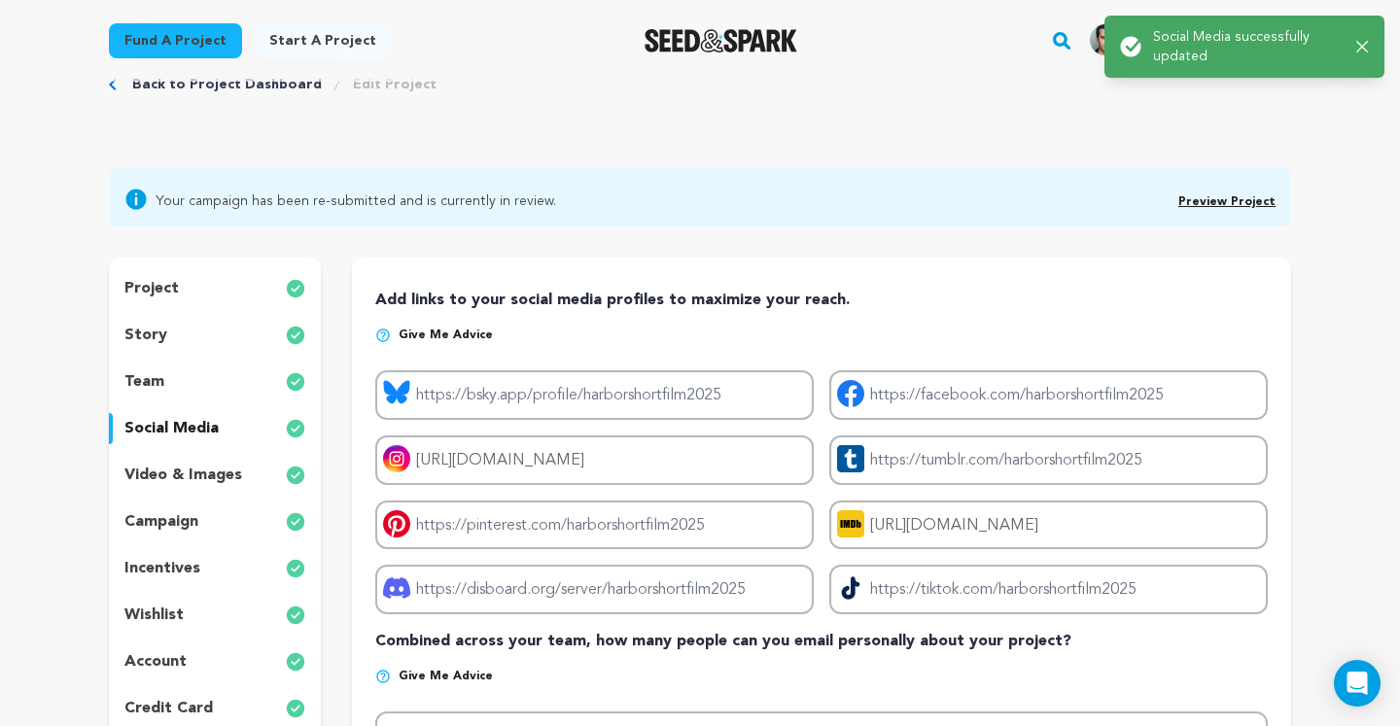
scroll to position [0, 0]
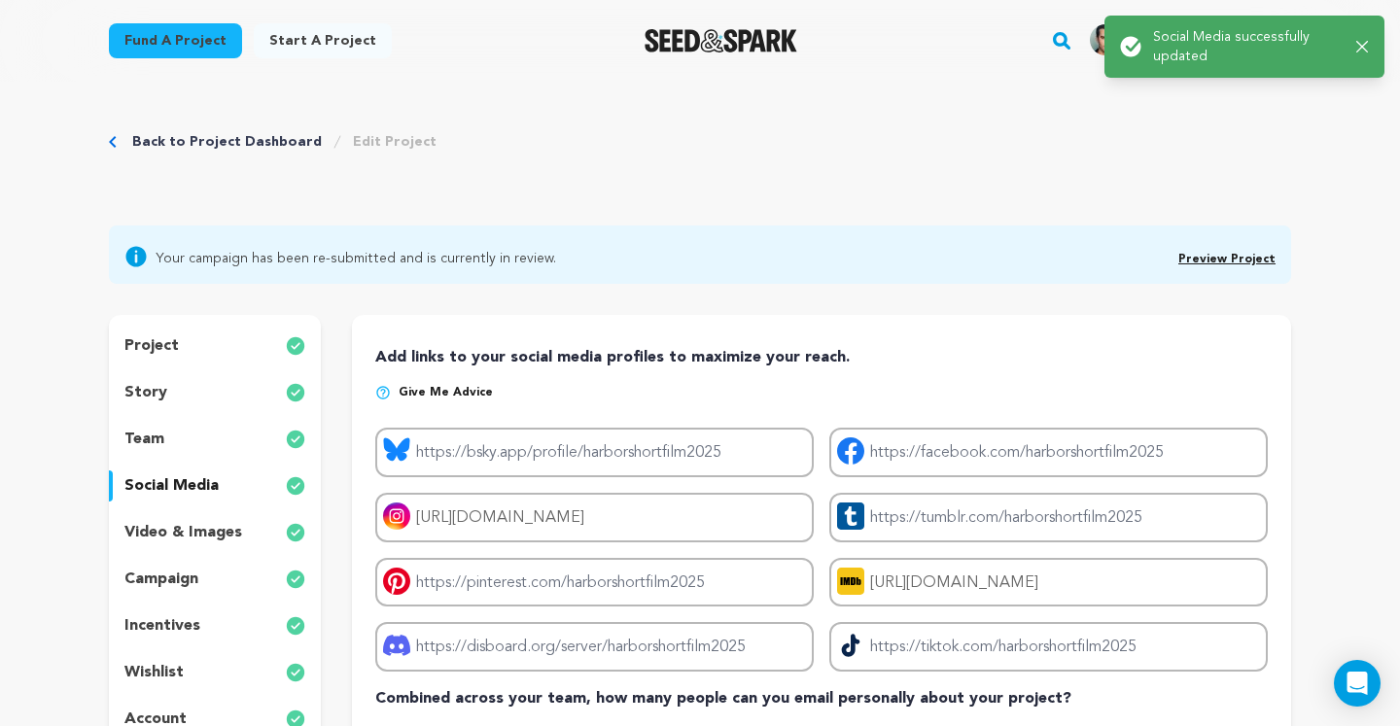
click at [221, 441] on div "team" at bounding box center [215, 439] width 212 height 31
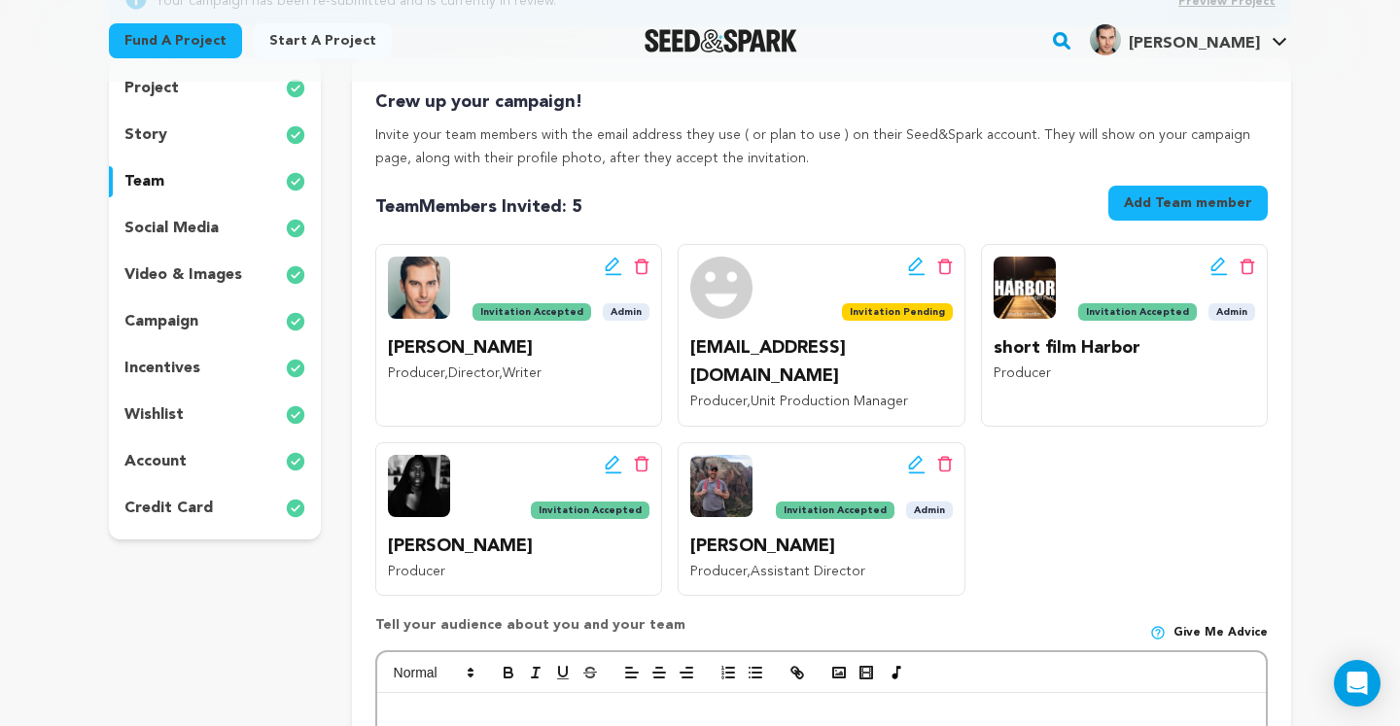
scroll to position [291, 0]
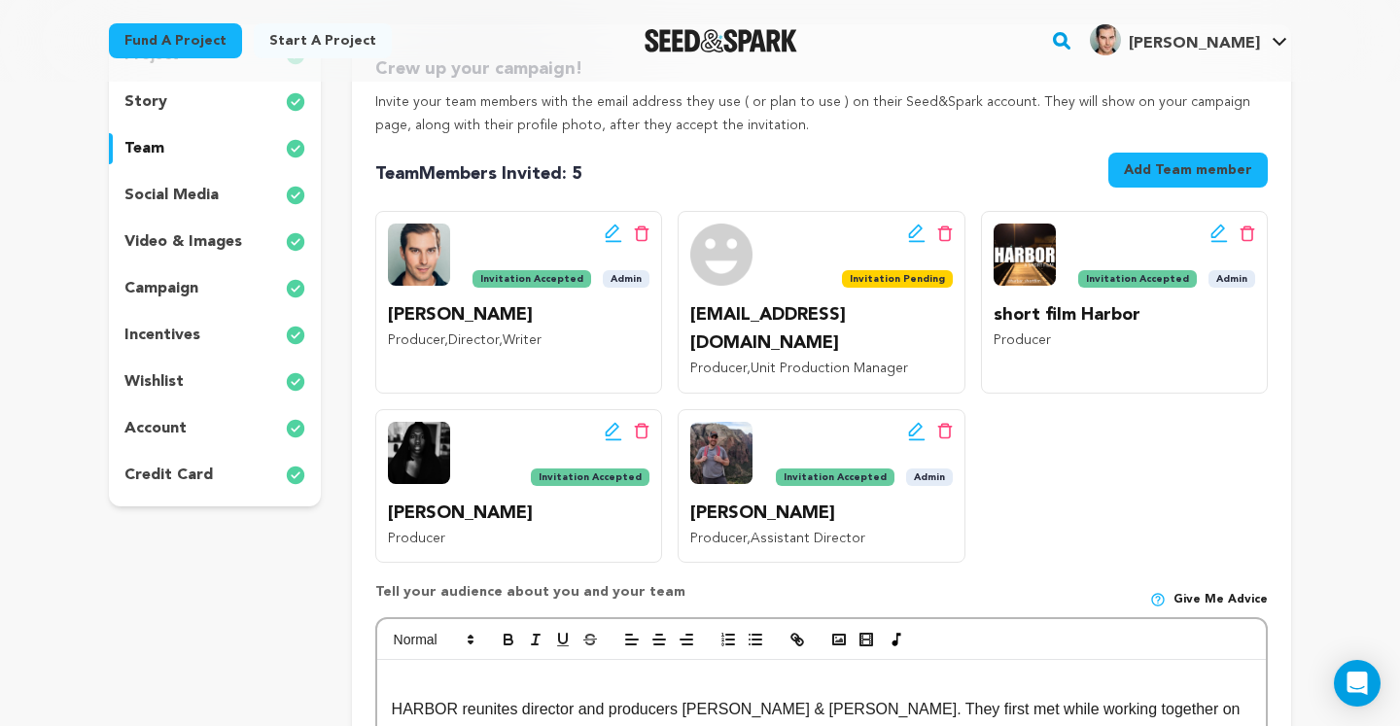
click at [1220, 230] on icon at bounding box center [1218, 233] width 17 height 19
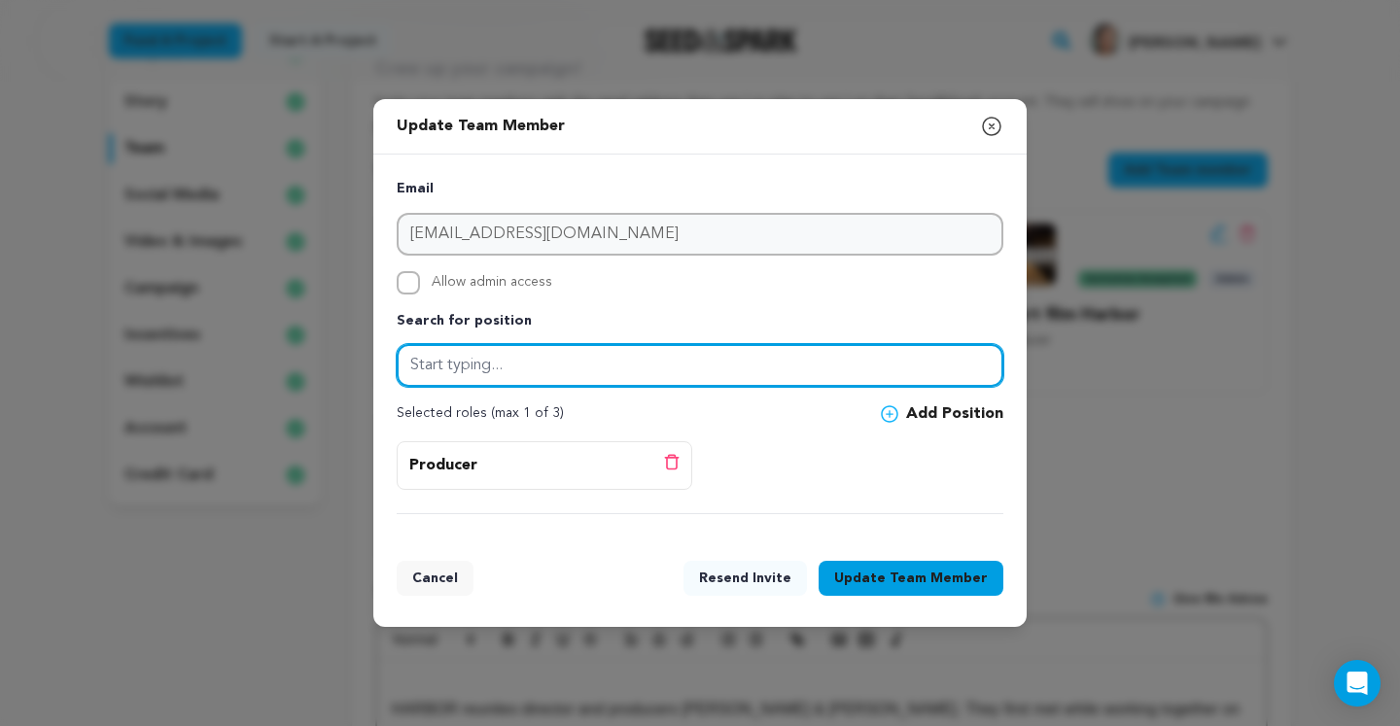
click at [620, 371] on input "text" at bounding box center [700, 365] width 606 height 43
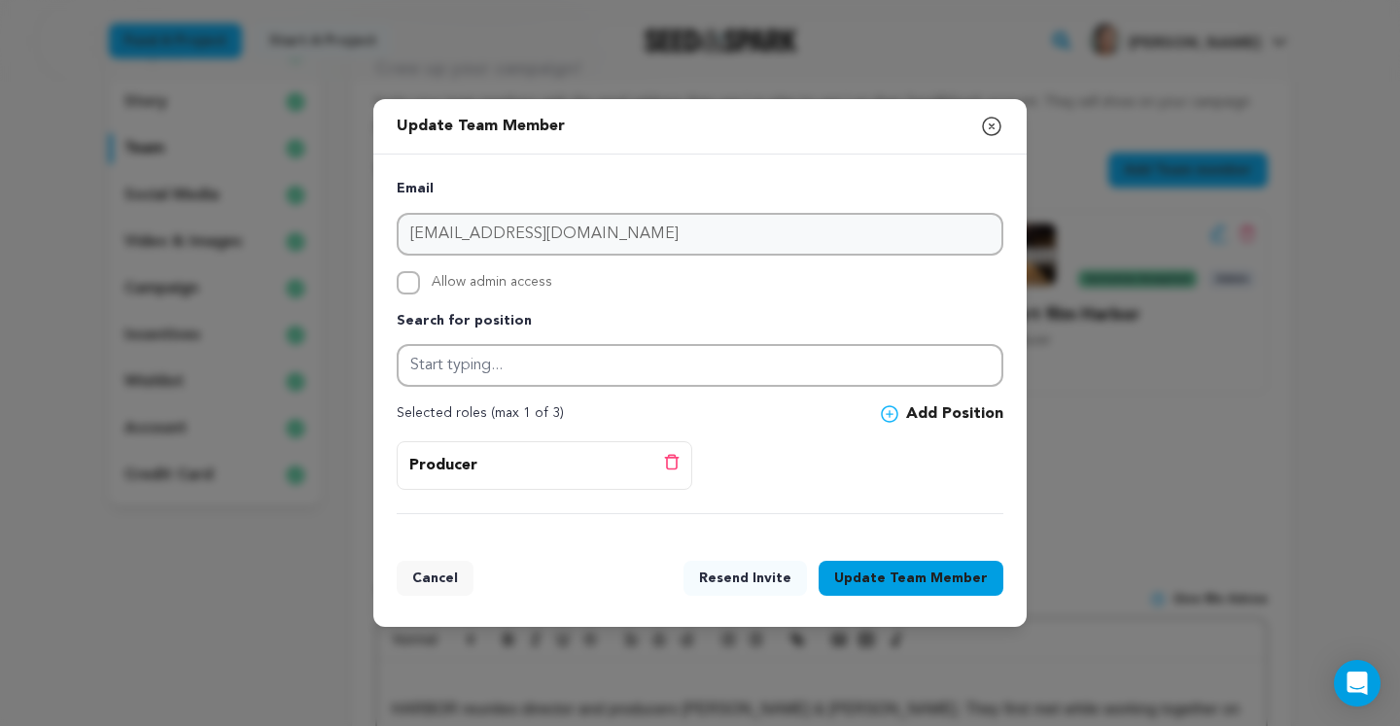
click at [993, 125] on icon "button" at bounding box center [991, 126] width 23 height 23
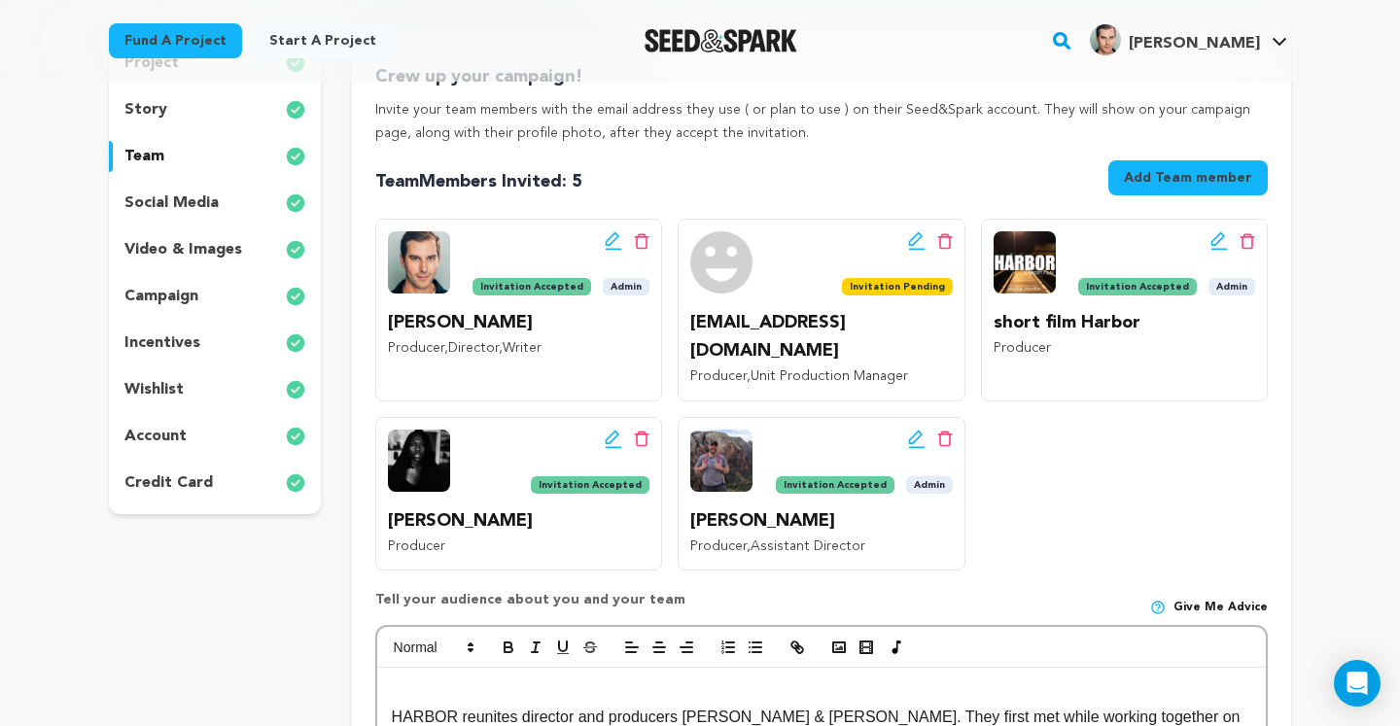
scroll to position [281, 0]
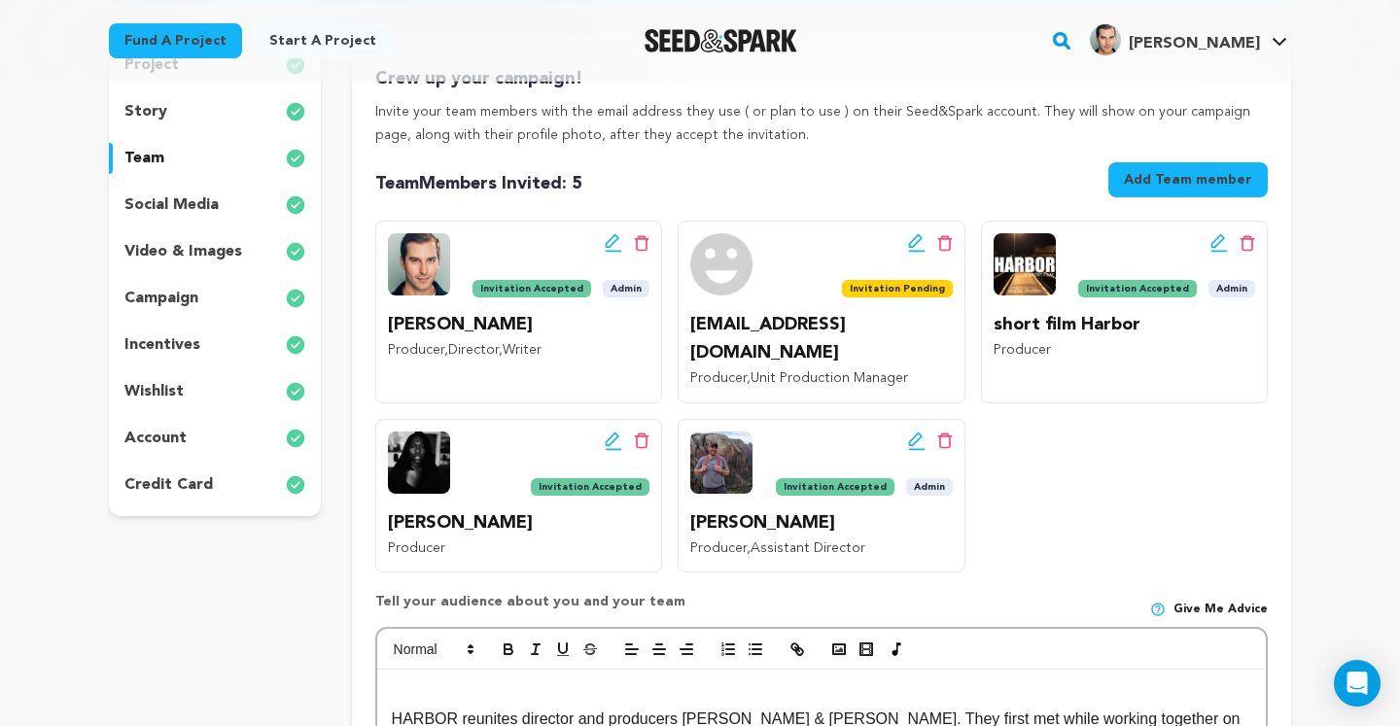
click at [171, 302] on p "campaign" at bounding box center [161, 298] width 74 height 23
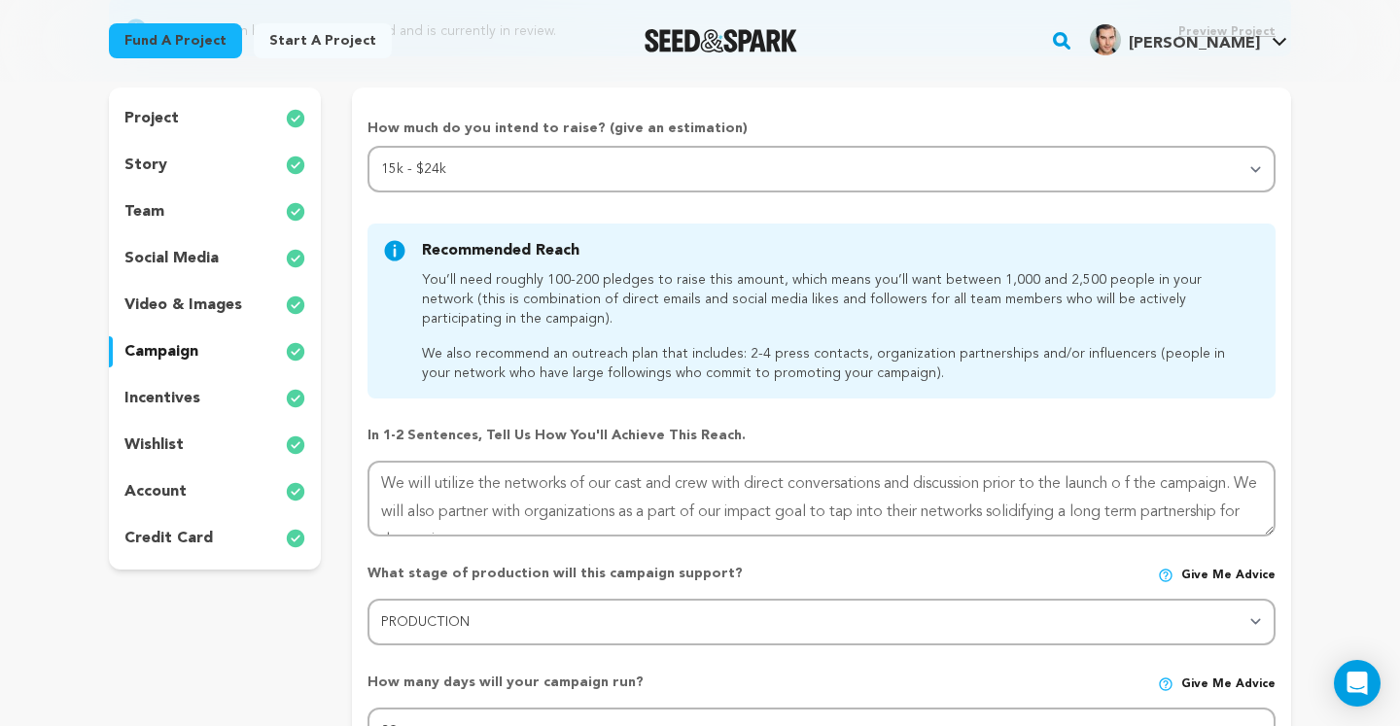
scroll to position [213, 0]
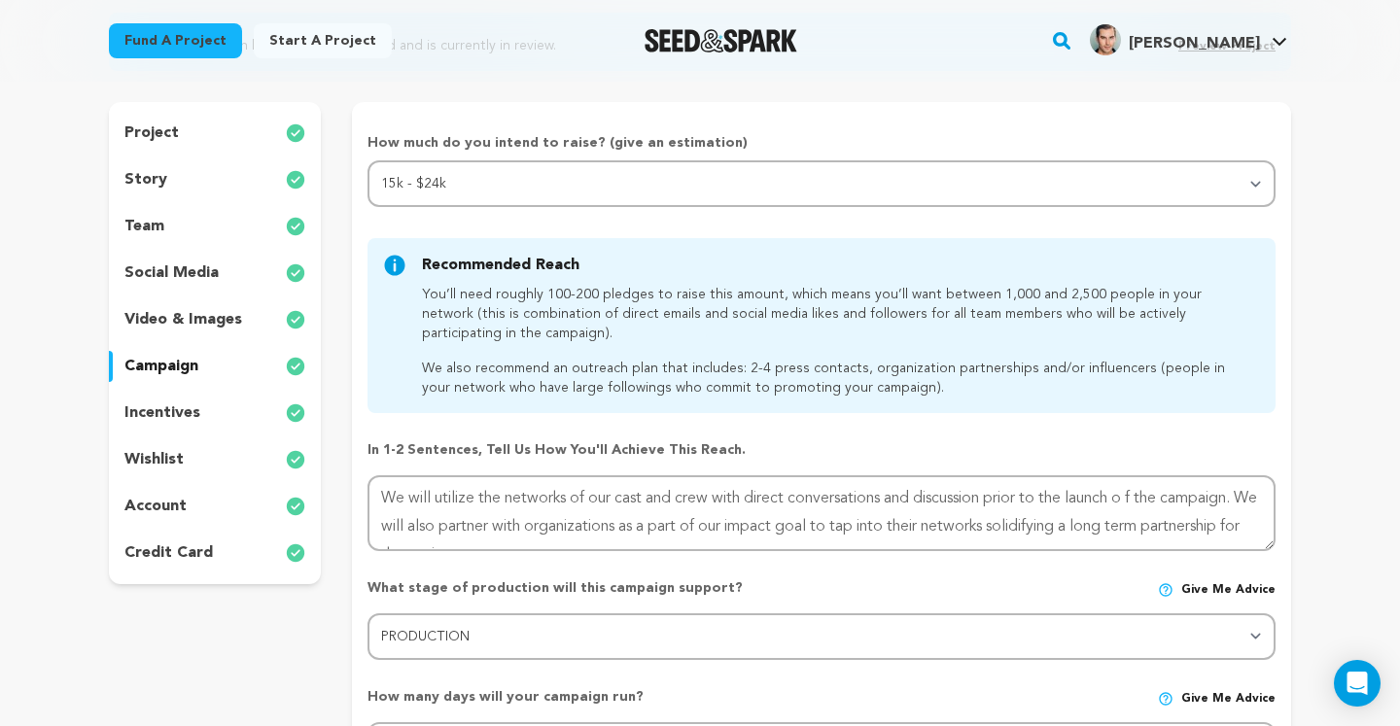
click at [201, 136] on div "project" at bounding box center [215, 133] width 212 height 31
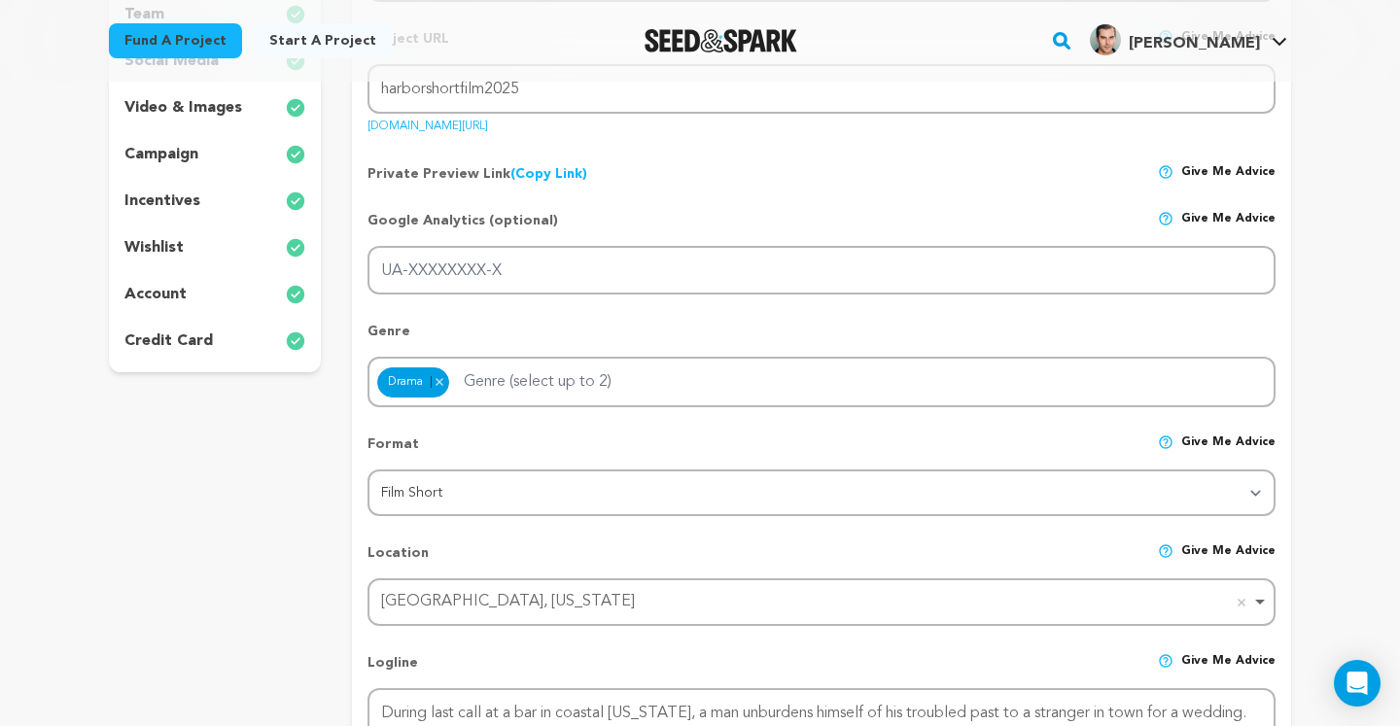
scroll to position [149, 0]
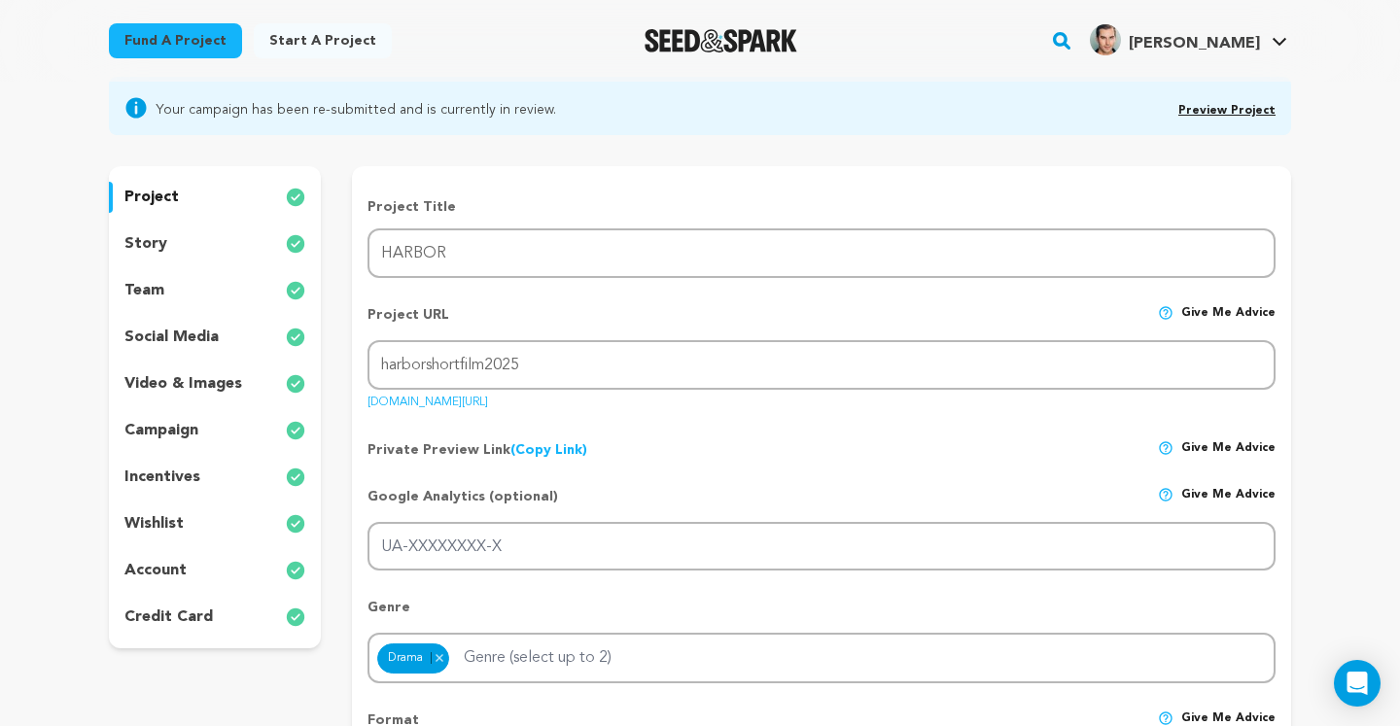
click at [165, 248] on div "story" at bounding box center [215, 243] width 212 height 31
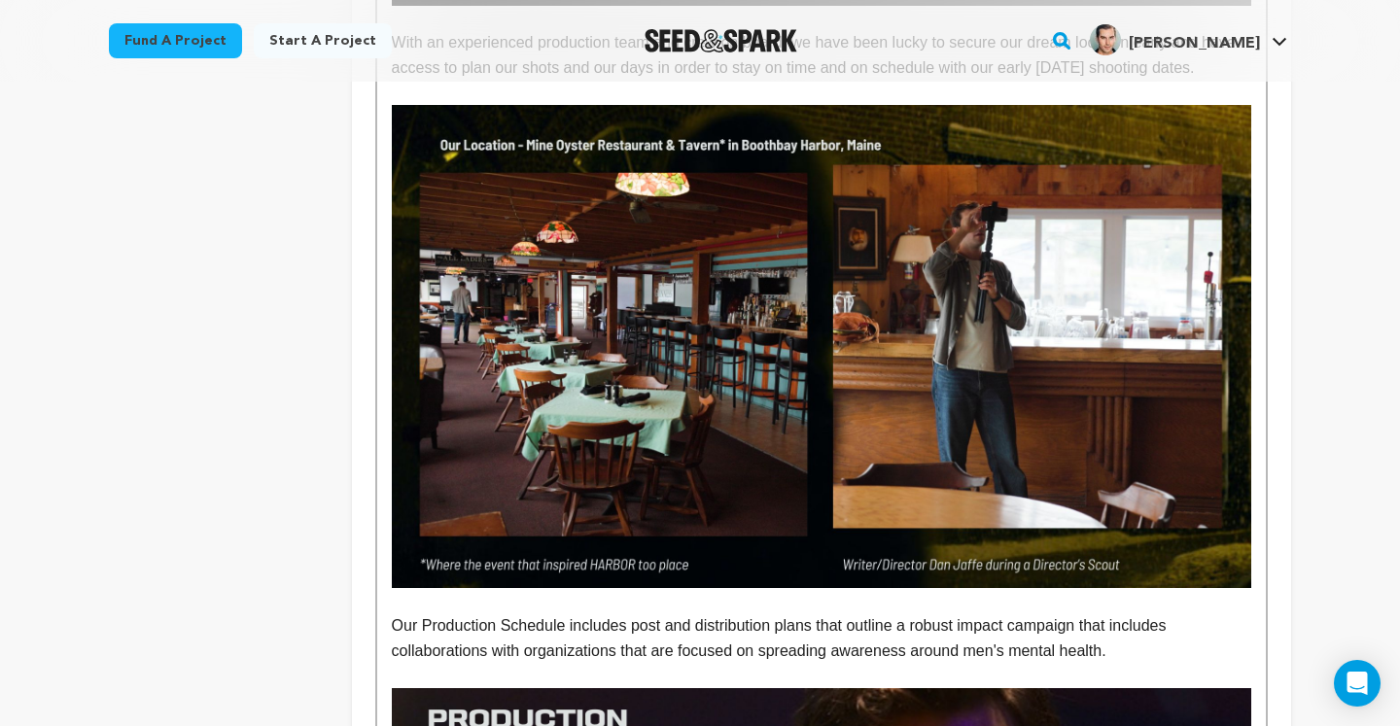
scroll to position [2988, 0]
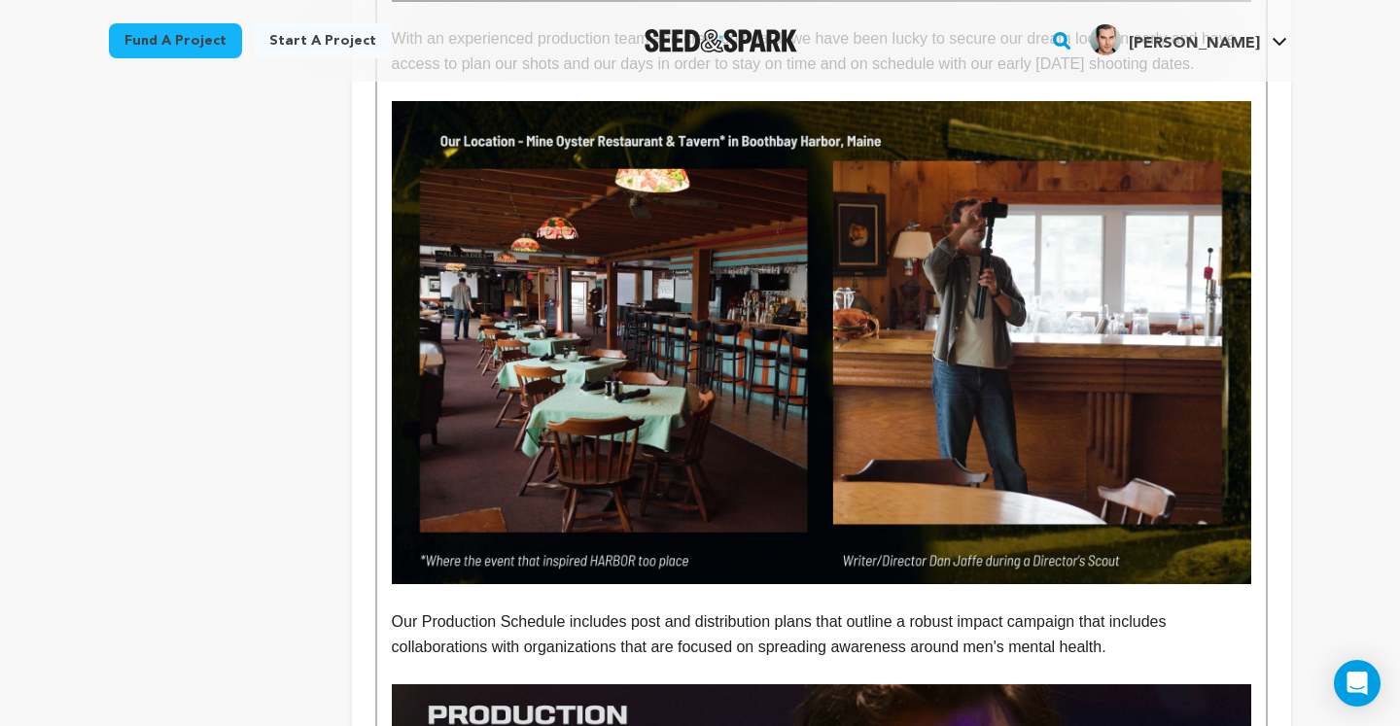
click at [658, 542] on img at bounding box center [821, 342] width 859 height 483
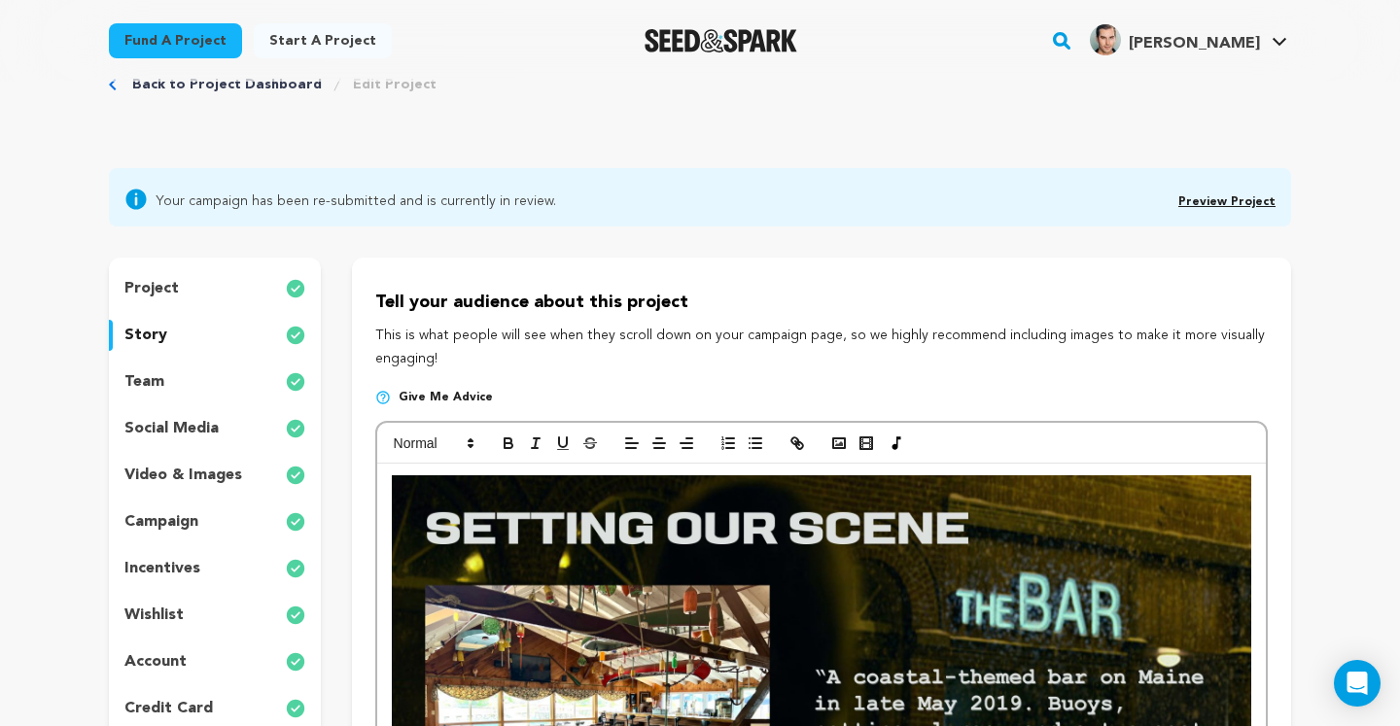
scroll to position [39, 0]
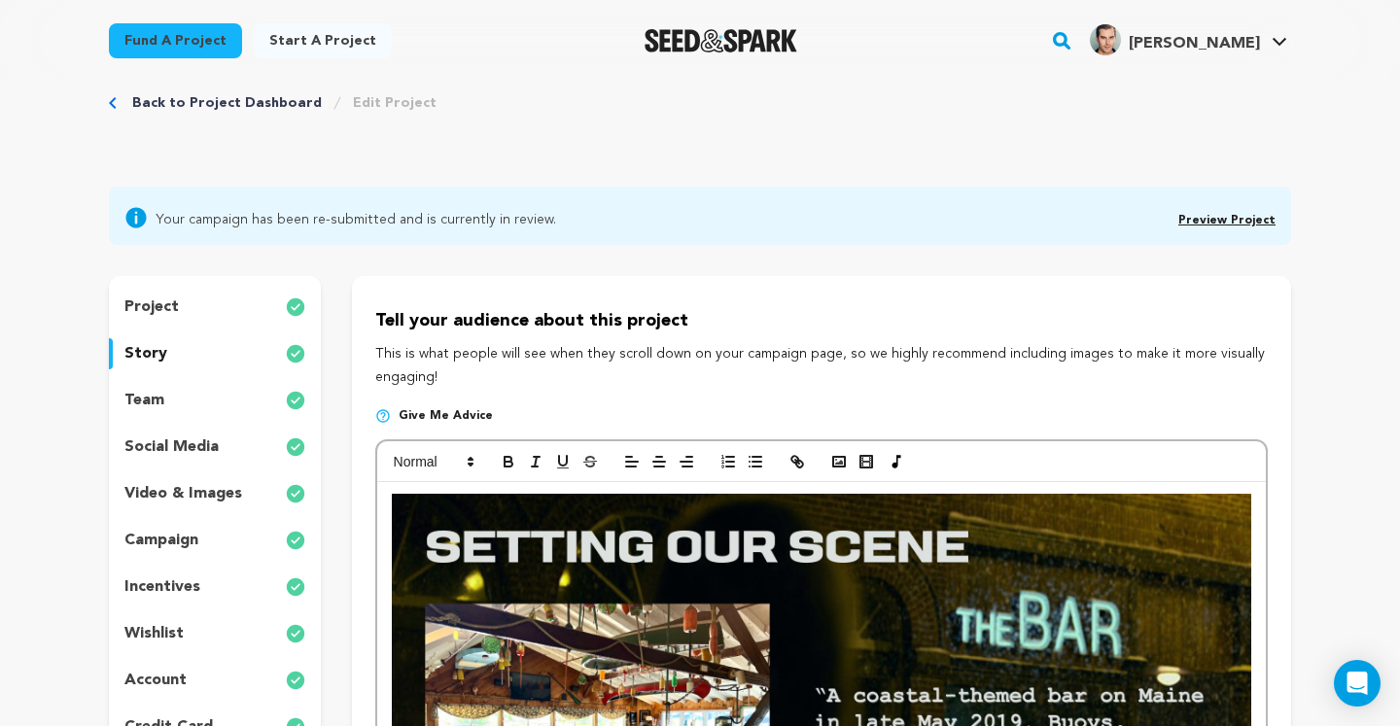
click at [148, 393] on p "team" at bounding box center [144, 400] width 40 height 23
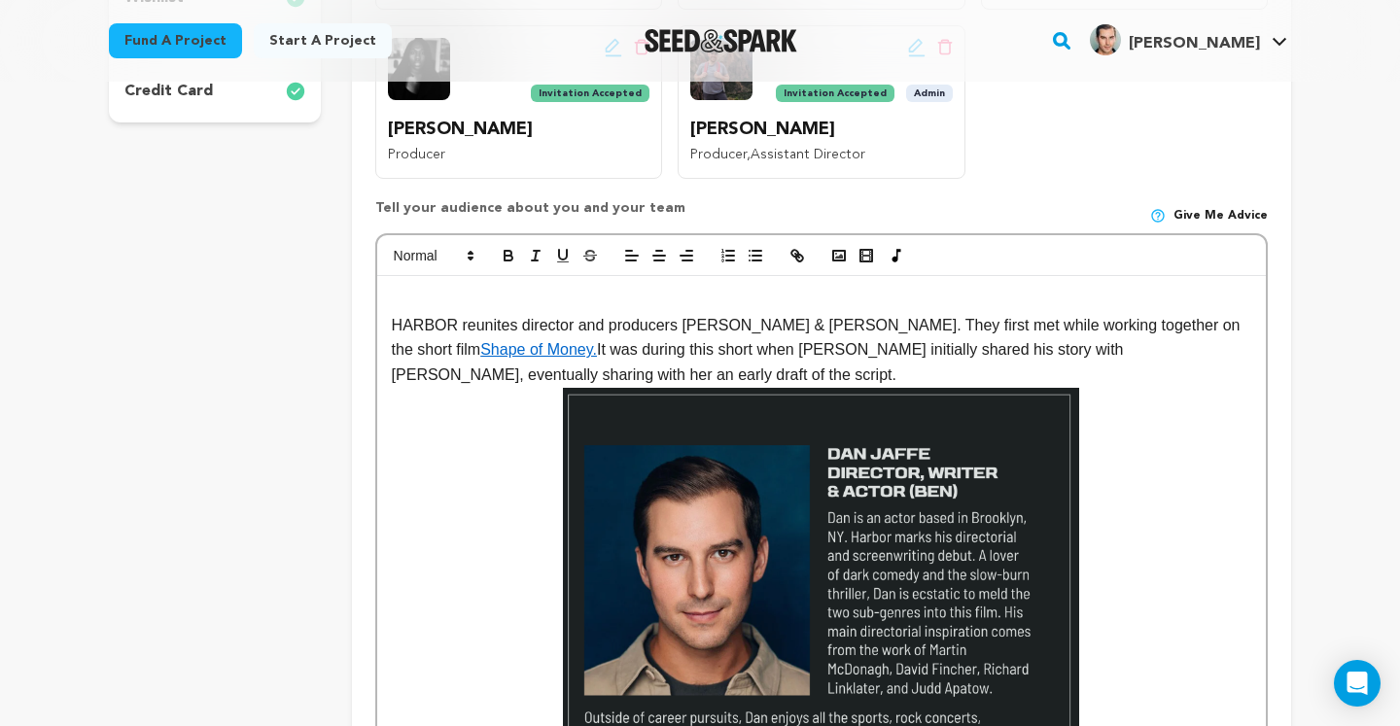
scroll to position [696, 0]
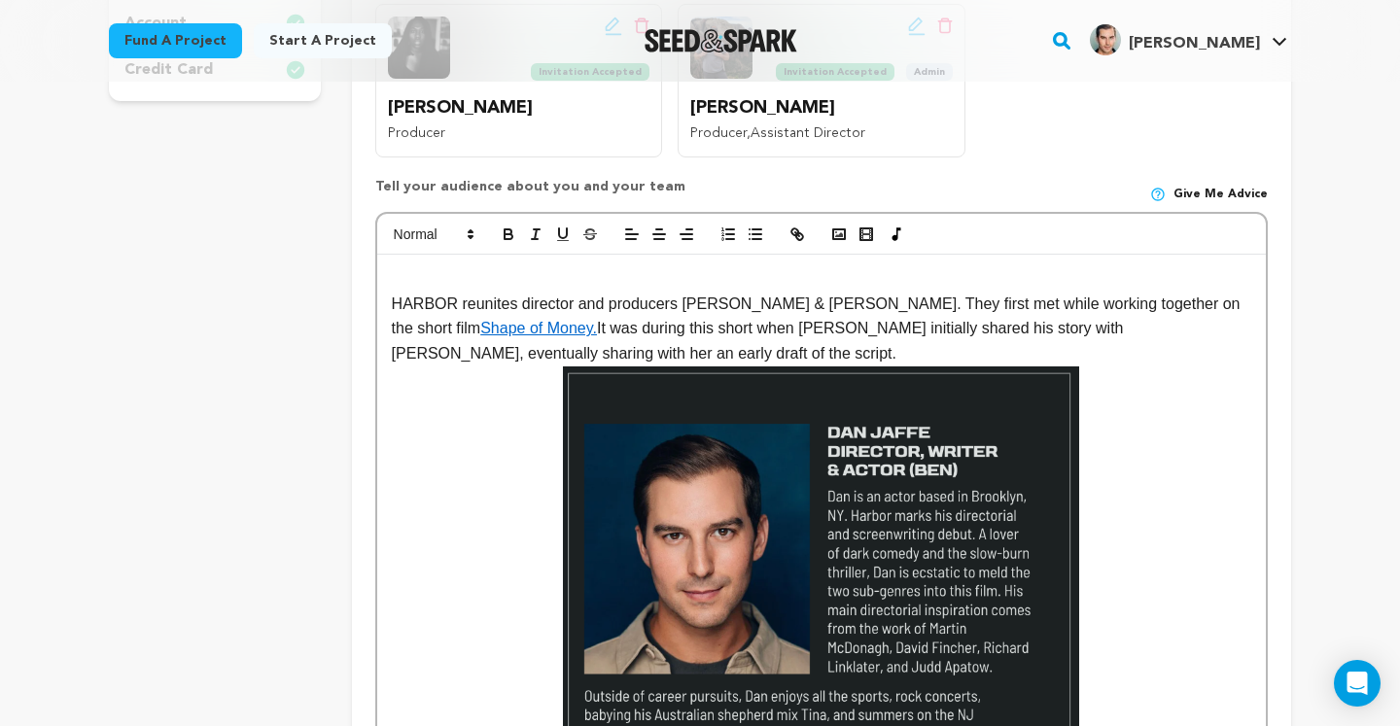
click at [508, 301] on p "HARBOR reunites director and producers Dan Jaffe & Ashley James. They first met…" at bounding box center [821, 329] width 859 height 75
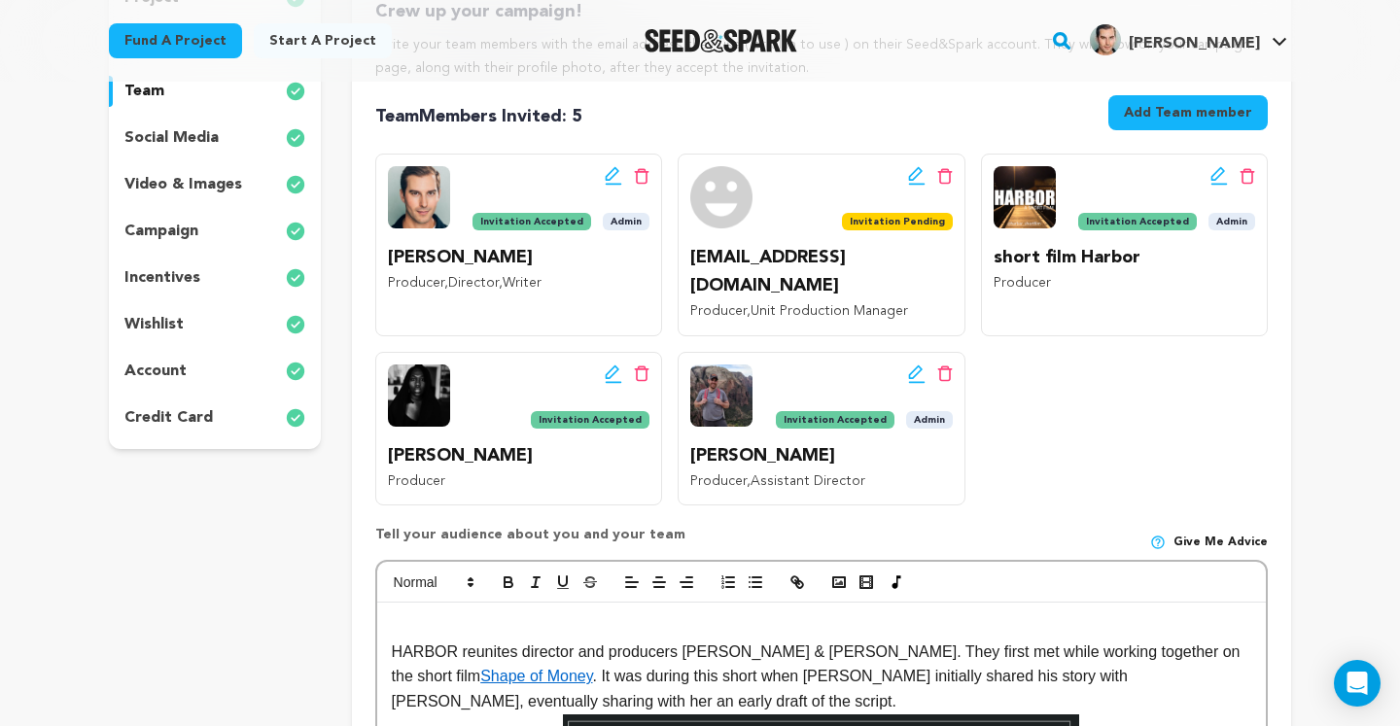
scroll to position [193, 0]
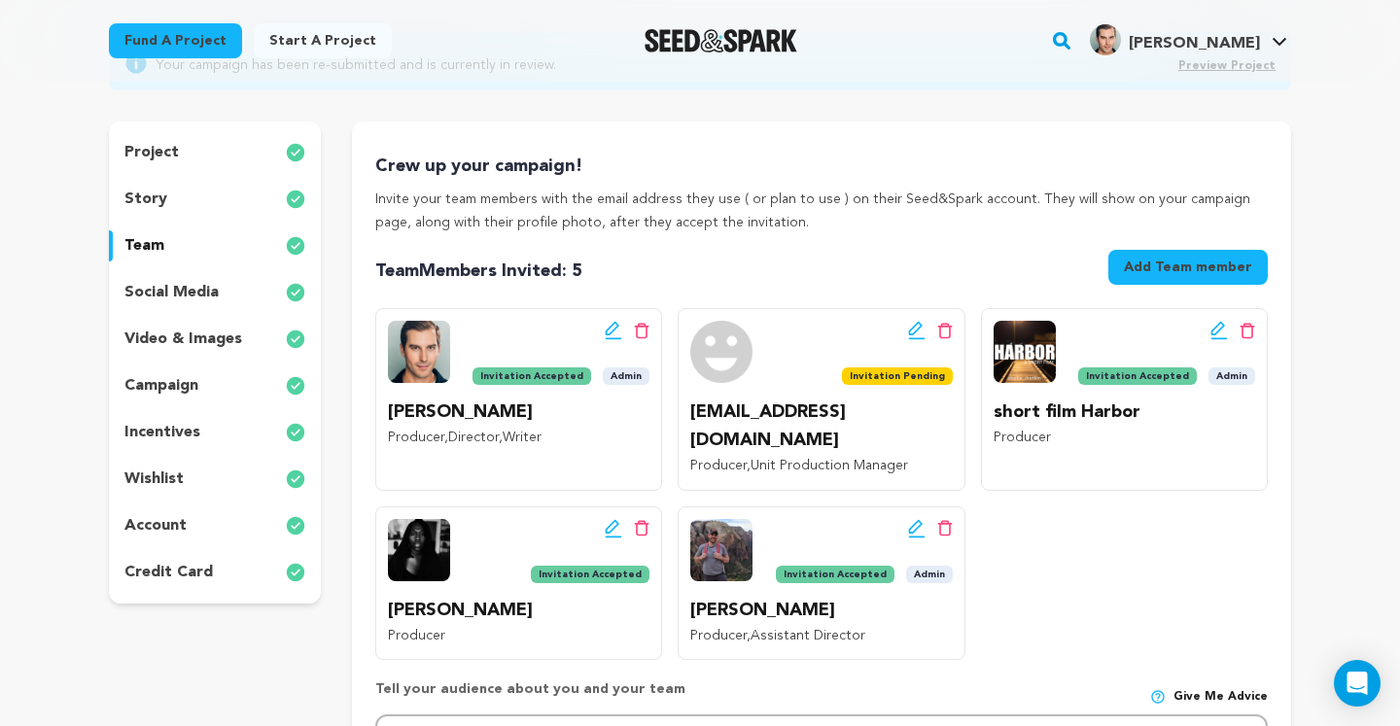
click at [170, 333] on p "video & images" at bounding box center [183, 339] width 118 height 23
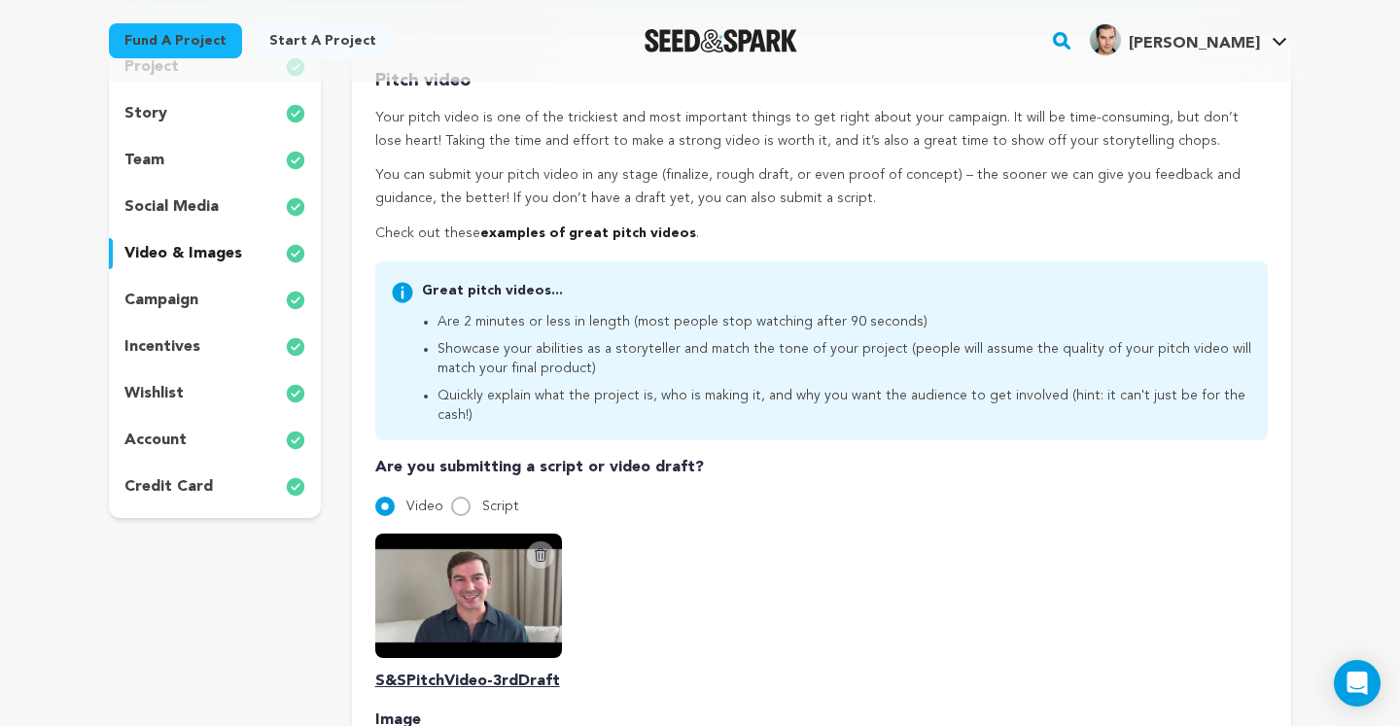
scroll to position [172, 0]
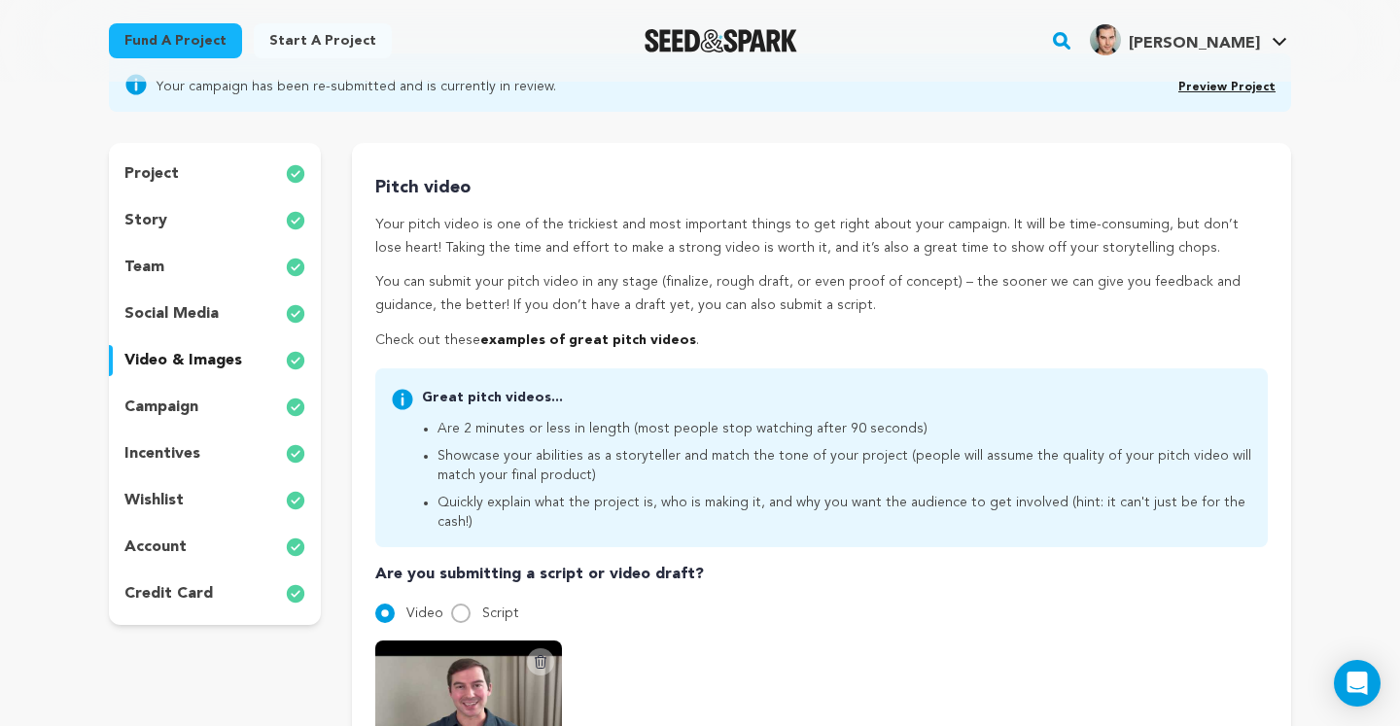
click at [193, 404] on p "campaign" at bounding box center [161, 407] width 74 height 23
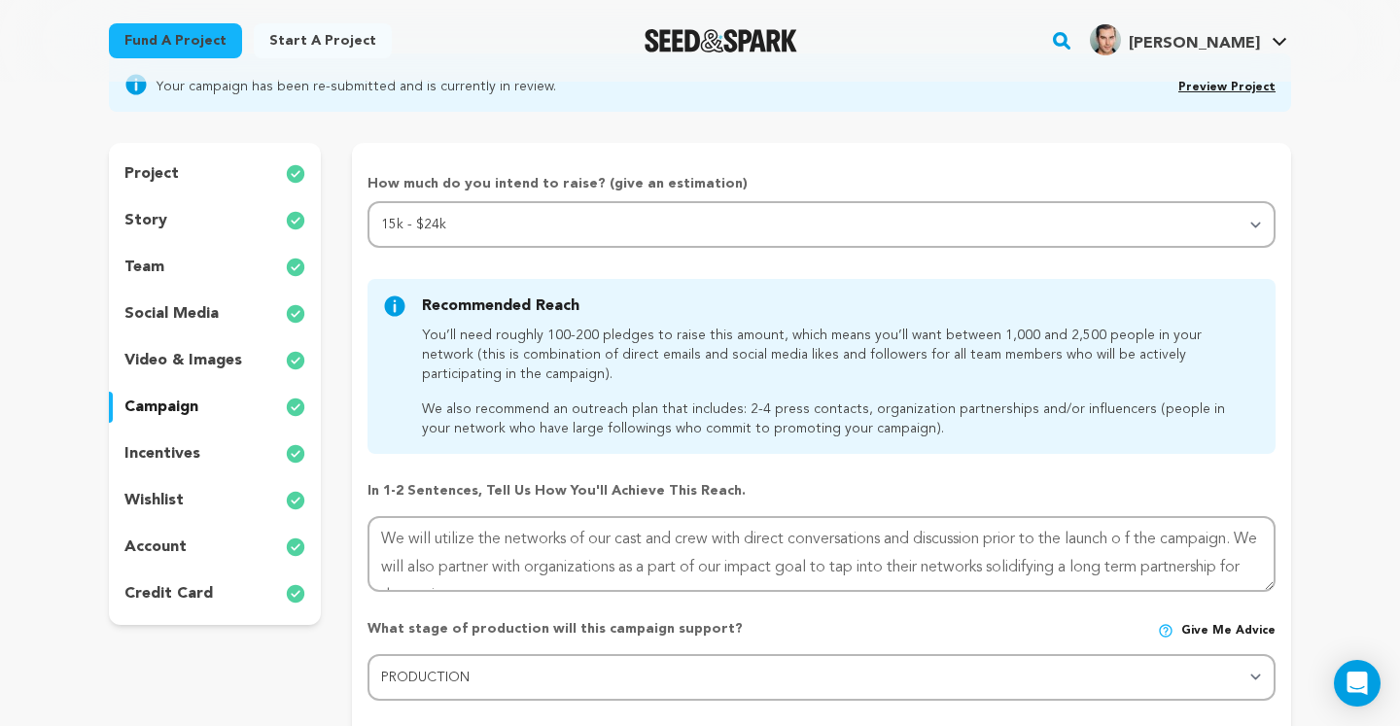
click at [186, 455] on p "incentives" at bounding box center [162, 453] width 76 height 23
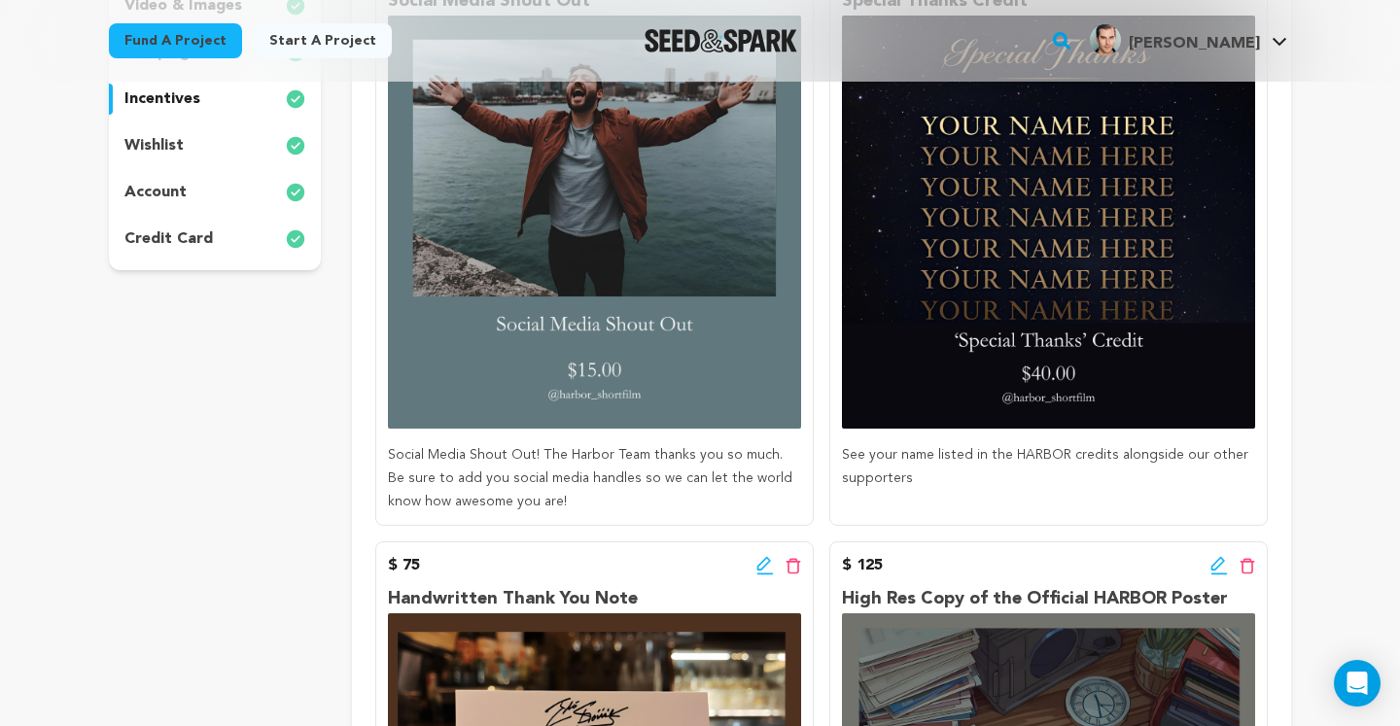
scroll to position [538, 0]
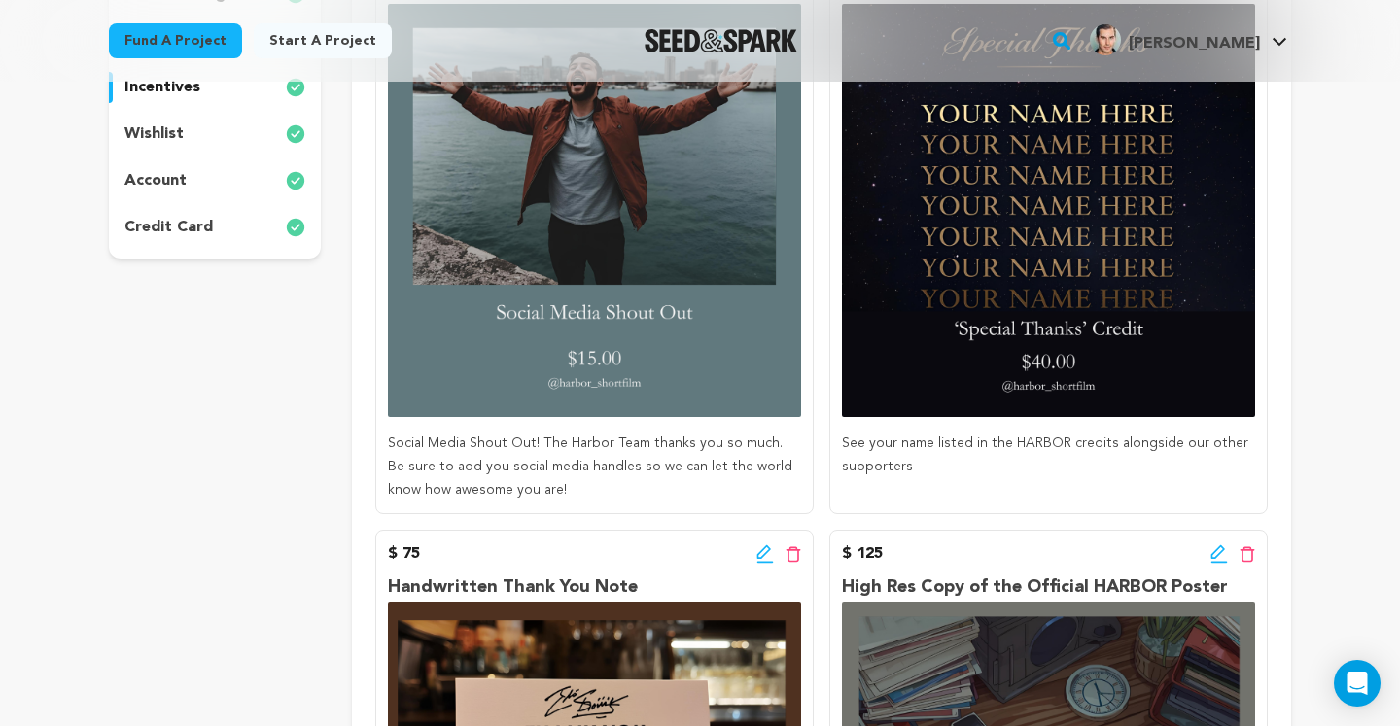
click at [545, 497] on p "Social Media Shout Out! The Harbor Team thanks you so much. Be sure to add you …" at bounding box center [594, 467] width 413 height 69
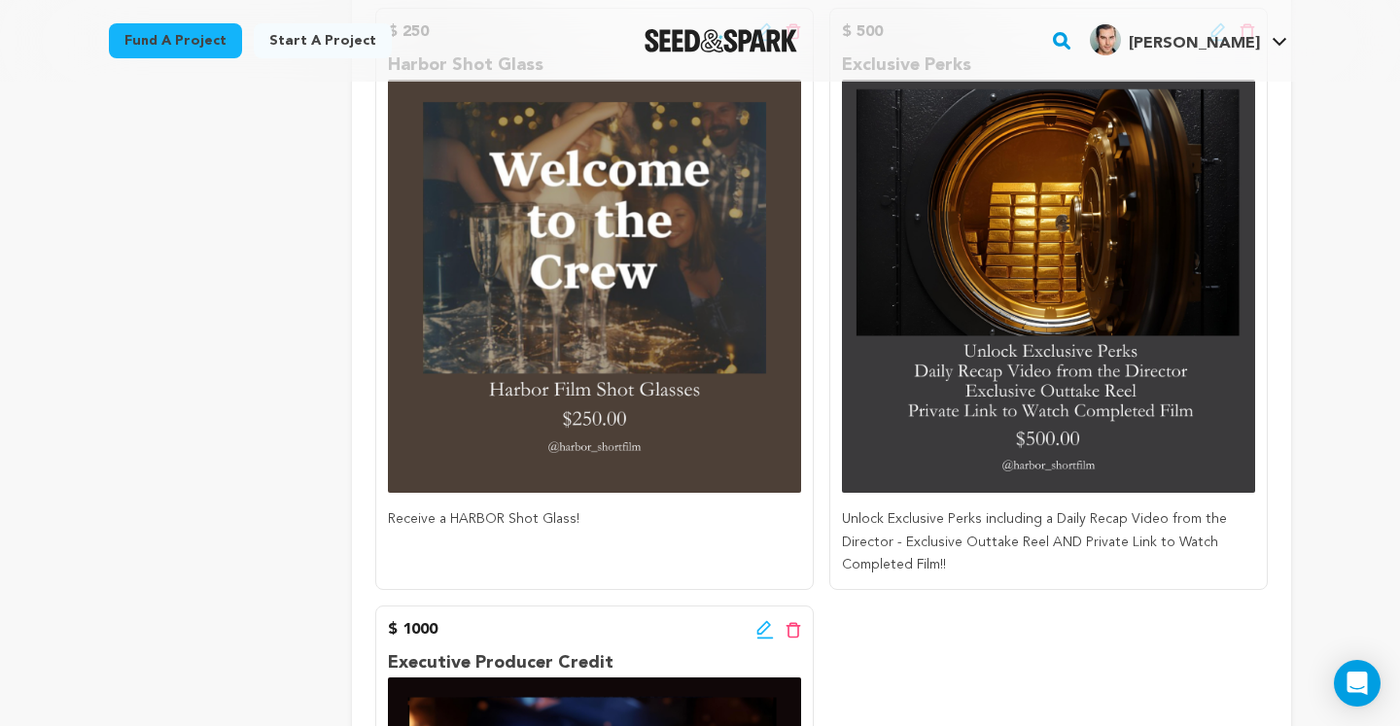
scroll to position [1658, 0]
click at [976, 509] on p "Unlock Exclusive Perks including a Daily Recap Video from the Director - Exclus…" at bounding box center [1048, 543] width 413 height 69
click at [902, 518] on p "Unlock Exclusive Perks including a Daily Recap Video from the Director - Exclus…" at bounding box center [1048, 543] width 413 height 69
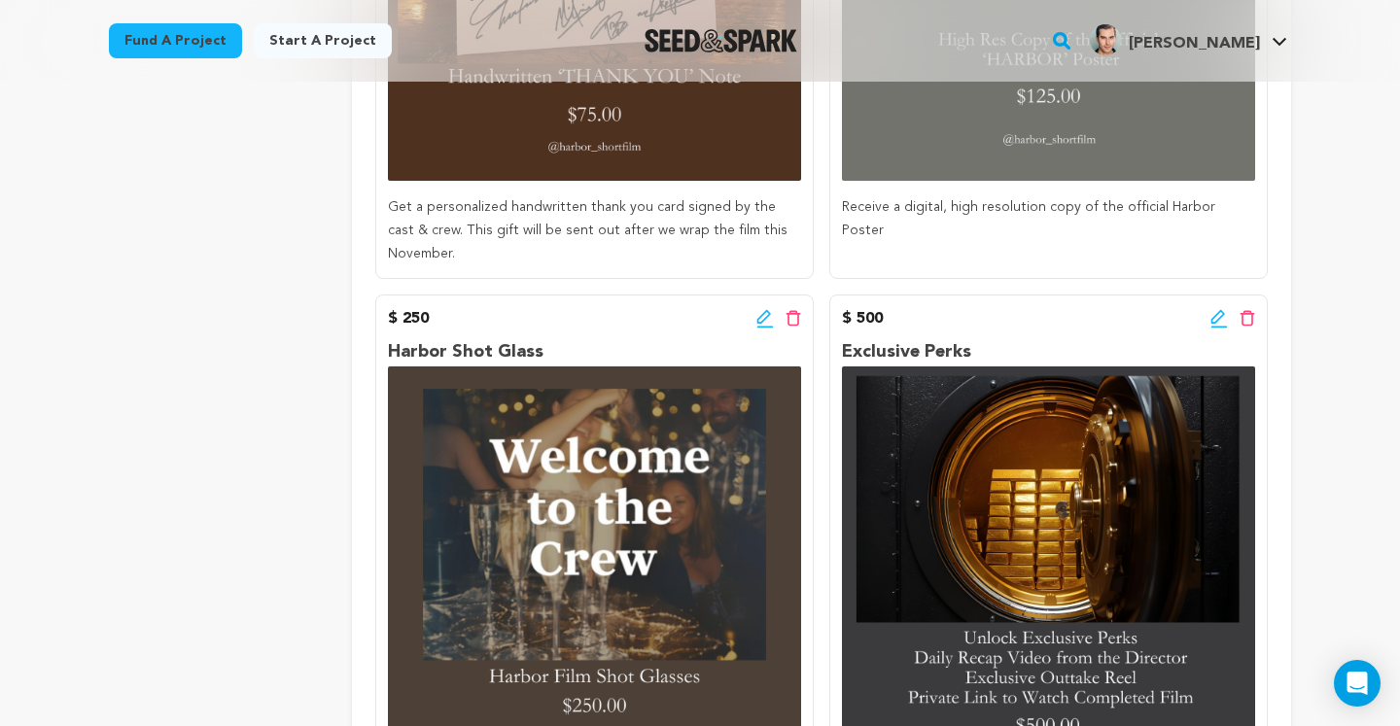
click at [1214, 309] on icon at bounding box center [1218, 318] width 17 height 19
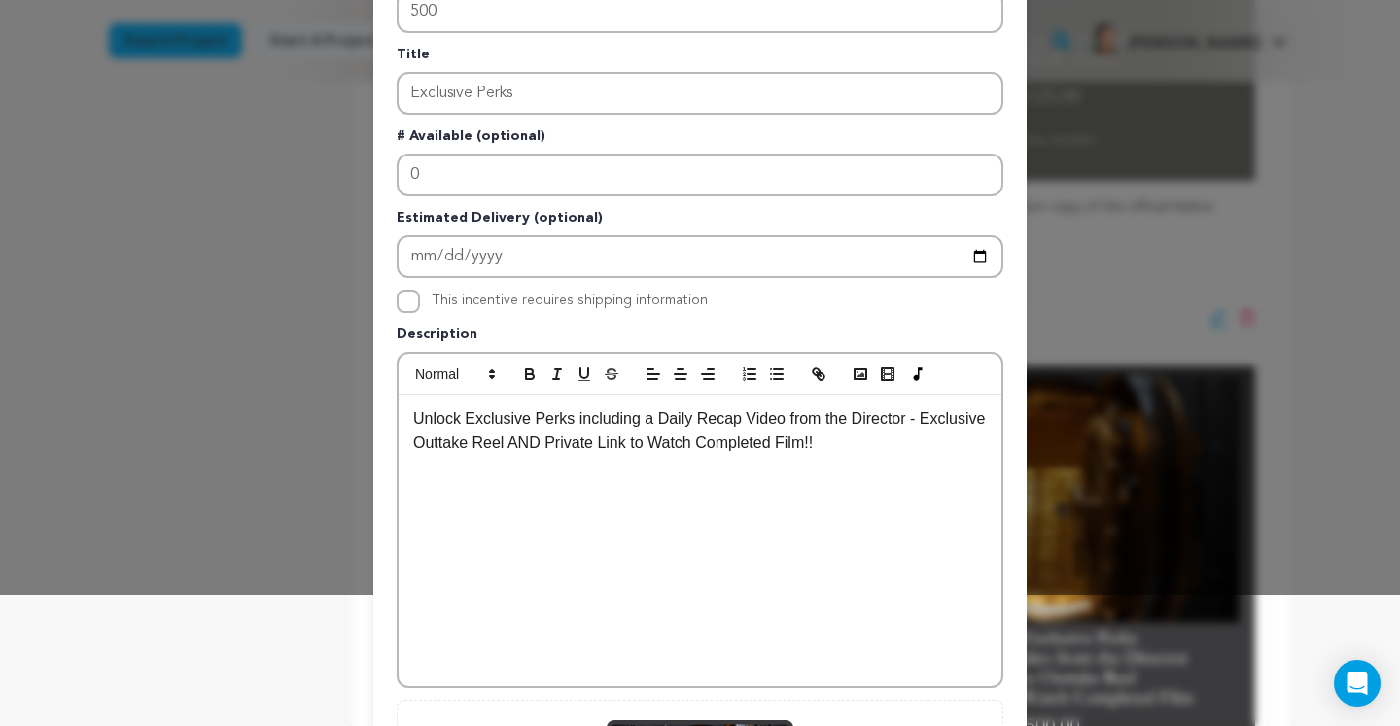
scroll to position [132, 0]
click at [530, 437] on p "Unlock Exclusive Perks including a Daily Recap Video from the Director - Exclus…" at bounding box center [699, 430] width 573 height 50
click at [572, 418] on p "Unlock Exclusive Perks including a Daily Recap Video from the Director - Exclus…" at bounding box center [699, 430] width 573 height 50
click at [648, 417] on p "Unlock Exclusive Perks including a Daily Recap Video from the Director - Exclus…" at bounding box center [699, 430] width 573 height 50
click at [904, 419] on p "Unlock Exclusive Perks including - Daily Recap Video from the Director - Exclus…" at bounding box center [699, 430] width 573 height 50
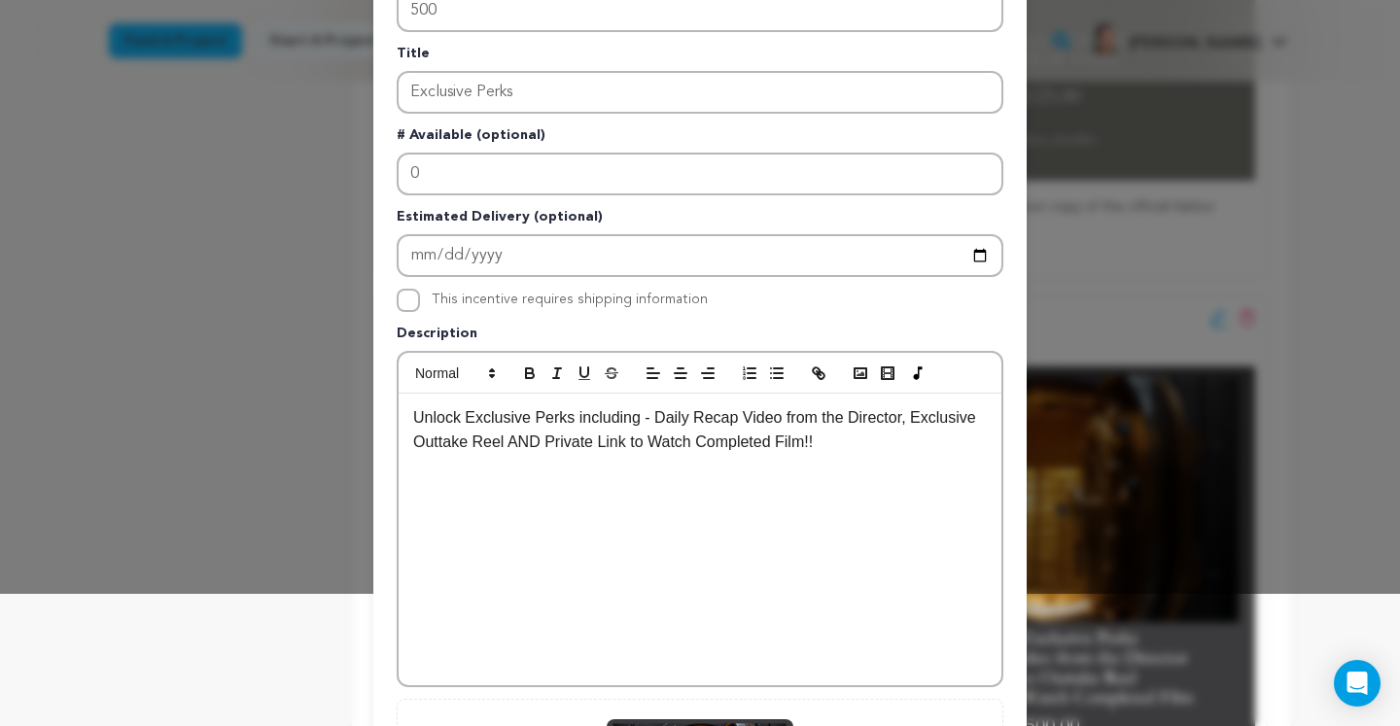
click at [503, 448] on p "Unlock Exclusive Perks including - Daily Recap Video from the Director, Exclusi…" at bounding box center [699, 430] width 573 height 50
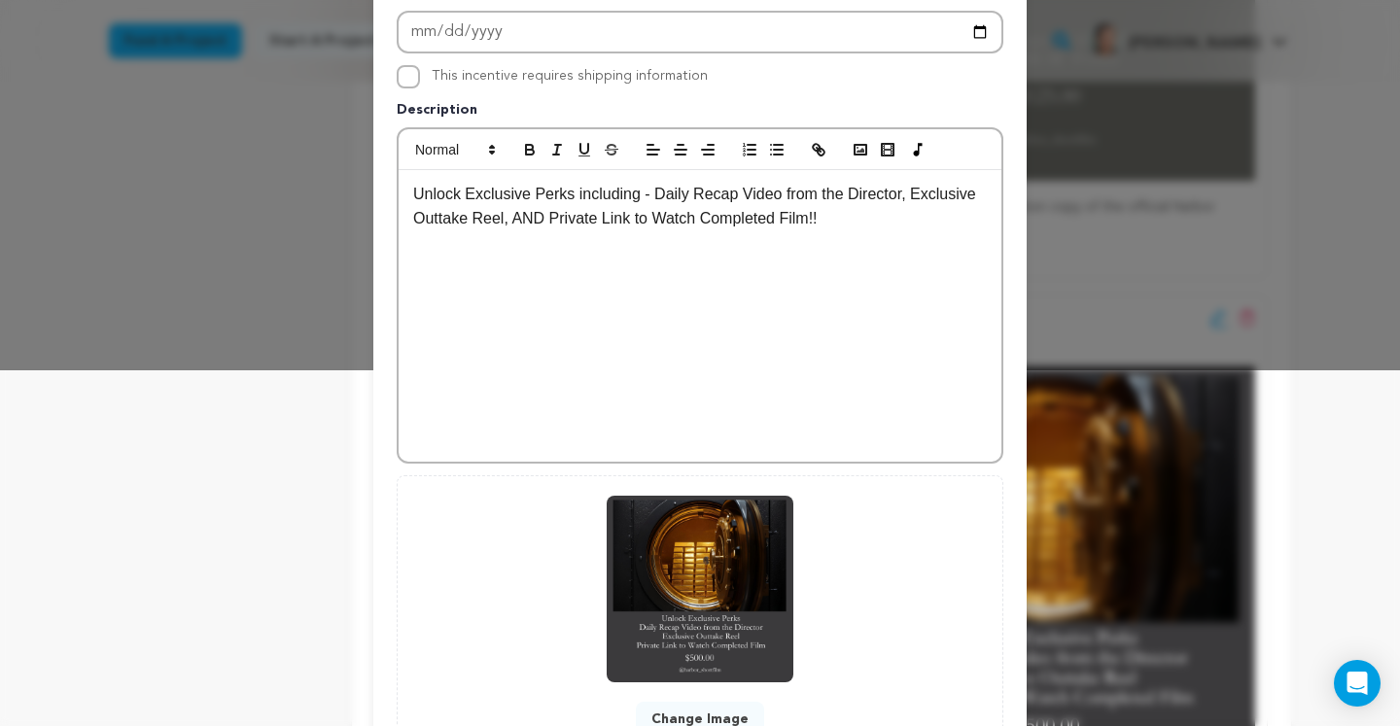
scroll to position [515, 0]
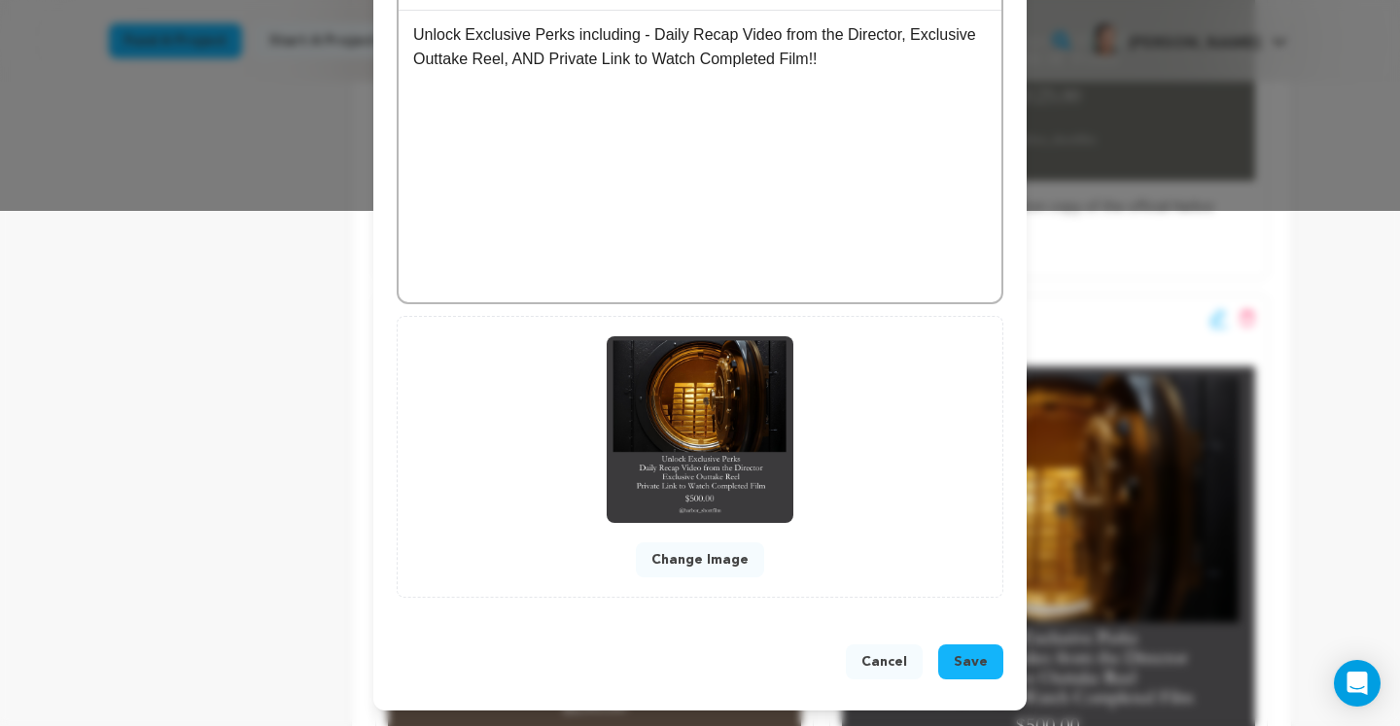
click at [984, 657] on span "Save" at bounding box center [970, 661] width 34 height 19
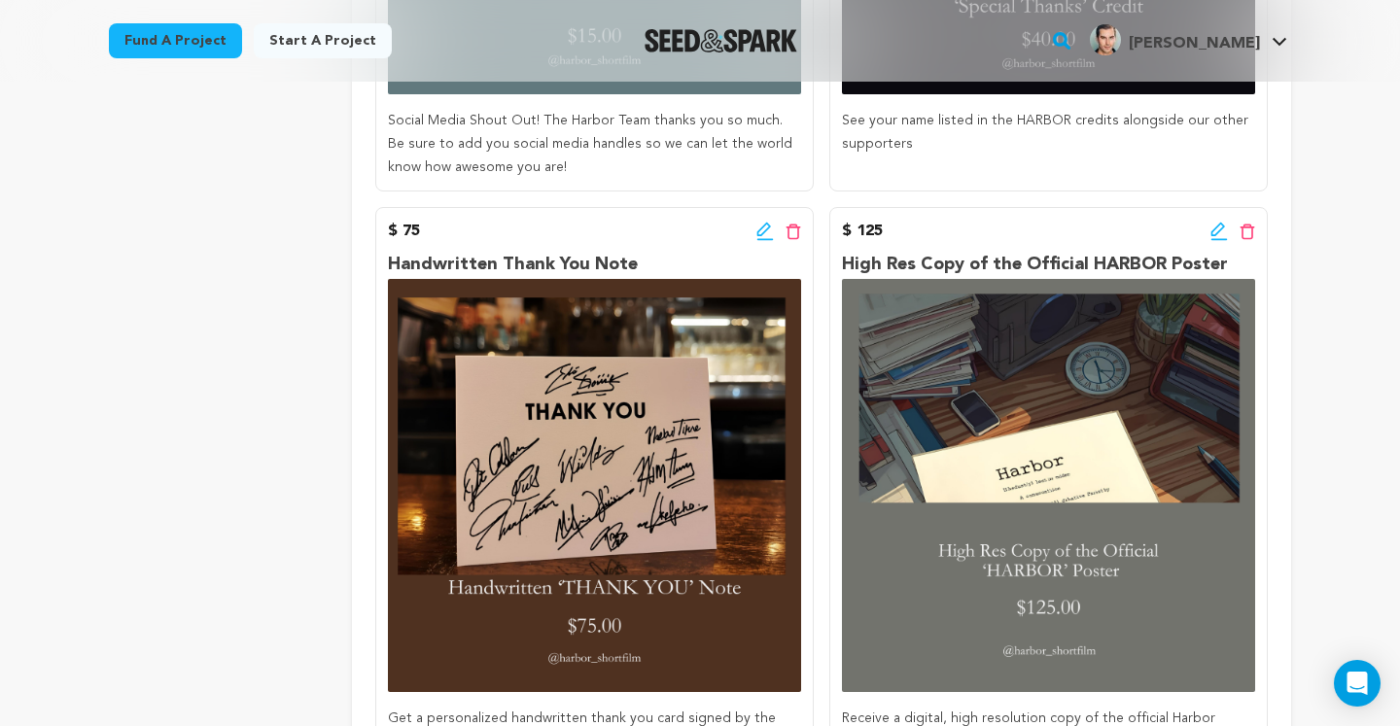
scroll to position [860, 0]
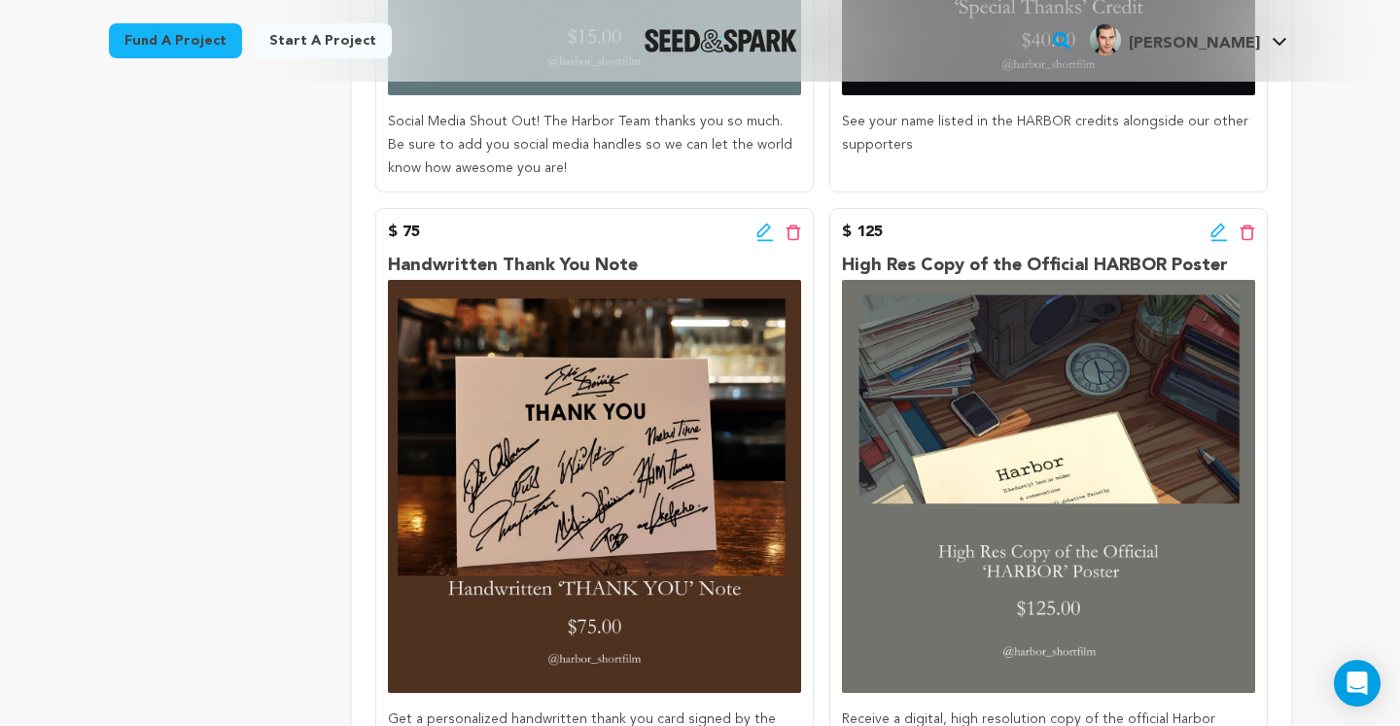
click at [757, 234] on icon at bounding box center [763, 231] width 14 height 14
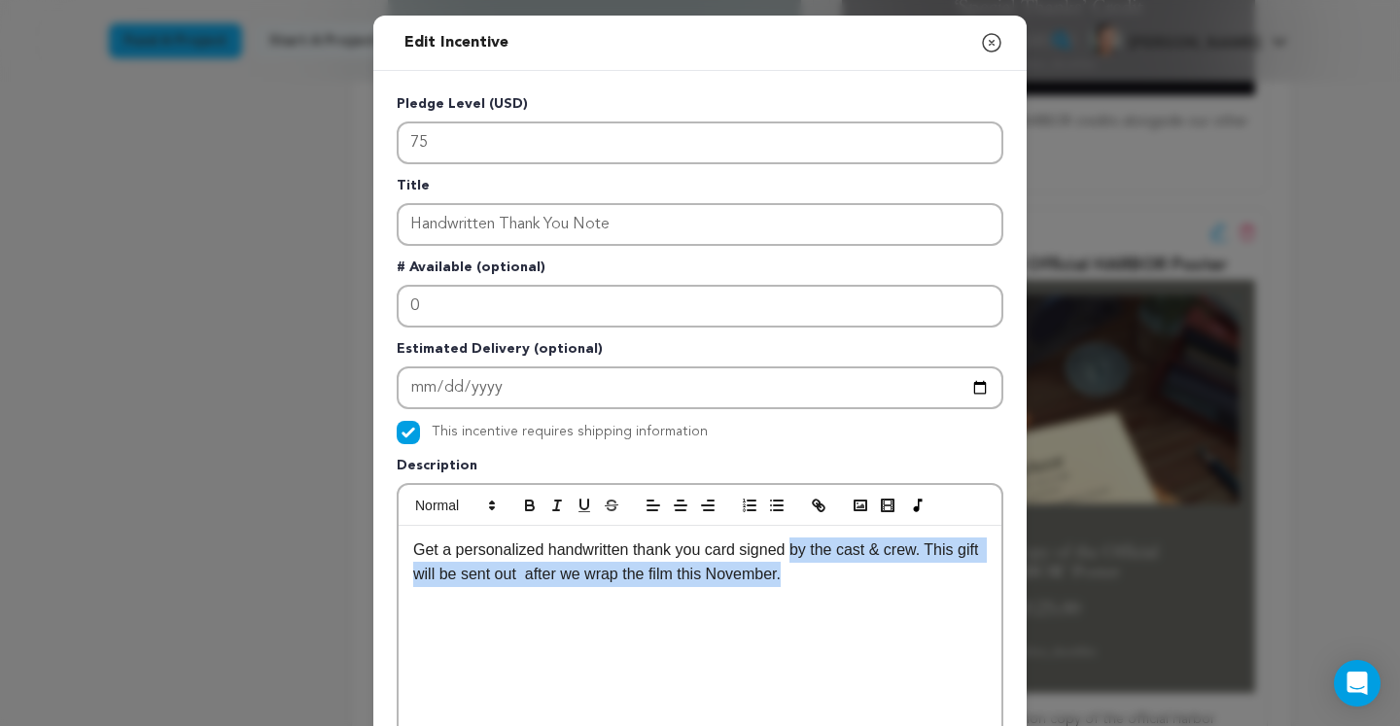
drag, startPoint x: 810, startPoint y: 580, endPoint x: 786, endPoint y: 547, distance: 40.4
click at [786, 547] on p "Get a personalized handwritten thank you card signed by the cast & crew. This g…" at bounding box center [699, 562] width 573 height 50
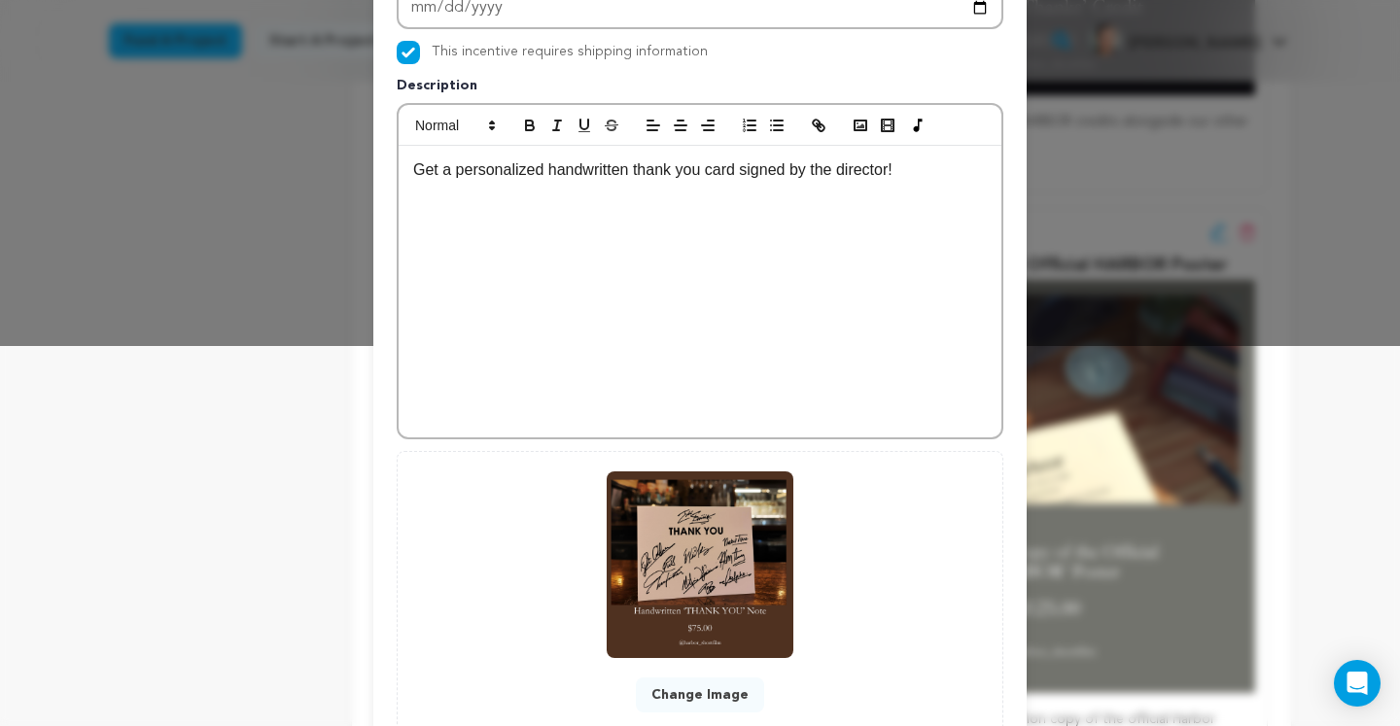
scroll to position [515, 0]
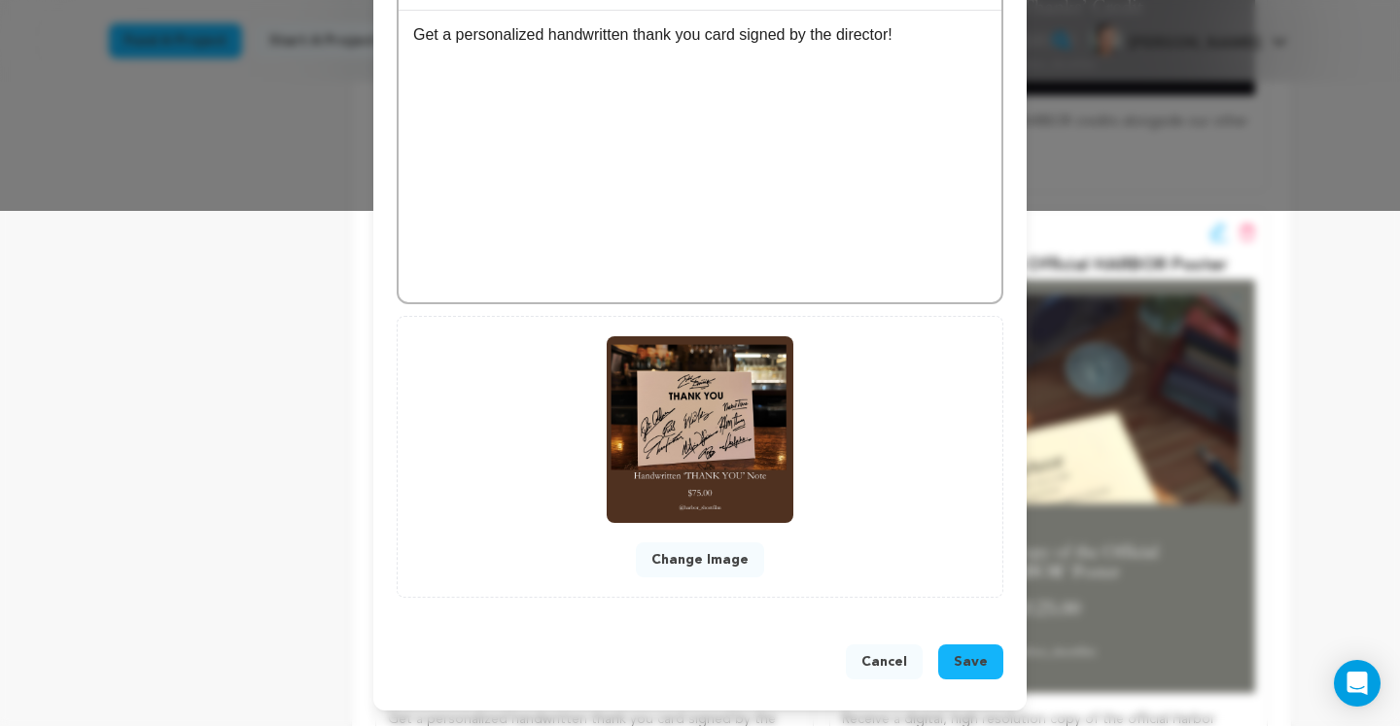
click at [963, 663] on span "Save" at bounding box center [970, 661] width 34 height 19
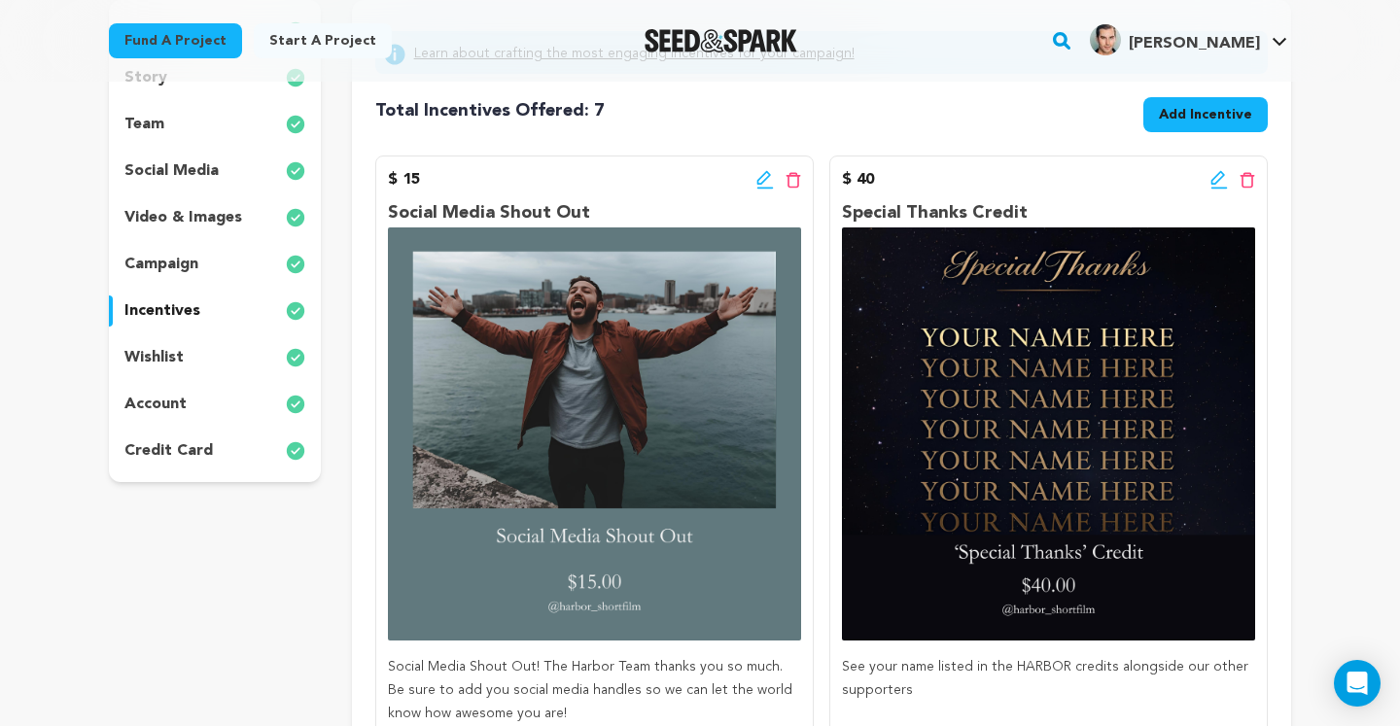
scroll to position [316, 0]
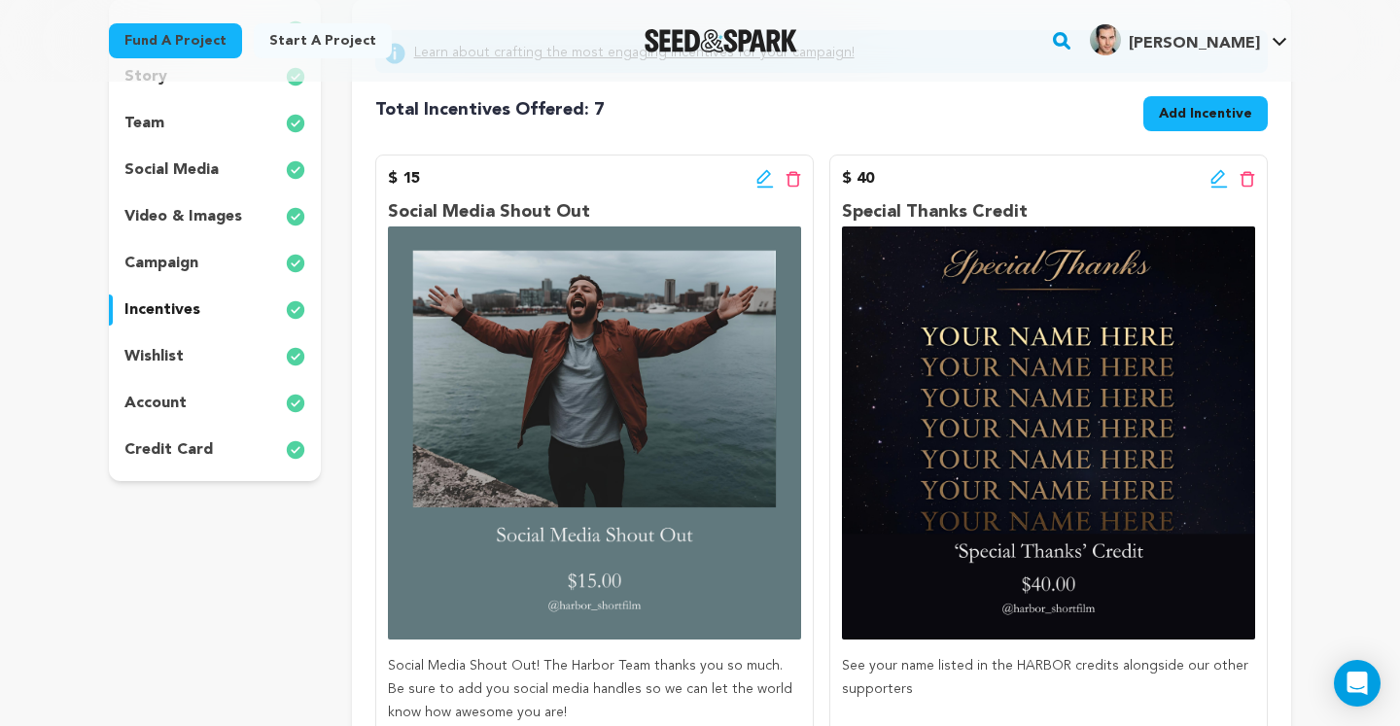
click at [158, 358] on p "wishlist" at bounding box center [153, 356] width 59 height 23
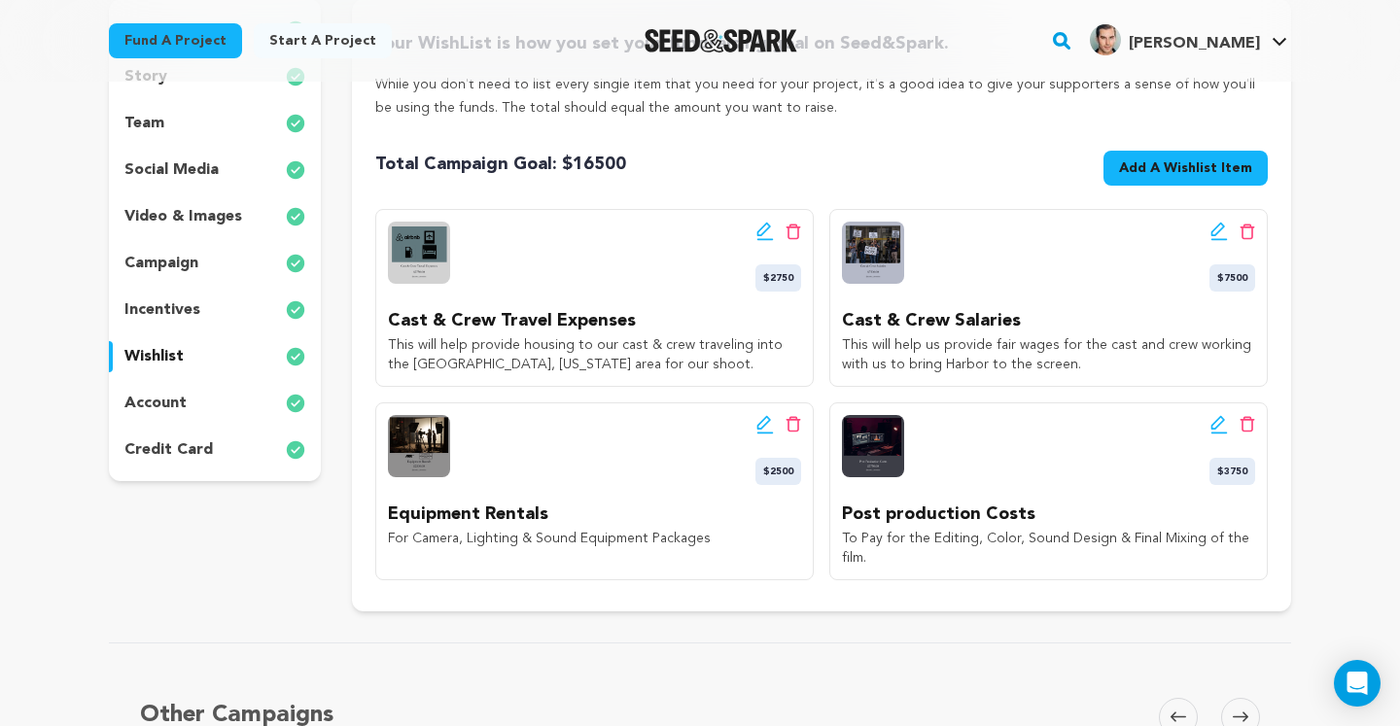
click at [209, 311] on div "incentives" at bounding box center [215, 309] width 212 height 31
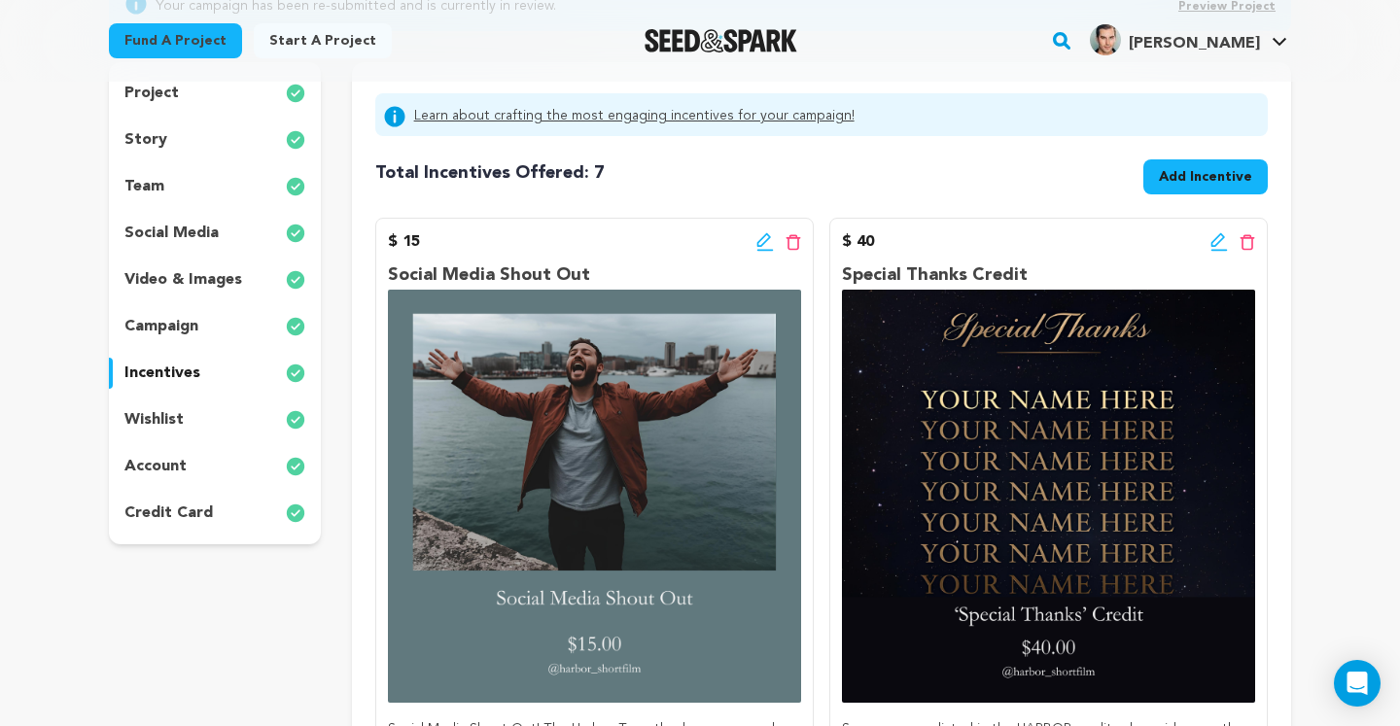
scroll to position [236, 0]
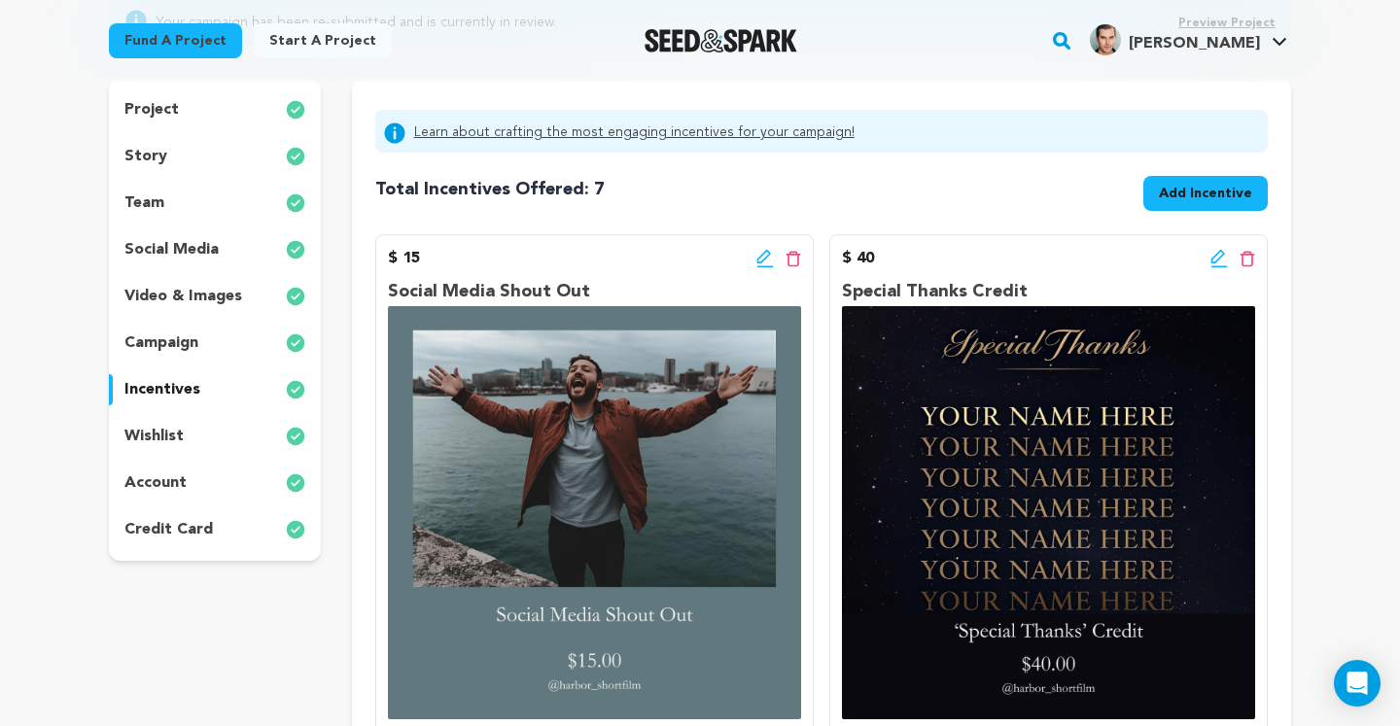
click at [209, 116] on div "project" at bounding box center [215, 109] width 212 height 31
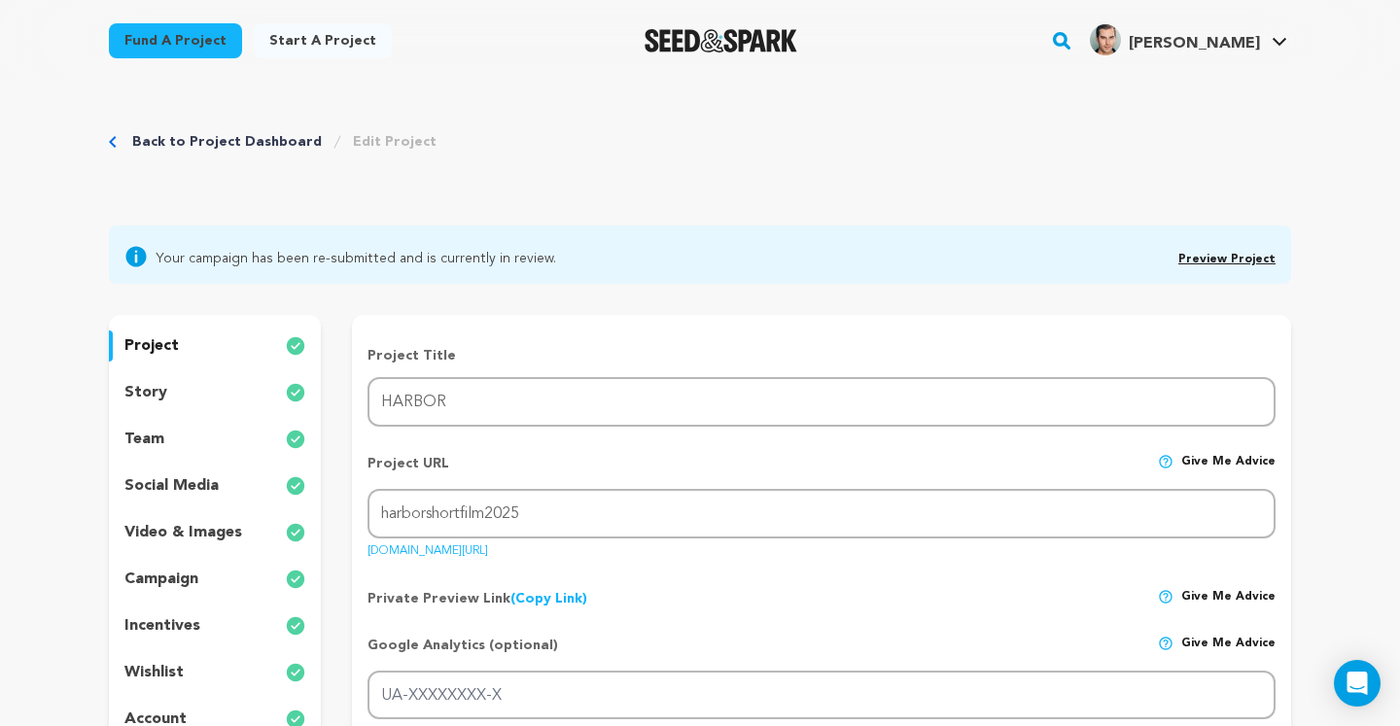
click at [212, 387] on div "story" at bounding box center [215, 392] width 212 height 31
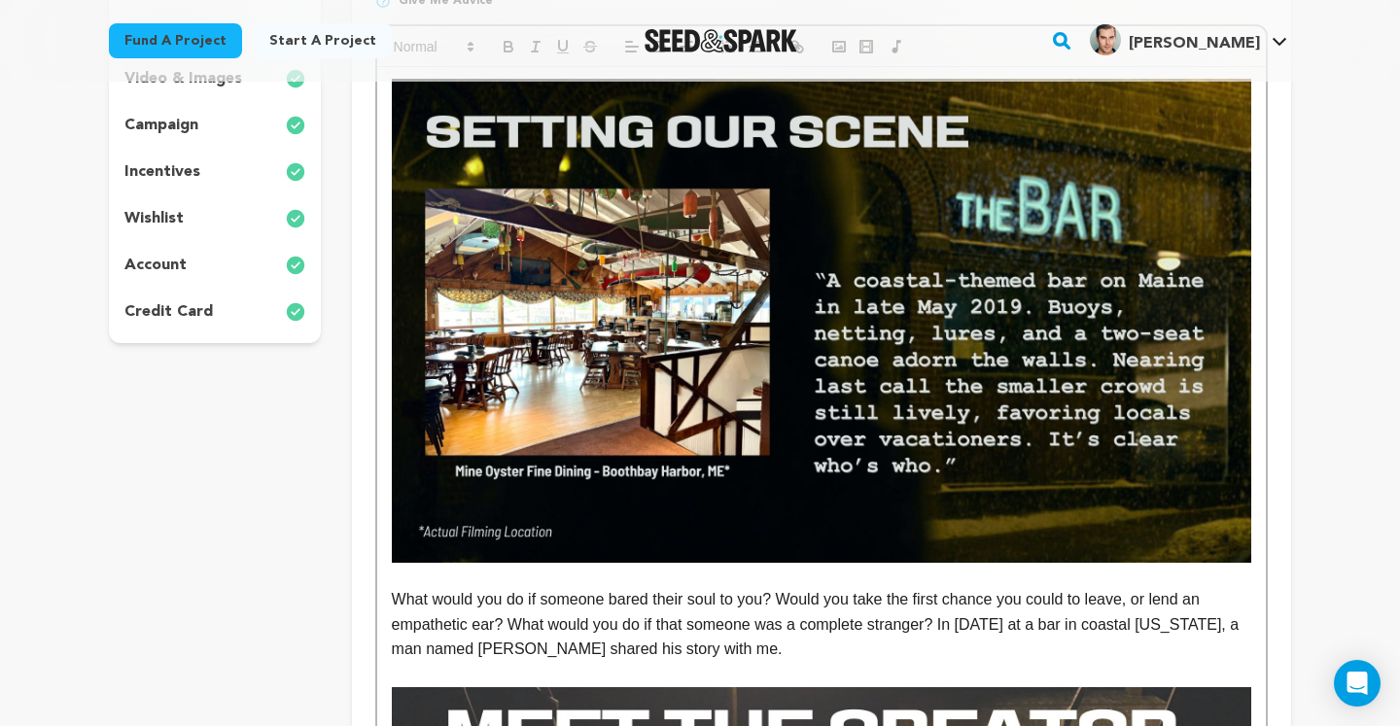
scroll to position [15, 0]
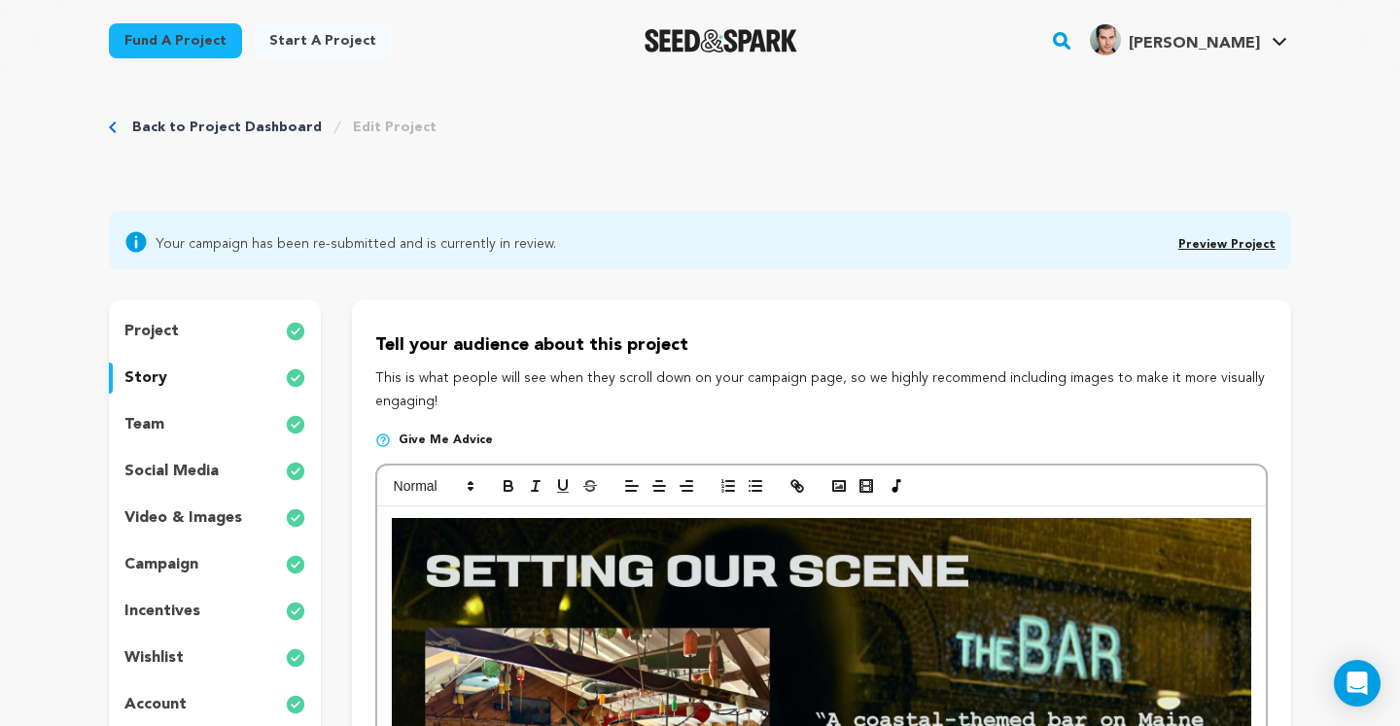
click at [244, 121] on link "Back to Project Dashboard" at bounding box center [227, 127] width 190 height 19
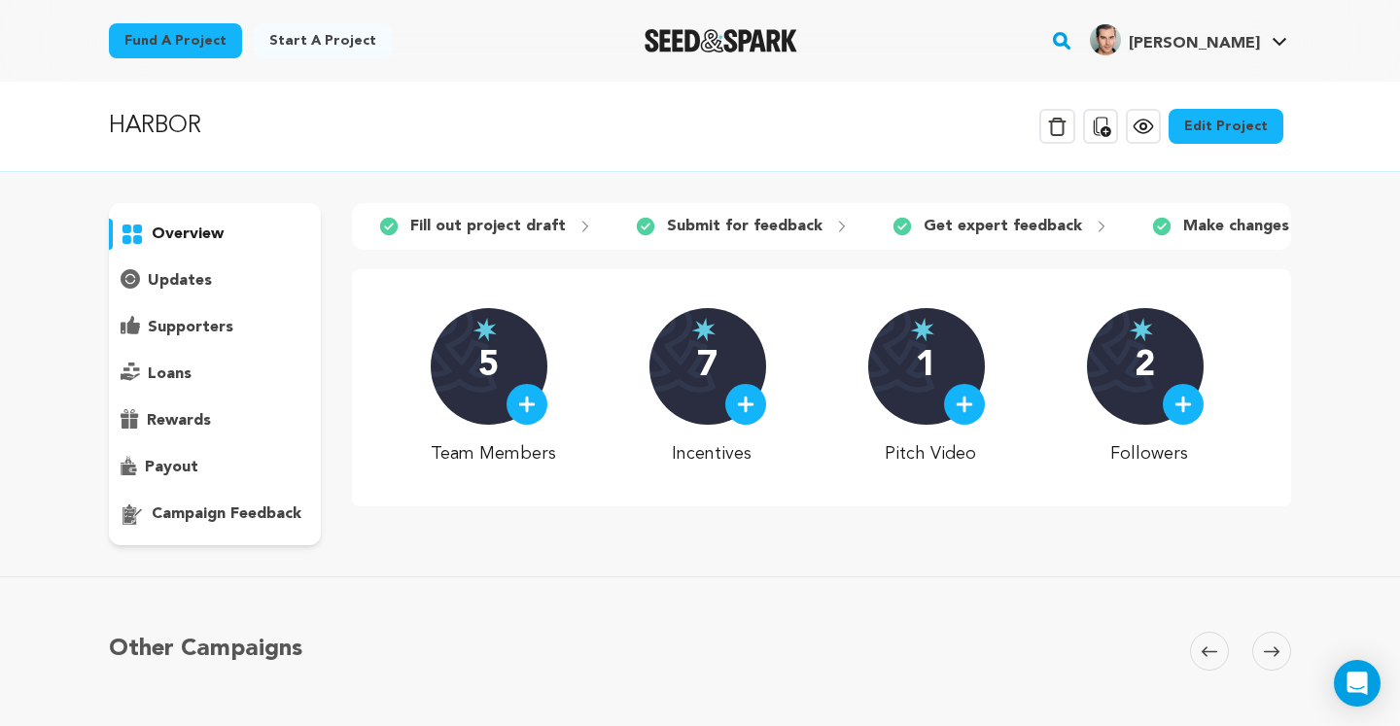
click at [182, 282] on p "updates" at bounding box center [180, 280] width 64 height 23
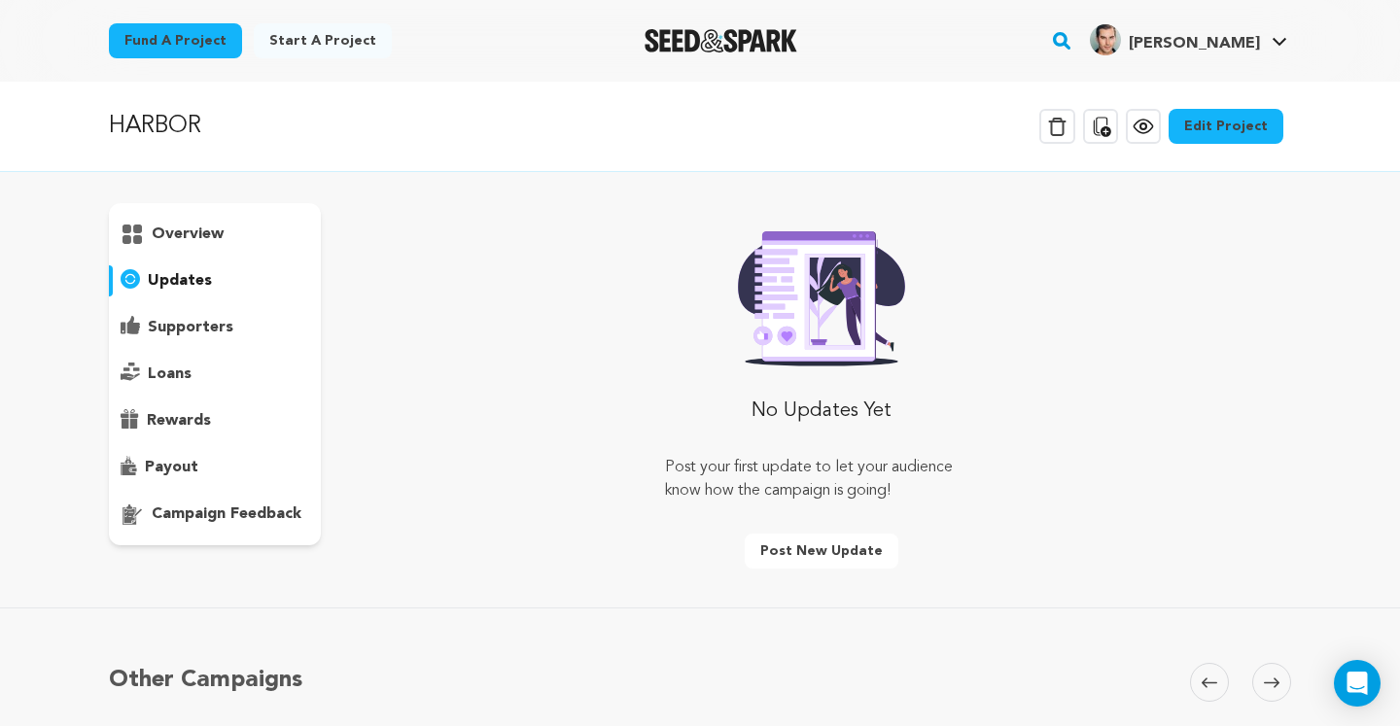
click at [165, 329] on p "supporters" at bounding box center [191, 327] width 86 height 23
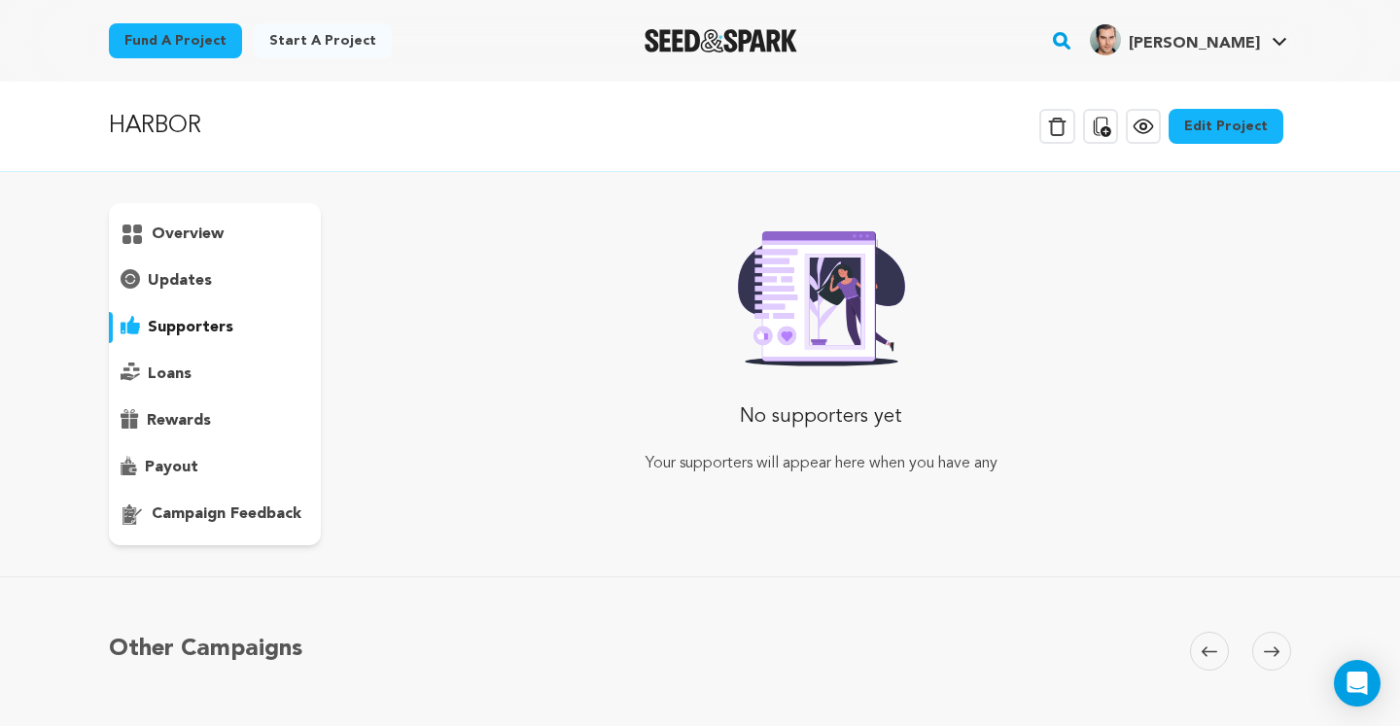
click at [144, 381] on div "loans" at bounding box center [215, 374] width 212 height 31
click at [149, 416] on p "rewards" at bounding box center [179, 420] width 64 height 23
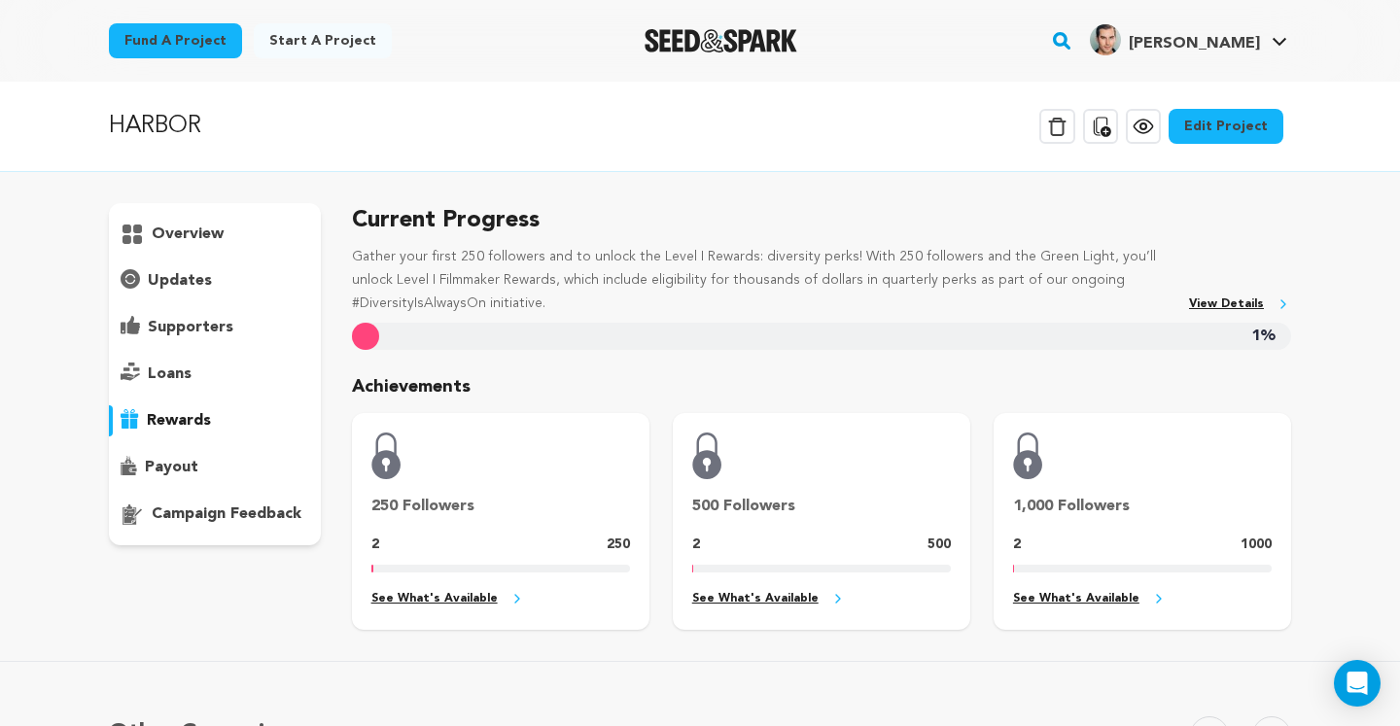
click at [153, 474] on p "payout" at bounding box center [171, 467] width 53 height 23
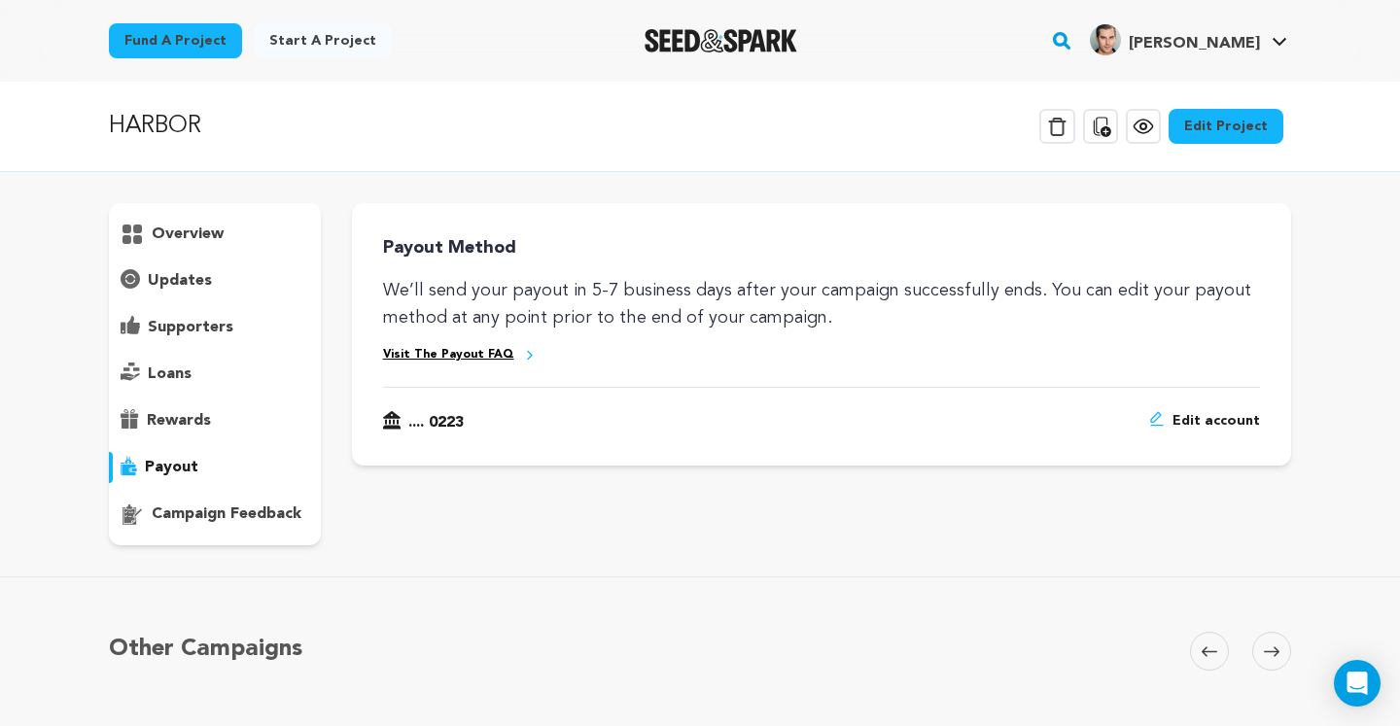
click at [166, 520] on p "campaign feedback" at bounding box center [227, 513] width 150 height 23
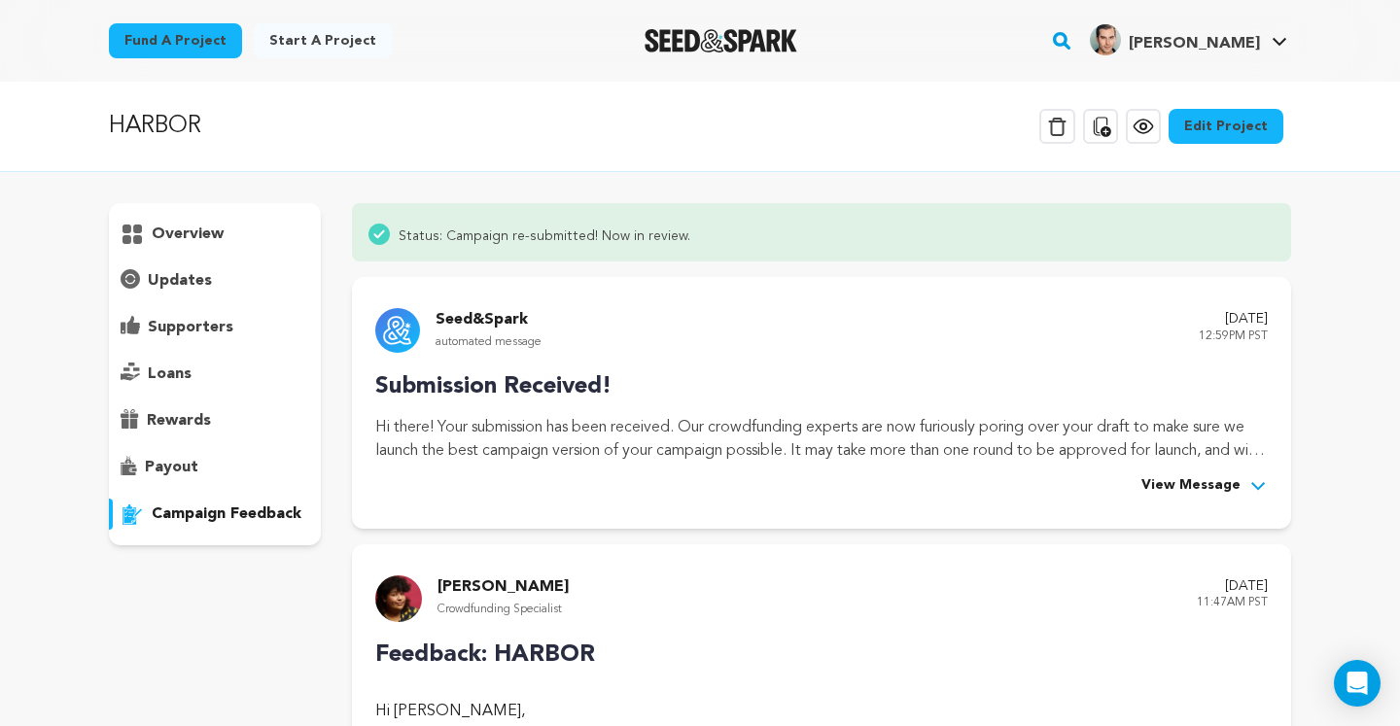
click at [182, 242] on p "overview" at bounding box center [188, 234] width 72 height 23
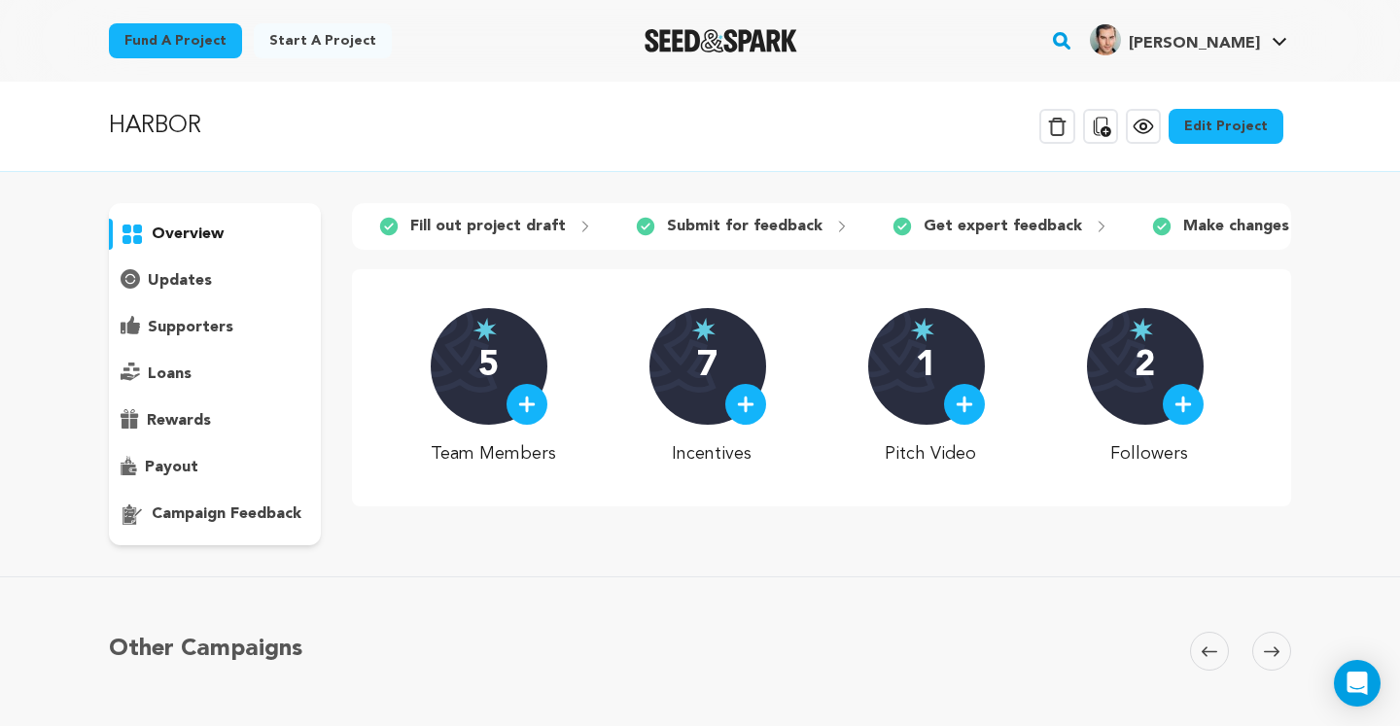
click at [1107, 125] on icon at bounding box center [1100, 126] width 23 height 23
click at [182, 284] on p "updates" at bounding box center [180, 280] width 64 height 23
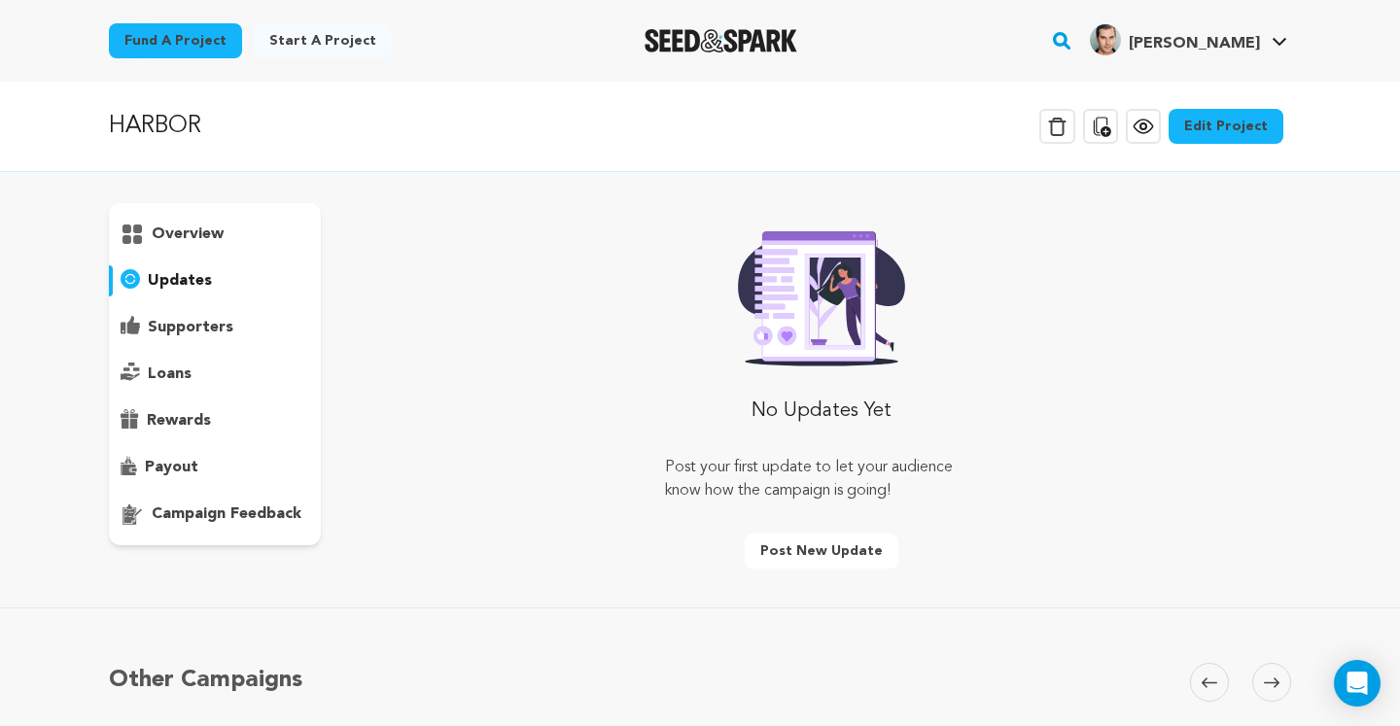
click at [1205, 125] on link "Edit Project" at bounding box center [1225, 126] width 115 height 35
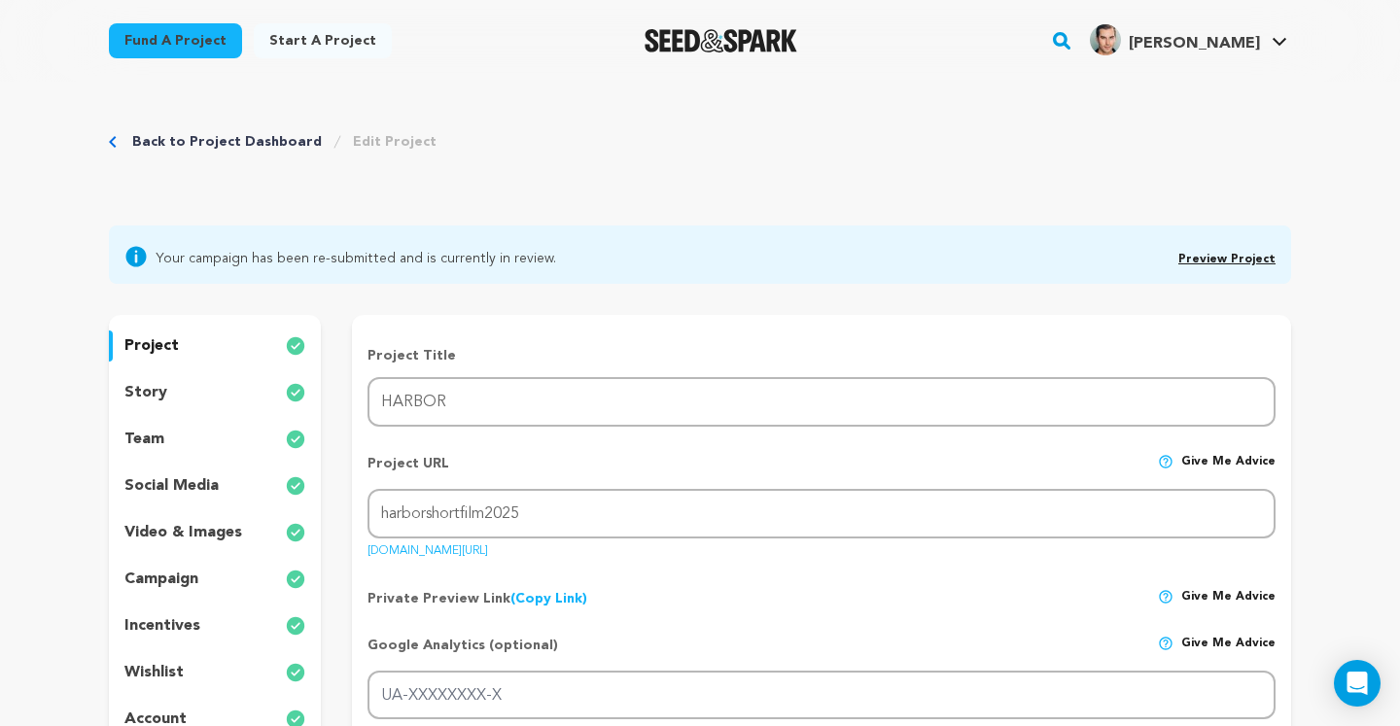
click at [182, 394] on div "story" at bounding box center [215, 392] width 212 height 31
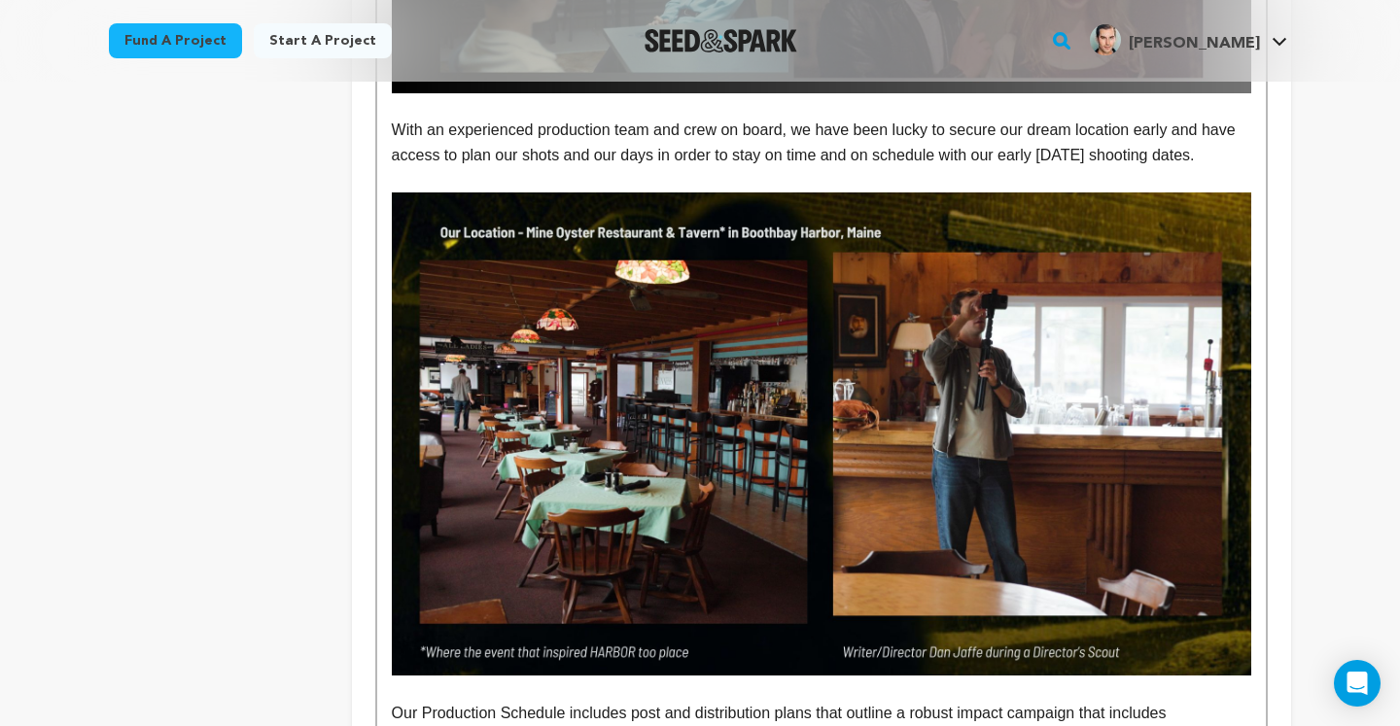
scroll to position [2976, 0]
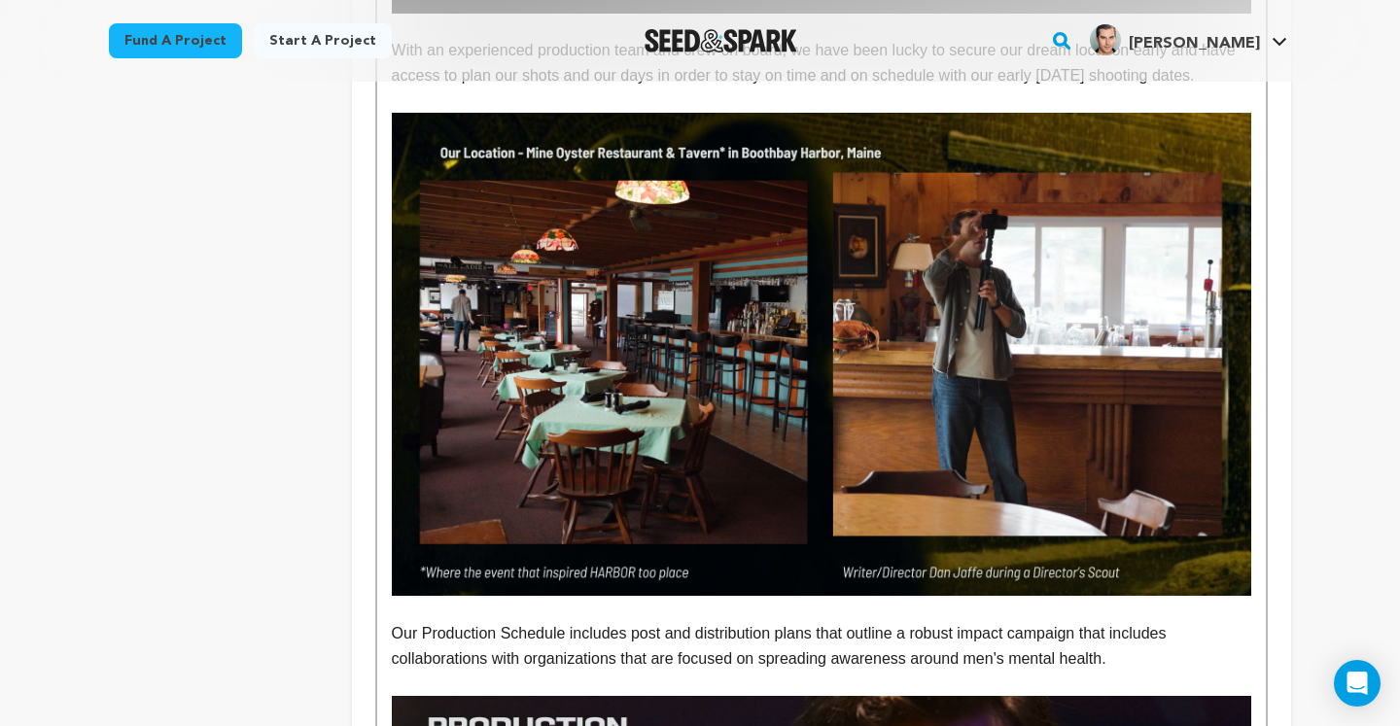
click at [833, 388] on img at bounding box center [821, 354] width 859 height 483
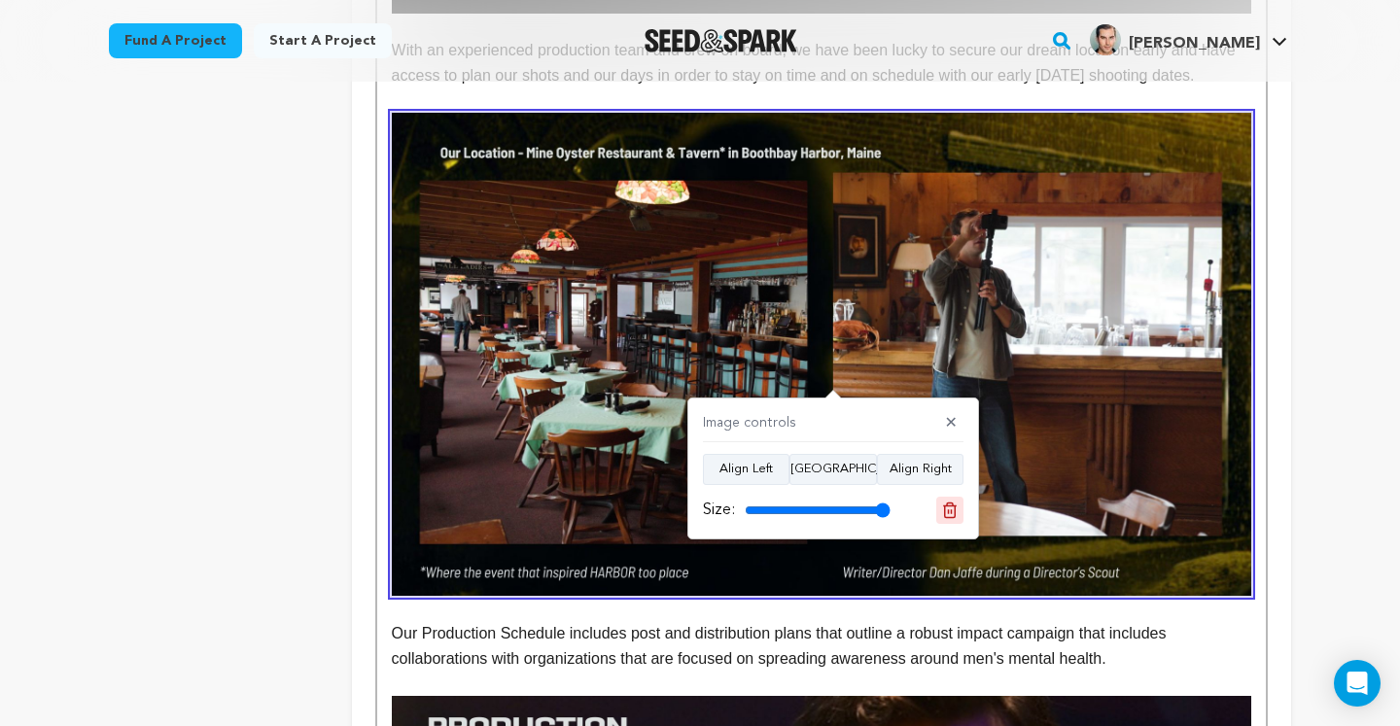
click at [952, 511] on icon at bounding box center [949, 510] width 17 height 17
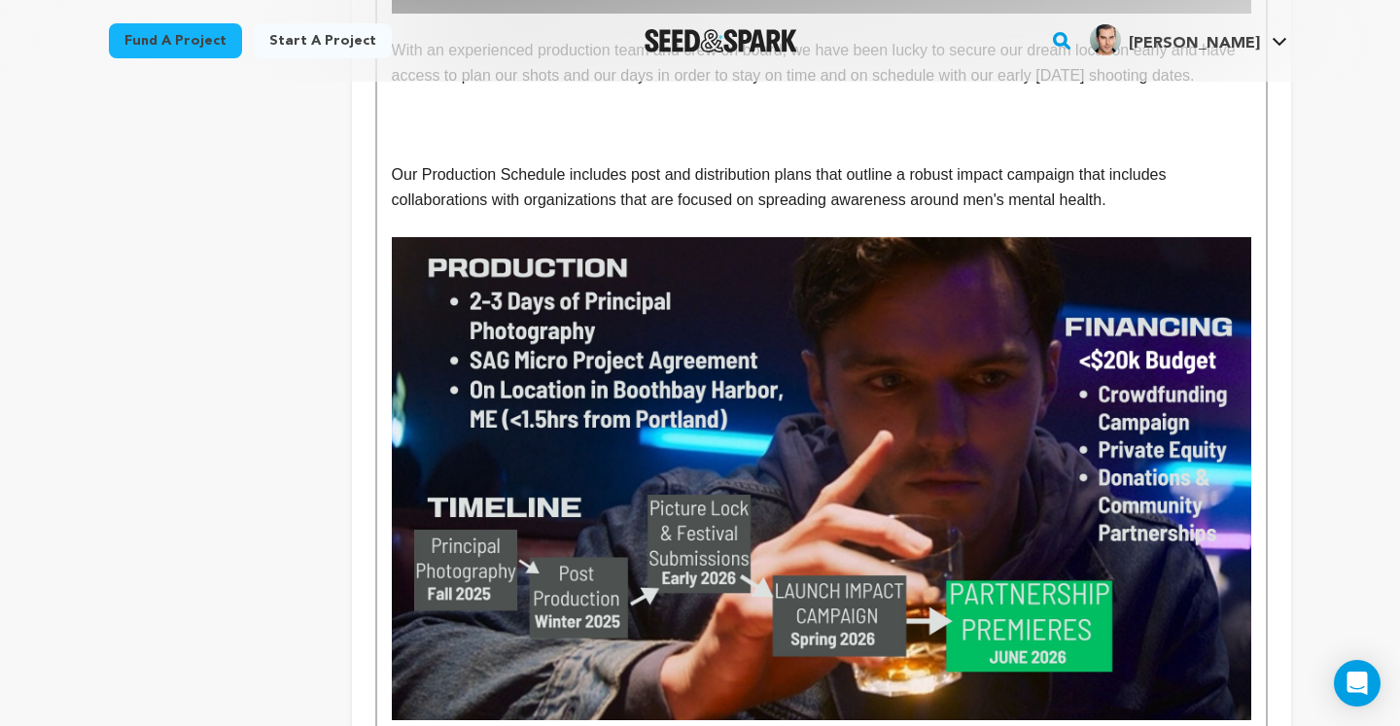
scroll to position [2804, 0]
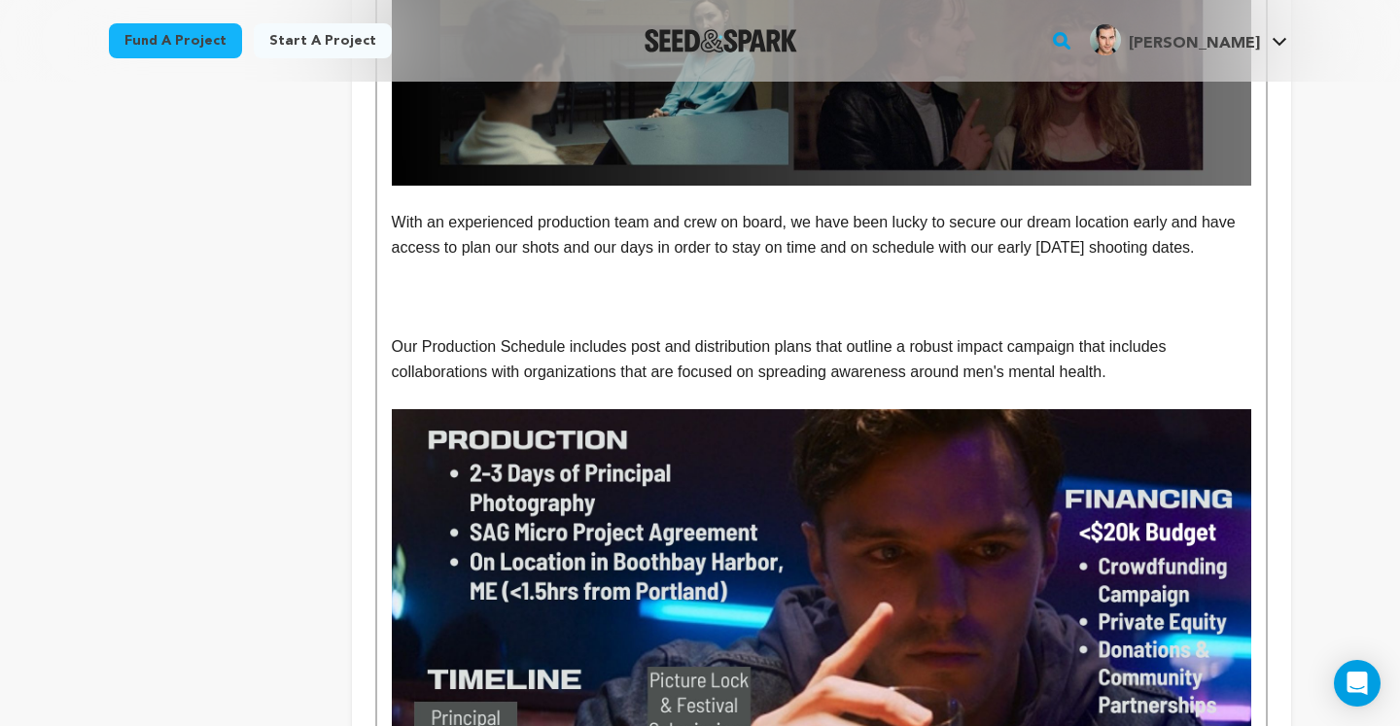
click at [610, 285] on p at bounding box center [821, 297] width 859 height 25
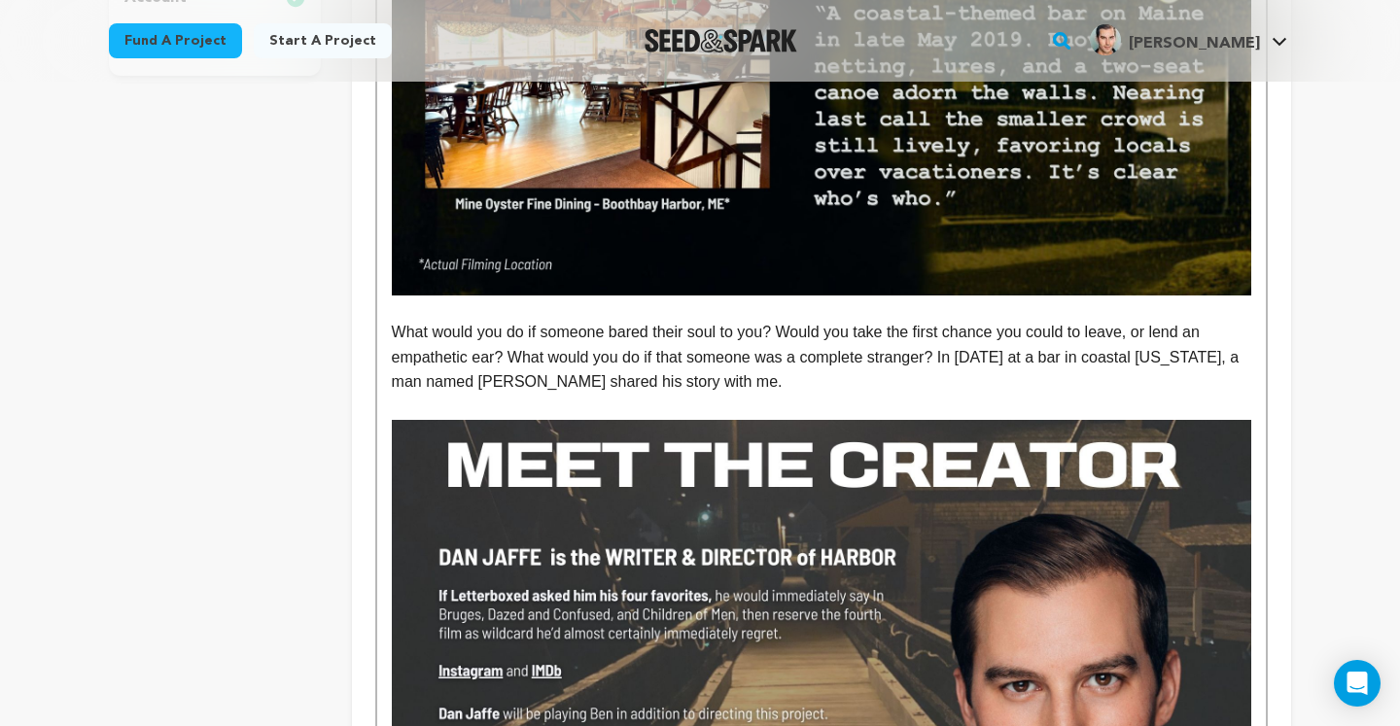
scroll to position [0, 0]
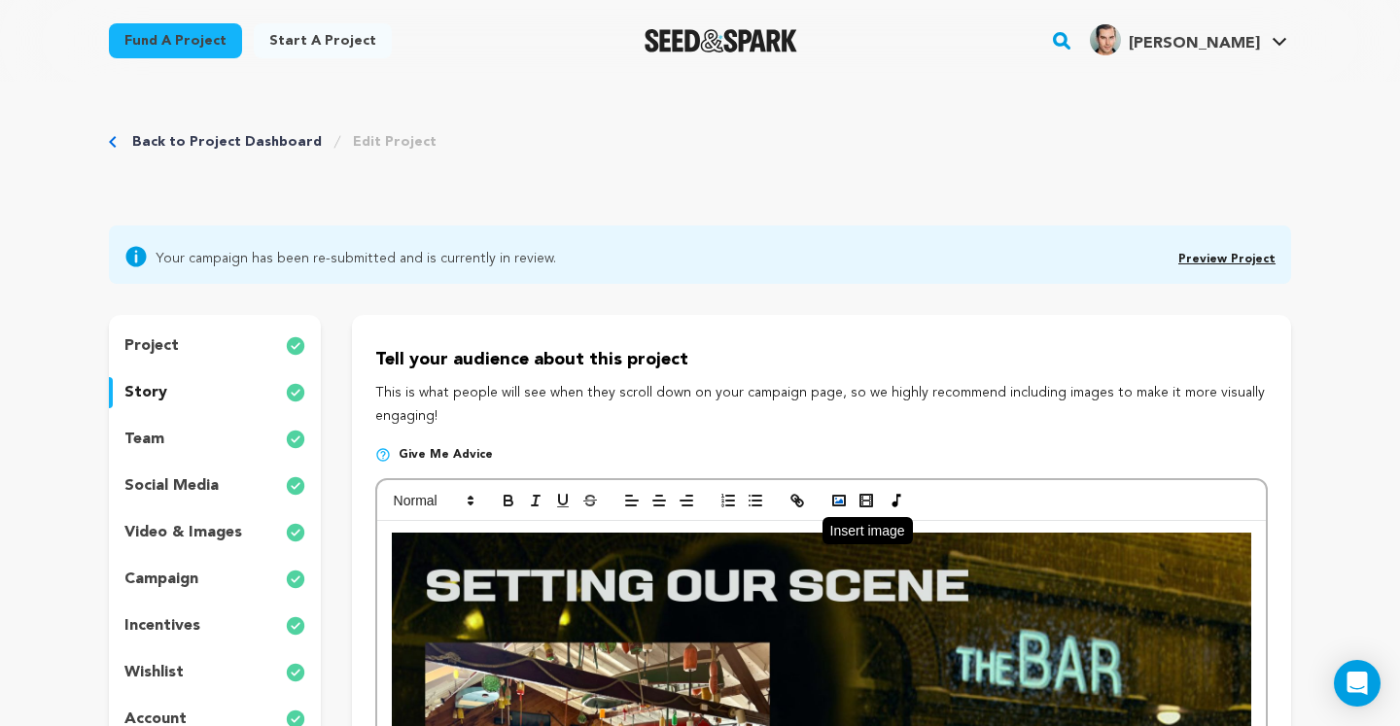
click at [842, 498] on icon "button" at bounding box center [838, 500] width 17 height 17
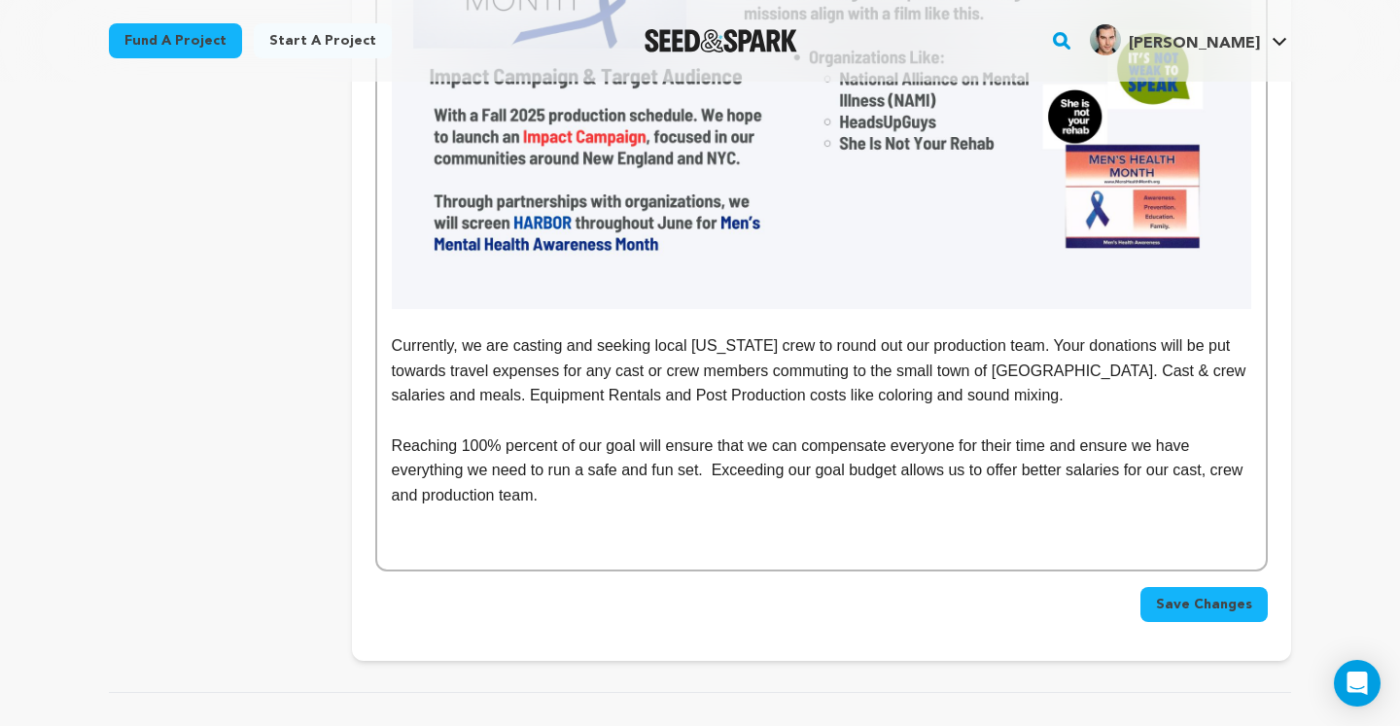
scroll to position [4329, 0]
click at [1254, 588] on button "Save Changes" at bounding box center [1203, 605] width 127 height 35
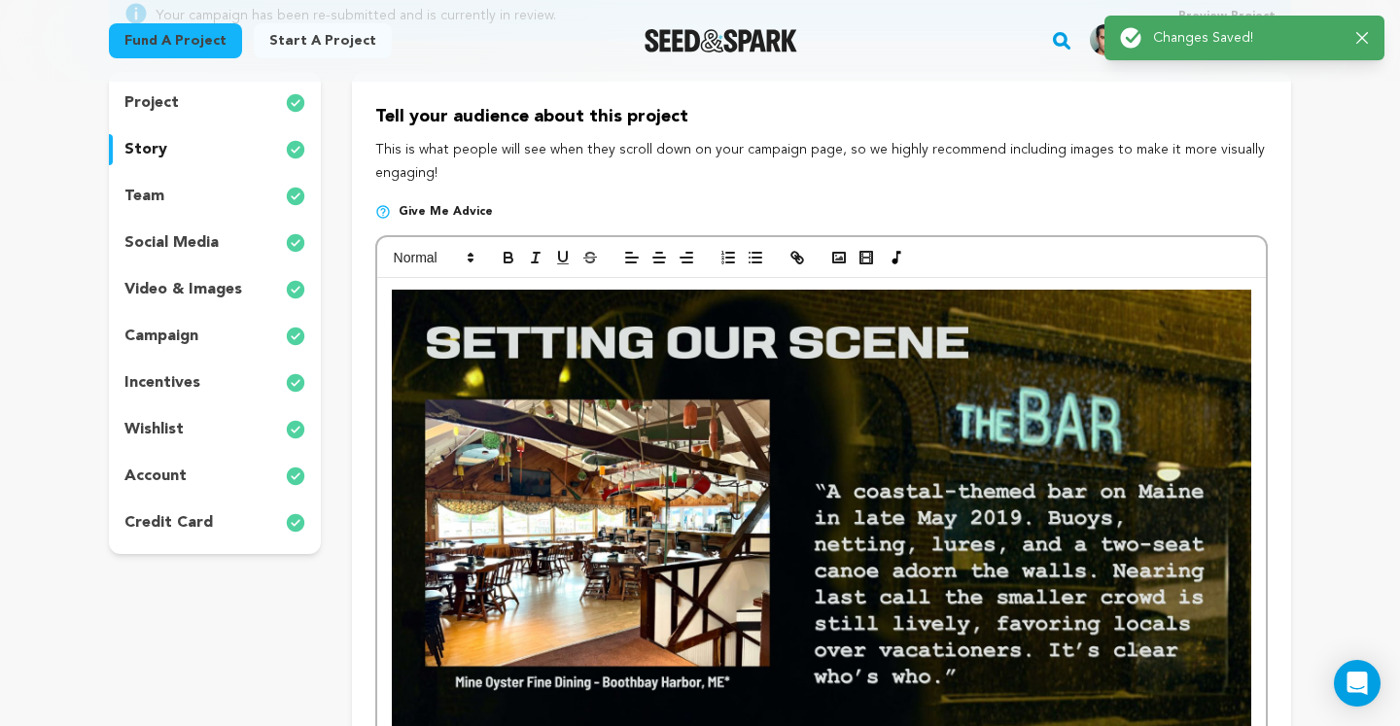
scroll to position [0, 0]
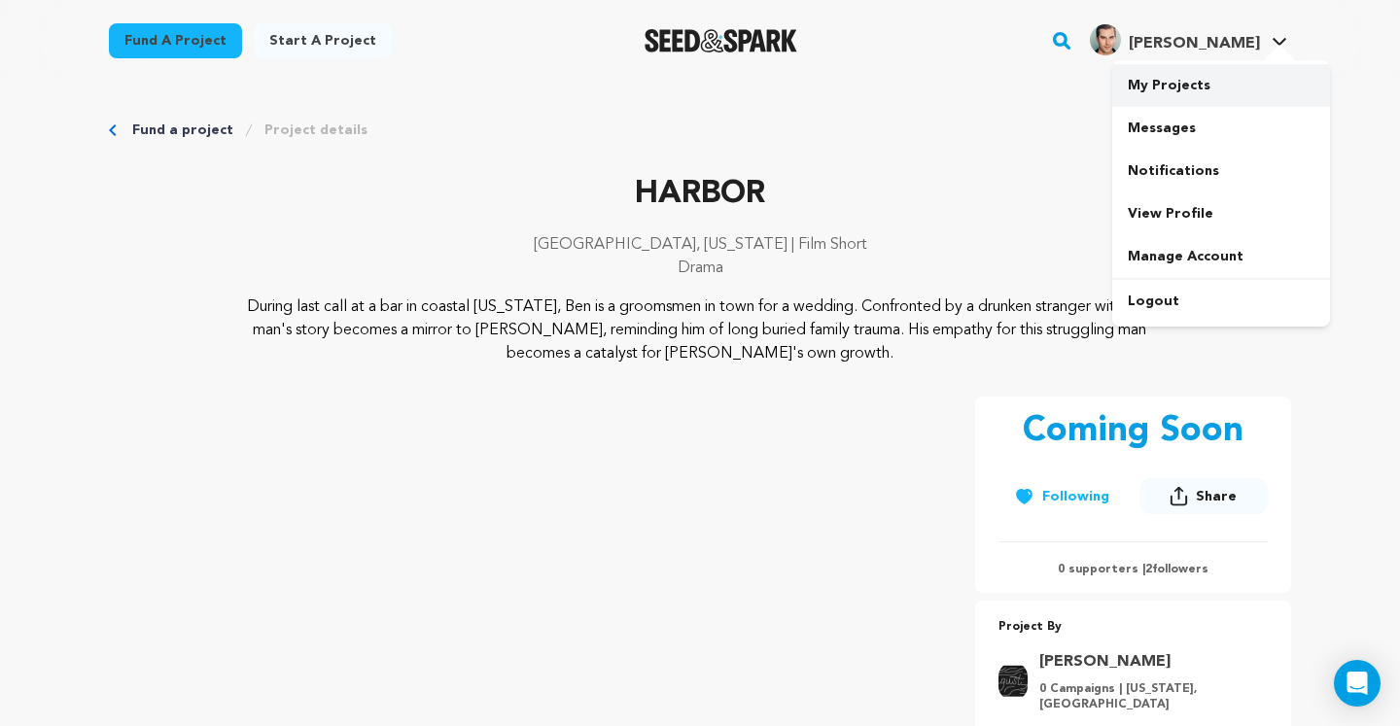
click at [1224, 83] on link "My Projects" at bounding box center [1221, 85] width 218 height 43
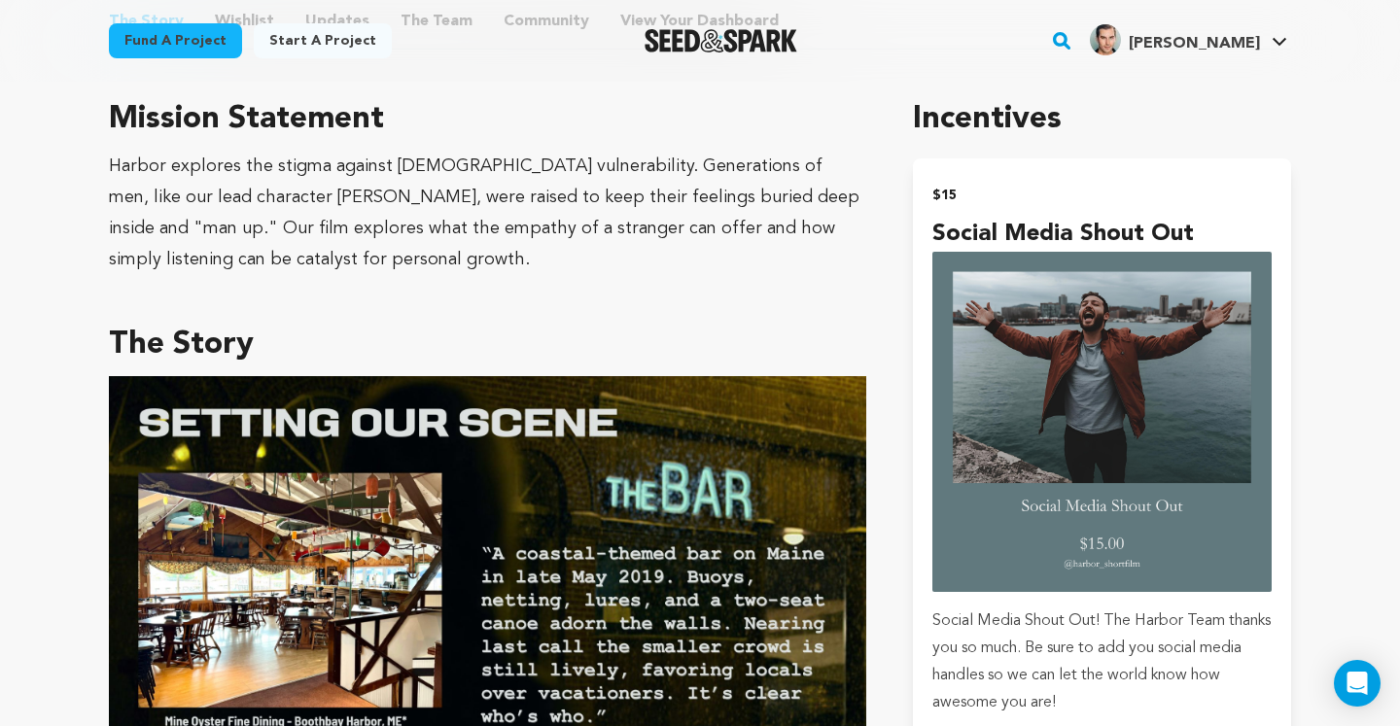
scroll to position [856, 0]
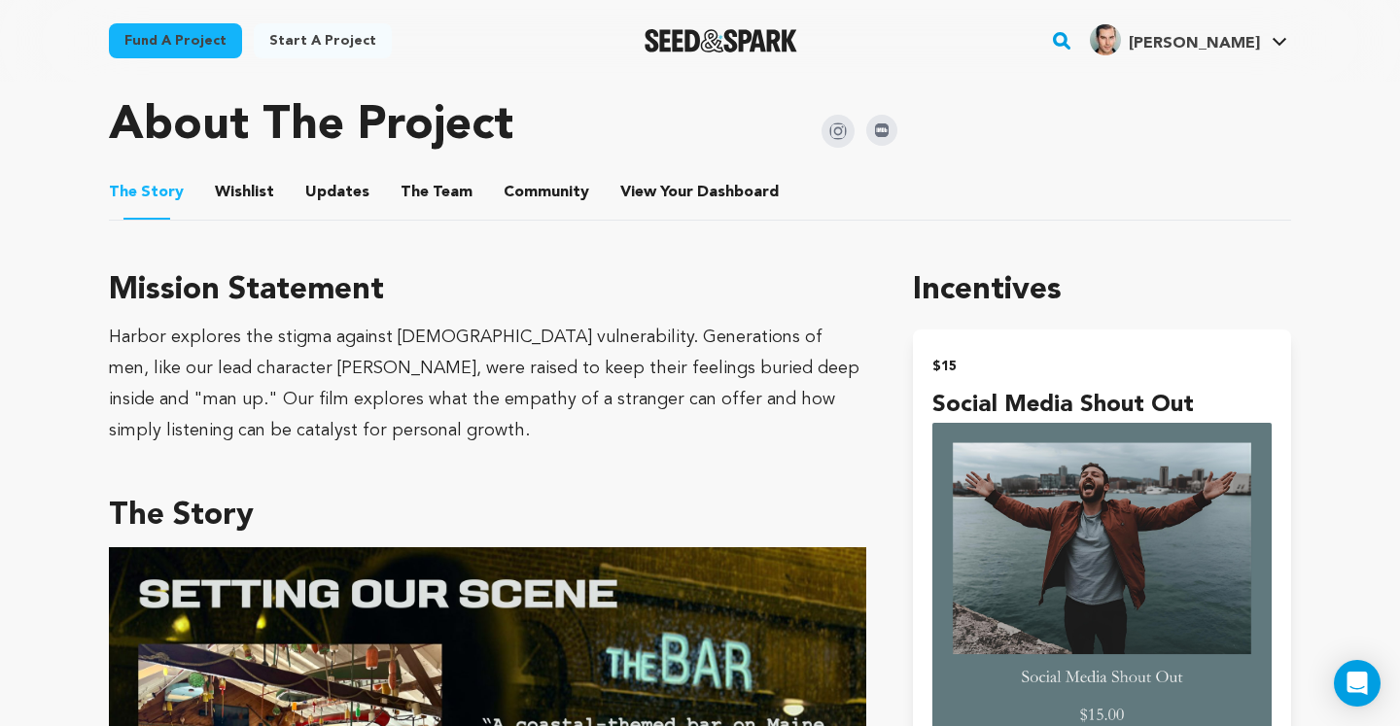
click at [302, 400] on div "Harbor explores the stigma against [DEMOGRAPHIC_DATA] vulnerability. Generation…" at bounding box center [487, 384] width 757 height 124
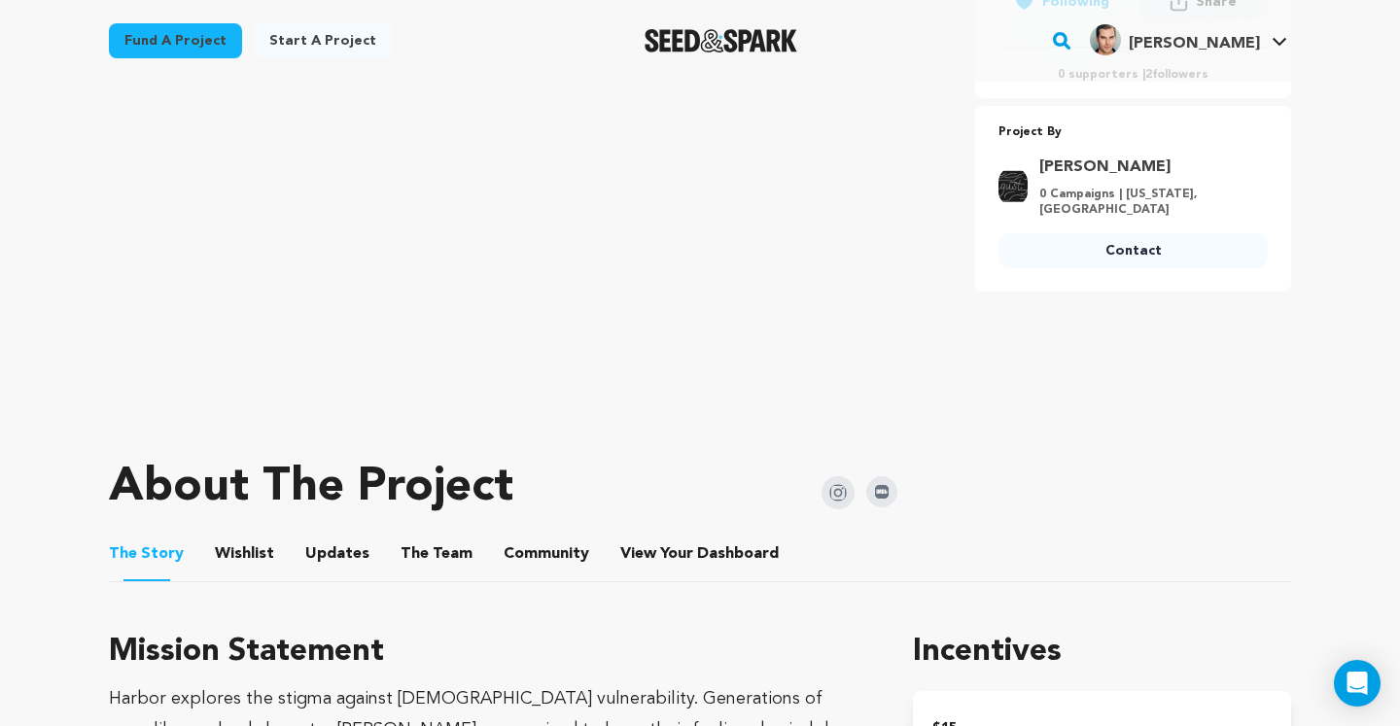
scroll to position [494, 0]
